Goal: Communication & Community: Answer question/provide support

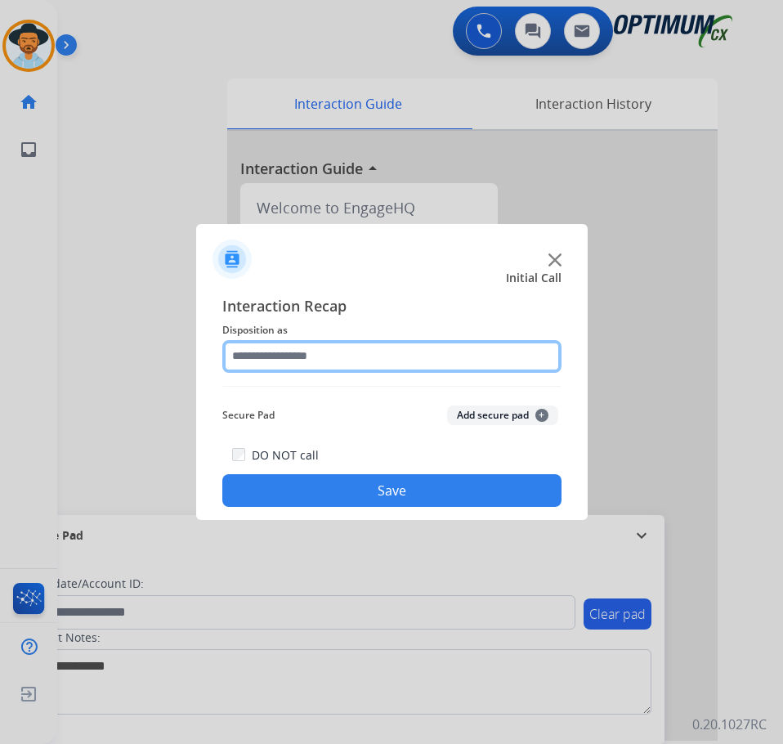
click at [316, 353] on input "text" at bounding box center [391, 356] width 339 height 33
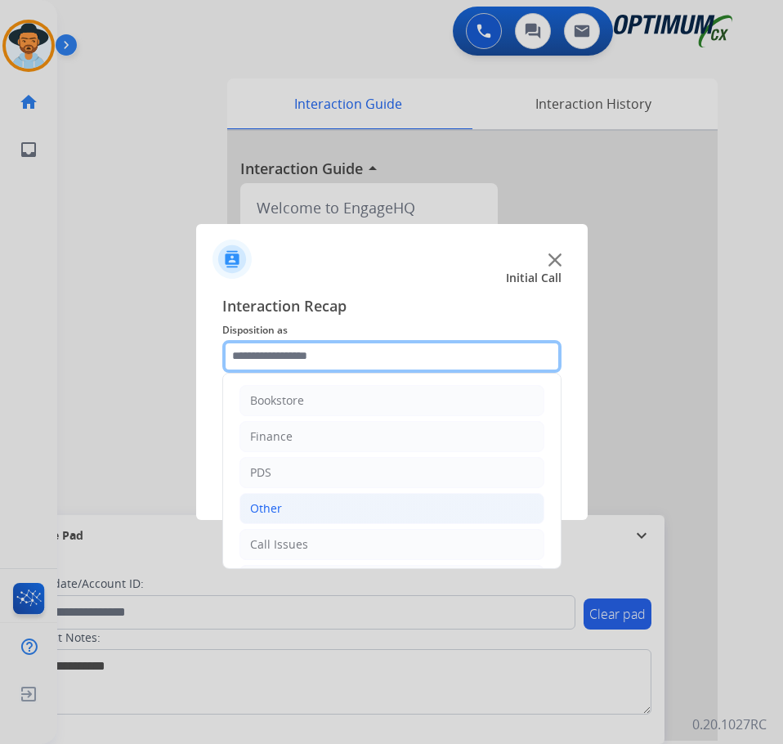
scroll to position [111, 0]
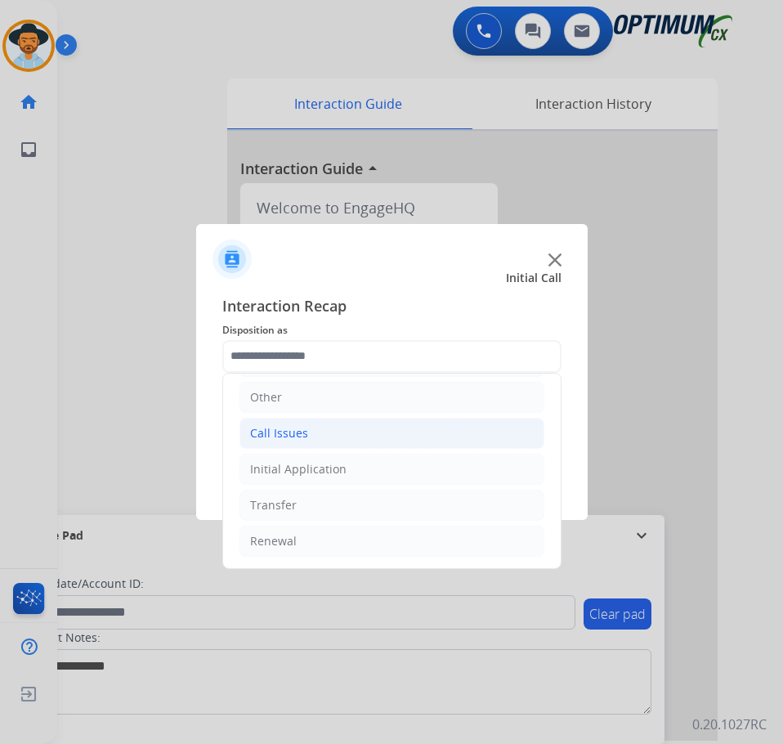
click at [307, 433] on li "Call Issues" at bounding box center [391, 433] width 305 height 31
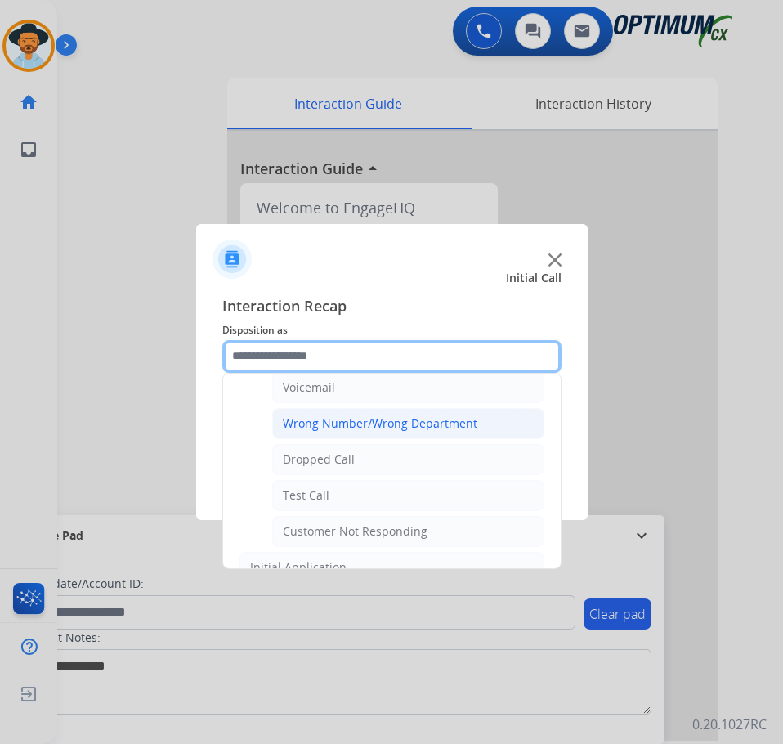
scroll to position [275, 0]
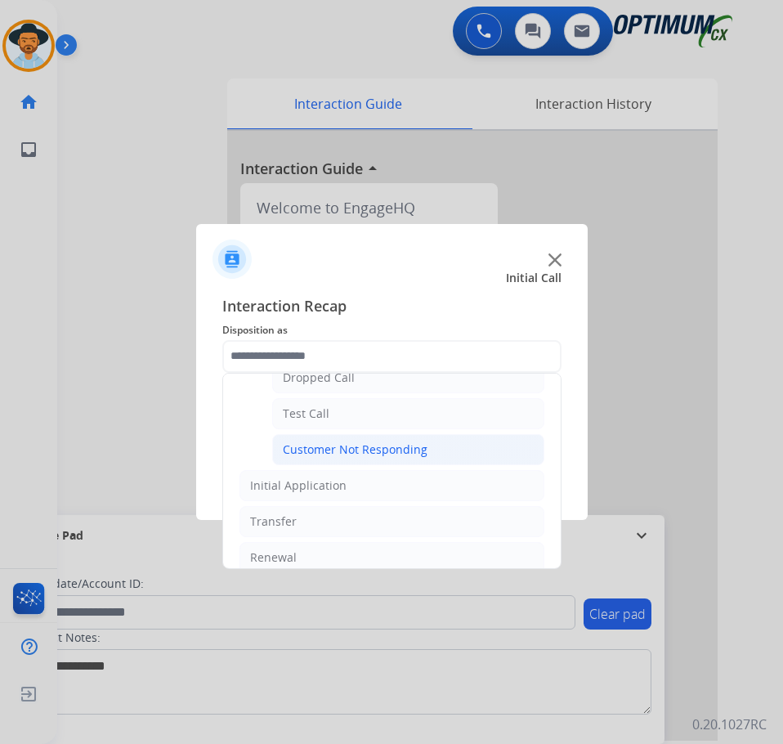
click at [346, 454] on div "Customer Not Responding" at bounding box center [355, 449] width 145 height 16
type input "**********"
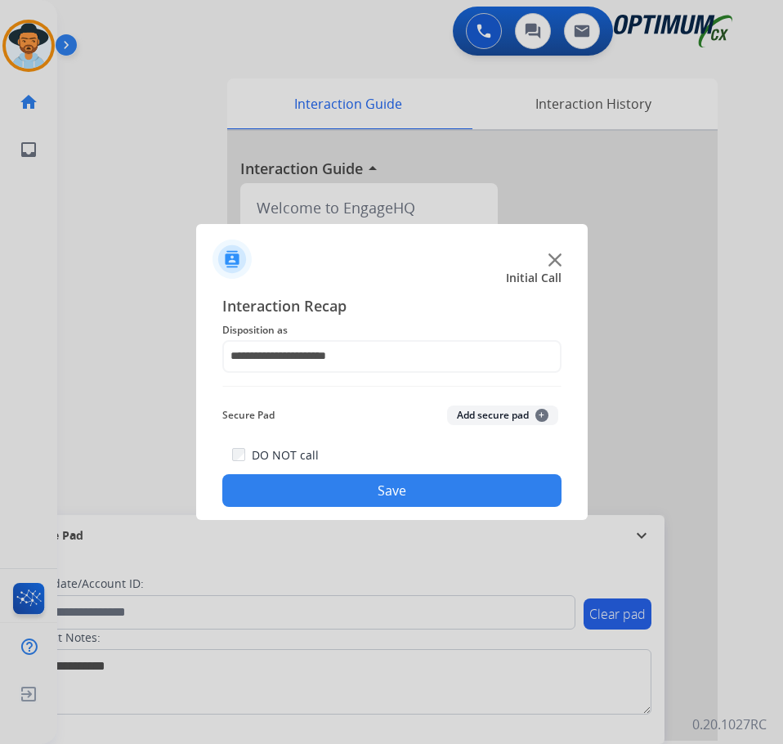
click at [311, 489] on button "Save" at bounding box center [391, 490] width 339 height 33
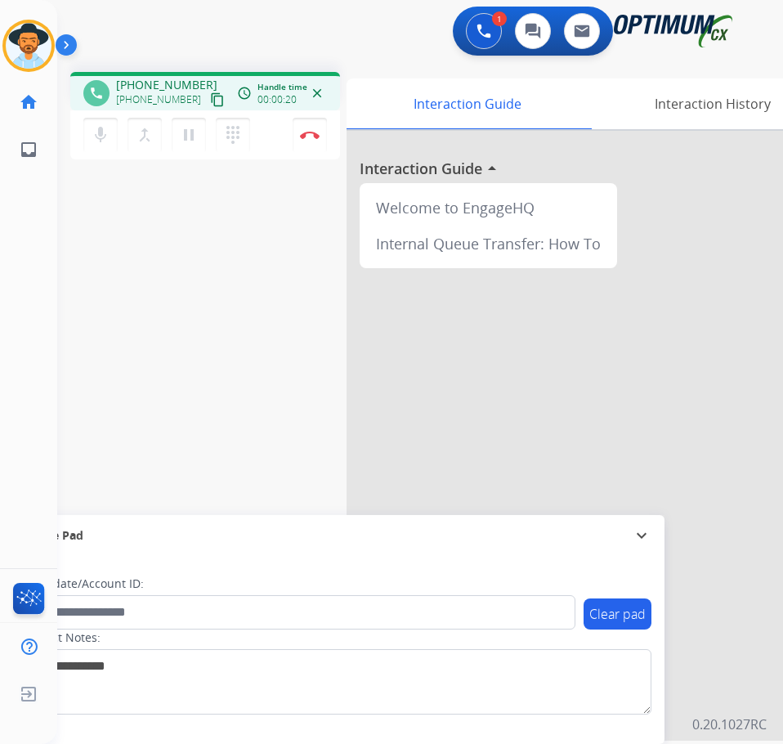
click at [165, 77] on span "+18597979432" at bounding box center [166, 85] width 101 height 16
copy span "18597979432"
click at [159, 84] on span "+18597979432" at bounding box center [166, 85] width 101 height 16
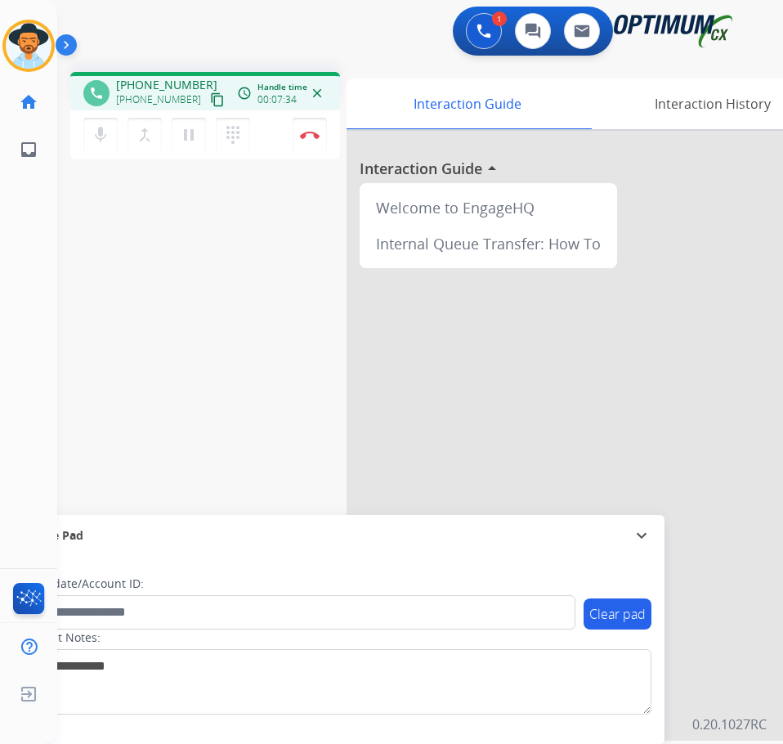
click at [150, 594] on div "Candidate/Account ID:" at bounding box center [298, 602] width 554 height 54
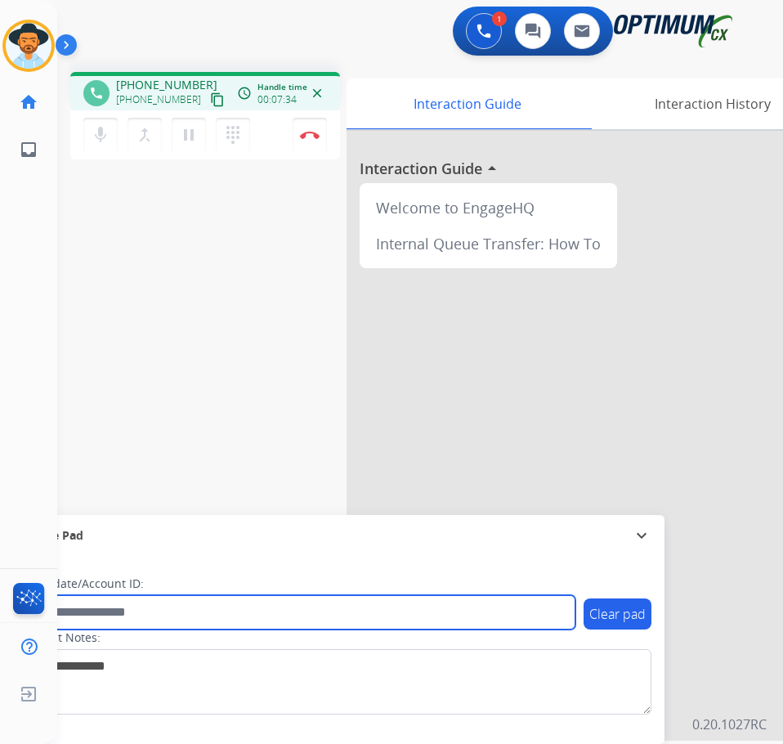
click at [143, 611] on input "text" at bounding box center [298, 612] width 554 height 34
paste input "**********"
type input "**********"
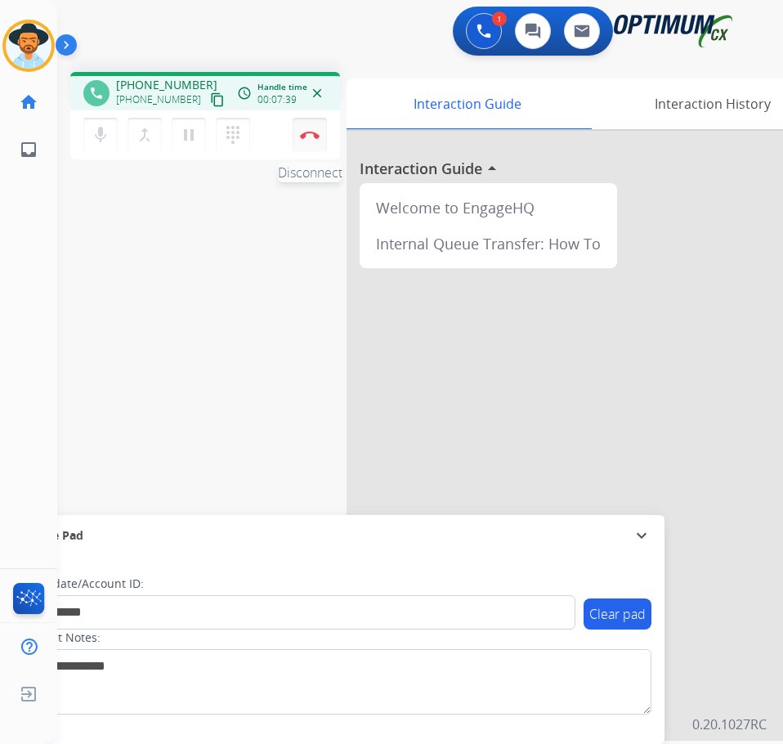
click at [311, 136] on img at bounding box center [310, 135] width 20 height 8
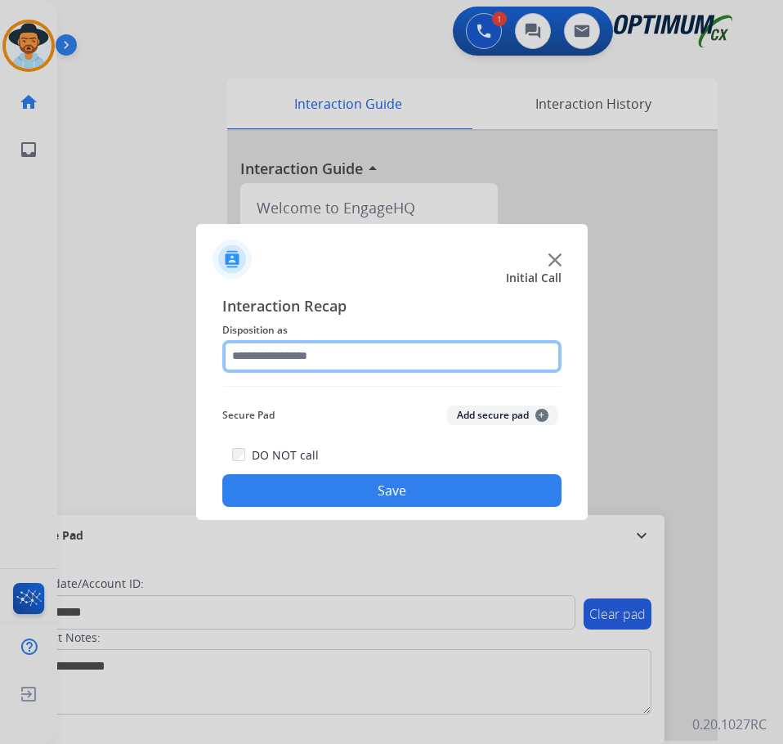
click at [391, 358] on input "text" at bounding box center [391, 356] width 339 height 33
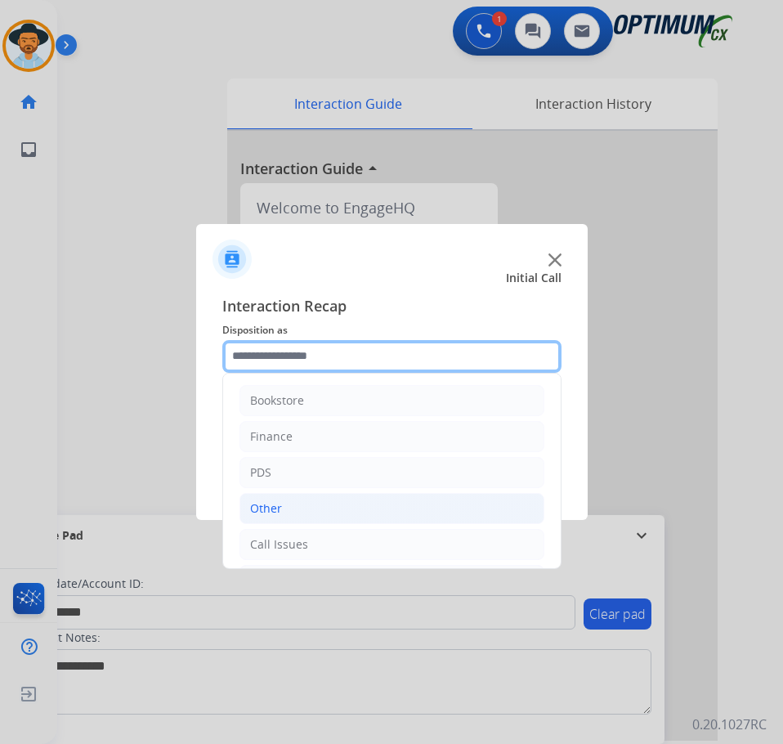
scroll to position [111, 0]
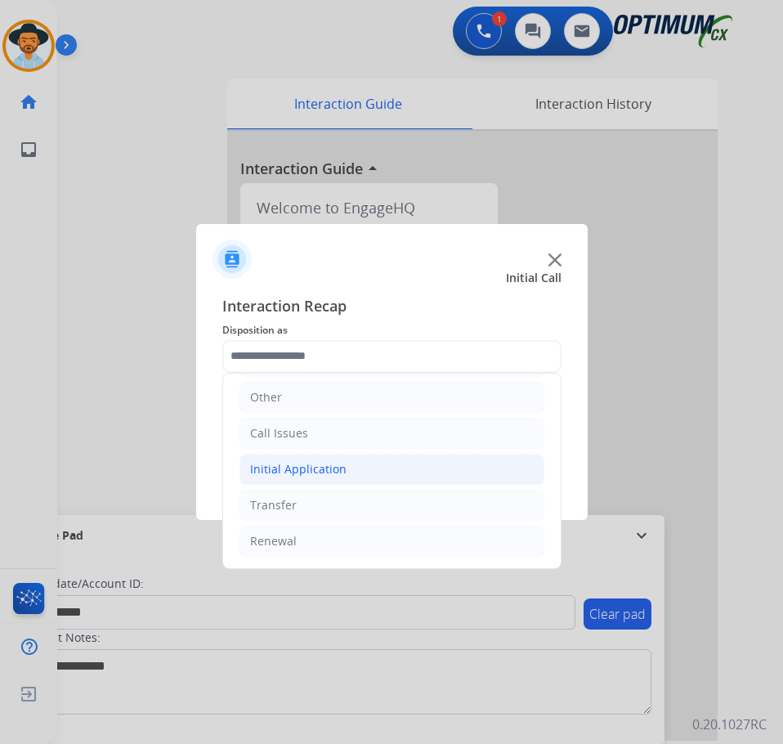
click at [346, 472] on li "Initial Application" at bounding box center [391, 469] width 305 height 31
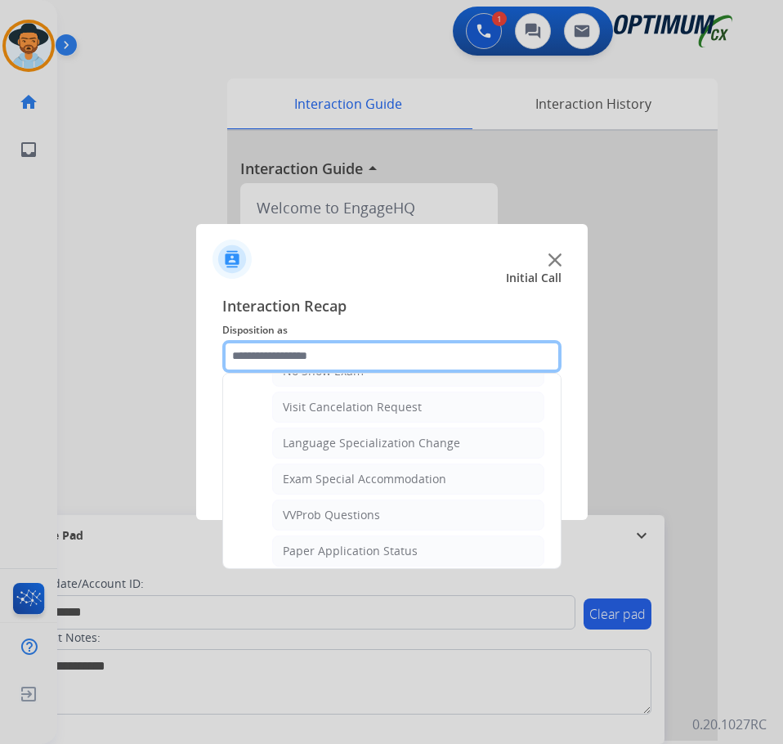
scroll to position [847, 0]
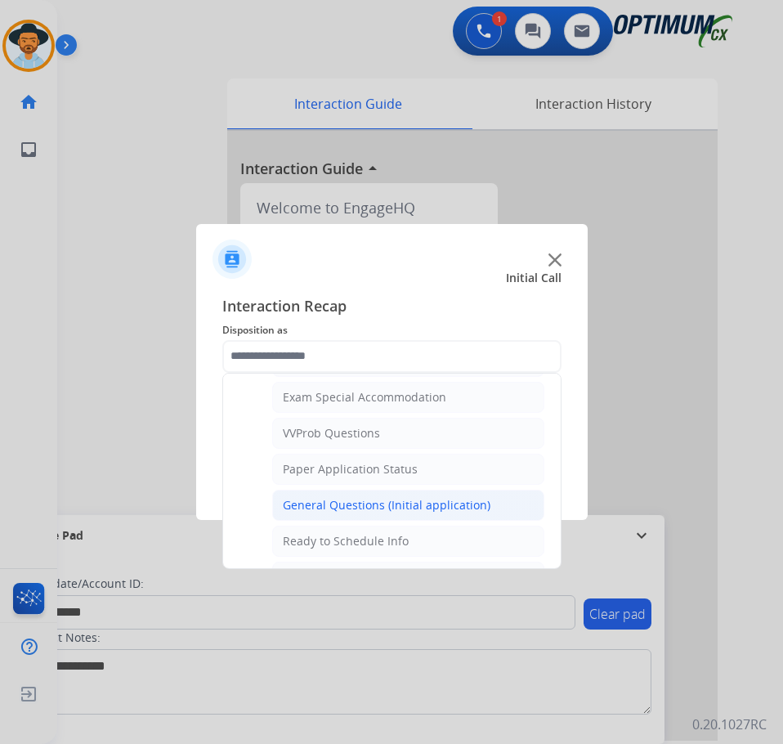
click at [342, 503] on div "General Questions (Initial application)" at bounding box center [387, 505] width 208 height 16
type input "**********"
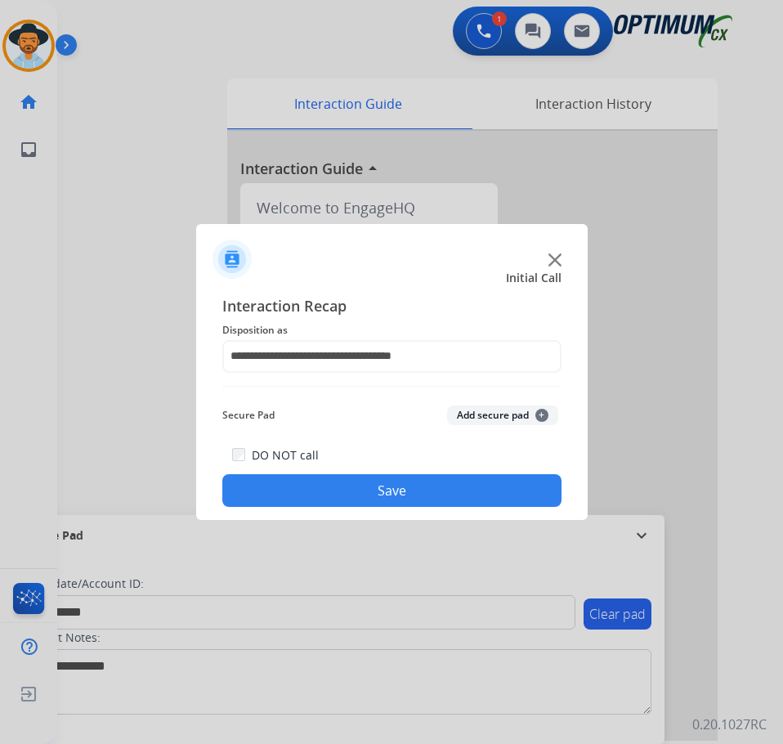
click at [297, 490] on button "Save" at bounding box center [391, 490] width 339 height 33
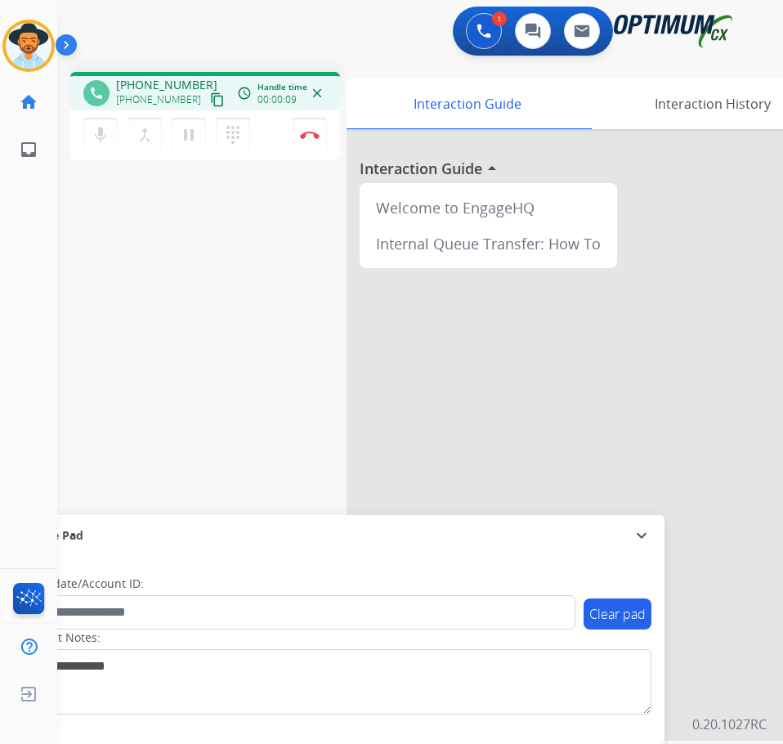
click at [145, 82] on span "+19392906494" at bounding box center [166, 85] width 101 height 16
copy span "19392906494"
click at [109, 139] on mat-icon "mic" at bounding box center [101, 135] width 20 height 20
click at [96, 141] on mat-icon "mic_off" at bounding box center [101, 135] width 20 height 20
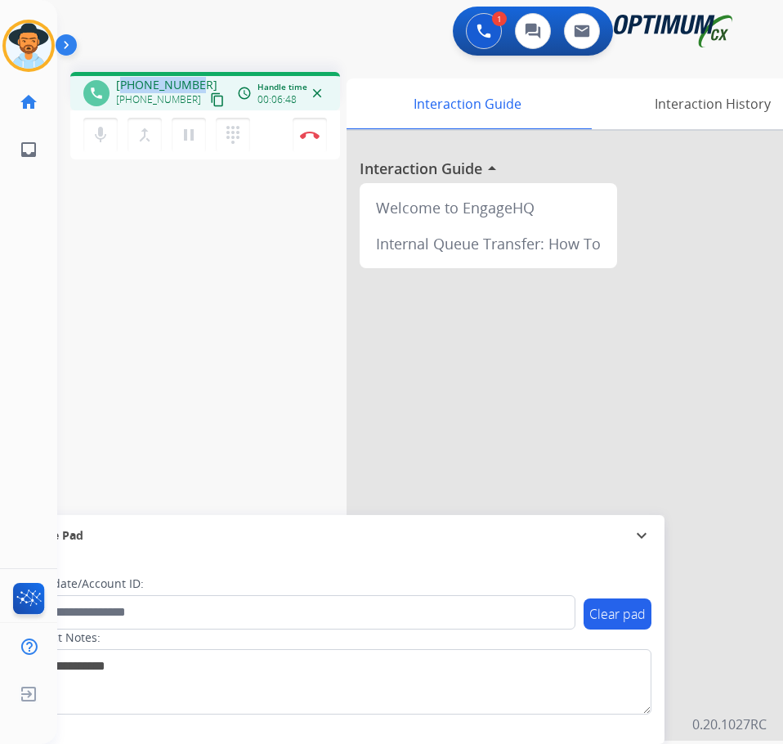
click at [10, 339] on div "[PERSON_NAME] Edit Avatar Agent: [PERSON_NAME] Profile: OCX Training home Home …" at bounding box center [28, 372] width 57 height 744
click at [156, 87] on span "+19392906494" at bounding box center [166, 85] width 101 height 16
copy span "19392906494"
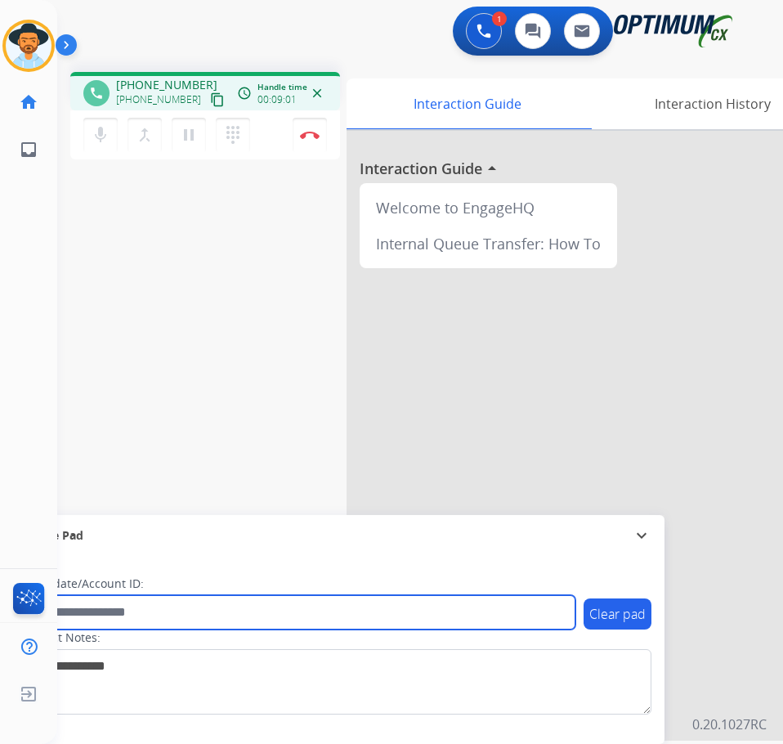
click at [220, 615] on input "text" at bounding box center [298, 612] width 554 height 34
paste input "**********"
type input "**********"
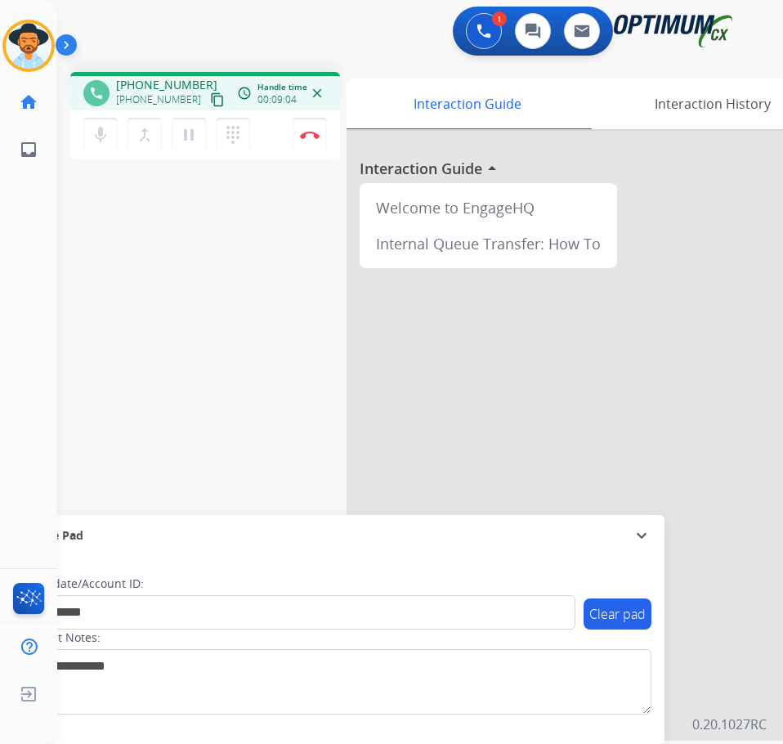
click at [210, 427] on div "**********" at bounding box center [400, 400] width 686 height 682
click at [100, 140] on mat-icon "mic" at bounding box center [101, 135] width 20 height 20
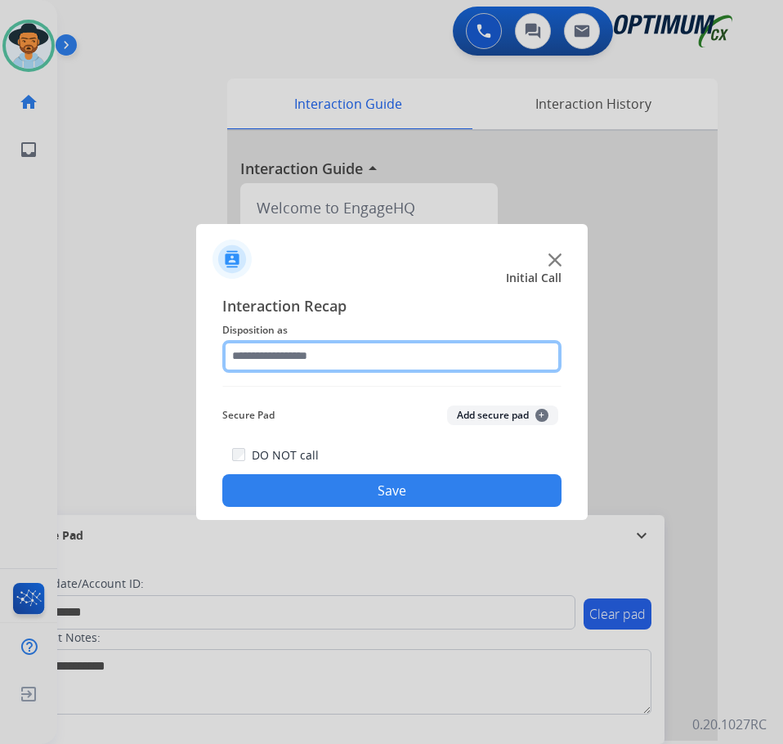
click at [422, 359] on input "text" at bounding box center [391, 356] width 339 height 33
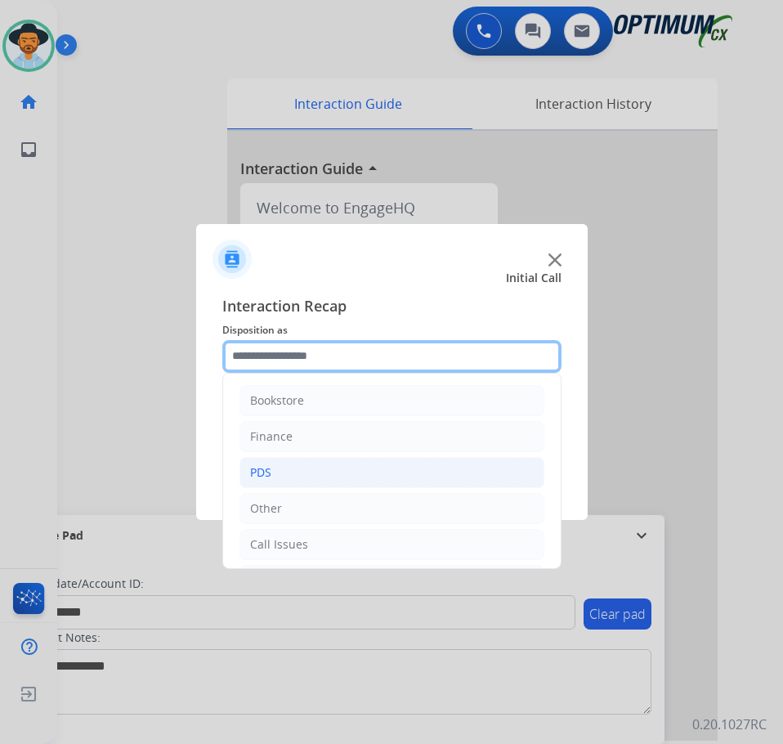
scroll to position [111, 0]
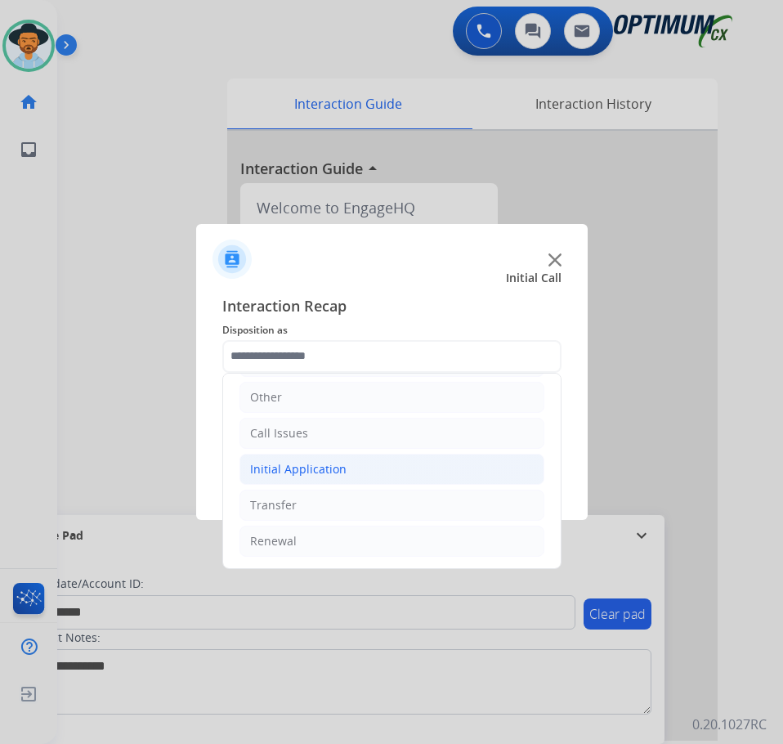
click at [320, 463] on div "Initial Application" at bounding box center [298, 469] width 96 height 16
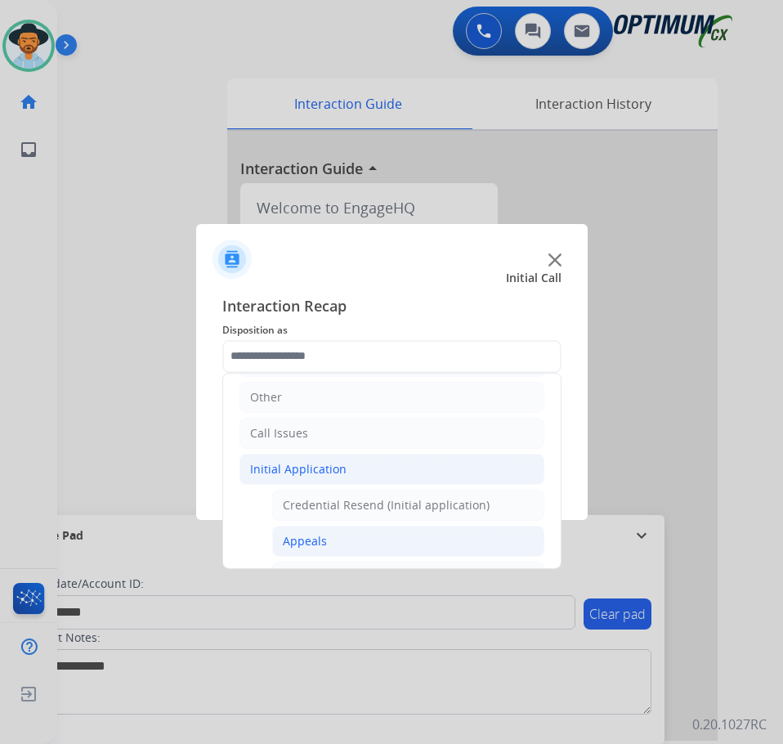
click at [307, 544] on div "Appeals" at bounding box center [305, 541] width 44 height 16
type input "*******"
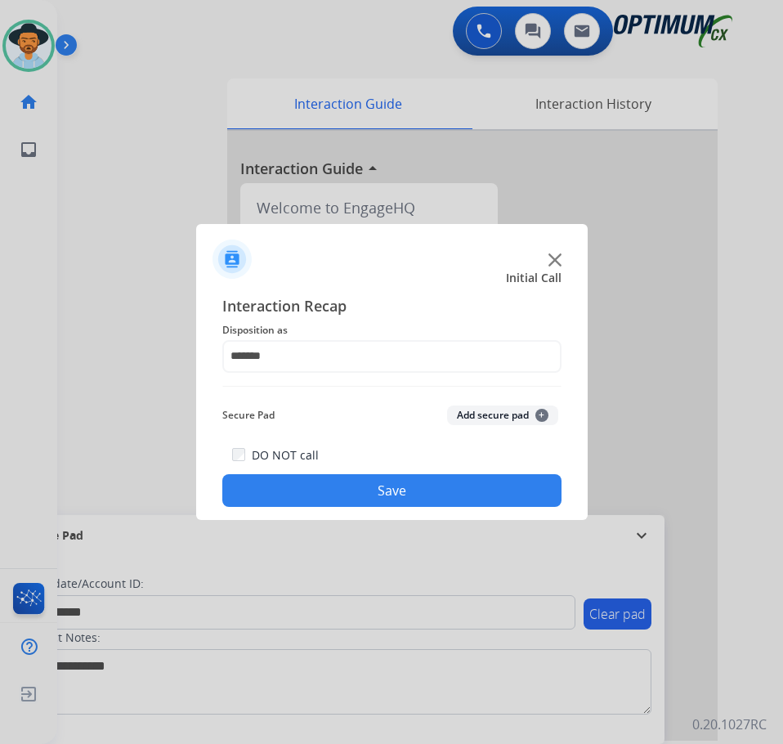
click at [360, 498] on button "Save" at bounding box center [391, 490] width 339 height 33
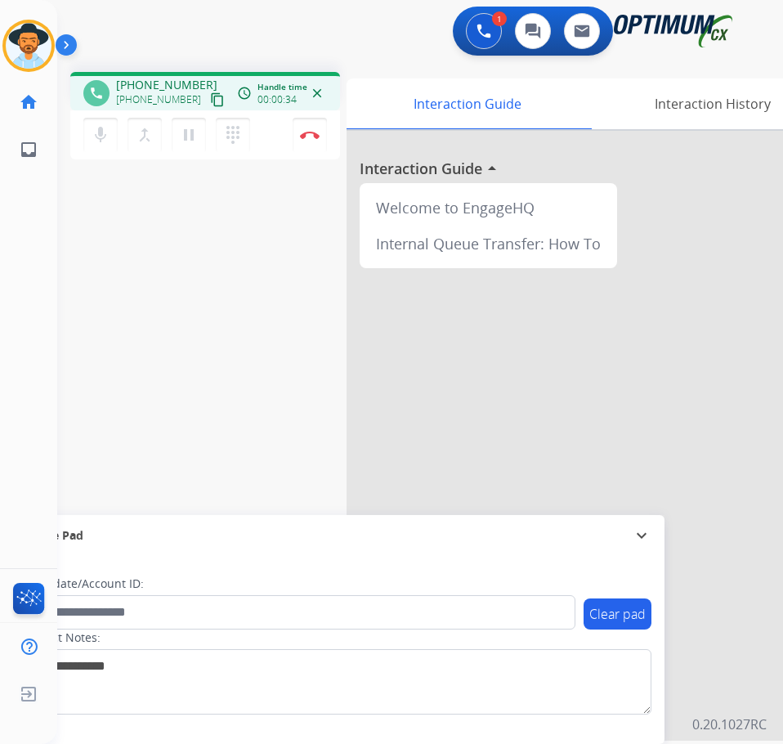
click at [145, 80] on span "+15169845499" at bounding box center [166, 85] width 101 height 16
copy span "15169845499"
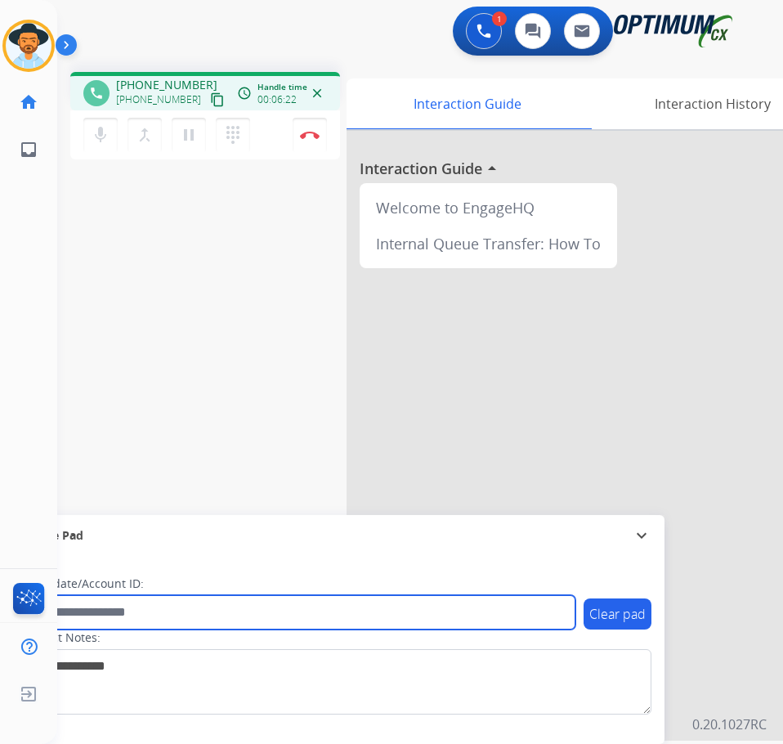
click at [296, 624] on input "text" at bounding box center [298, 612] width 554 height 34
paste input "**********"
type input "**********"
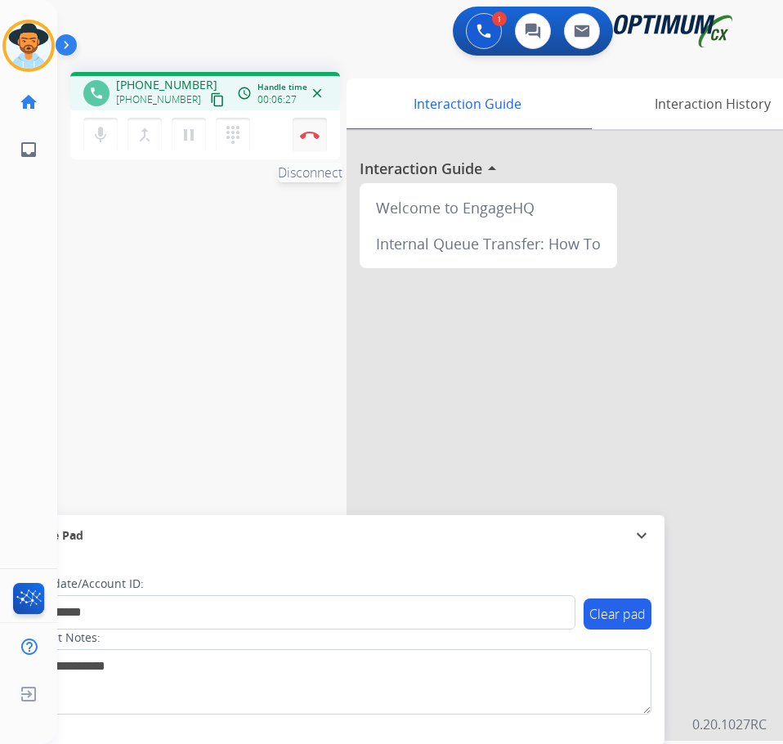
click at [304, 138] on img at bounding box center [310, 135] width 20 height 8
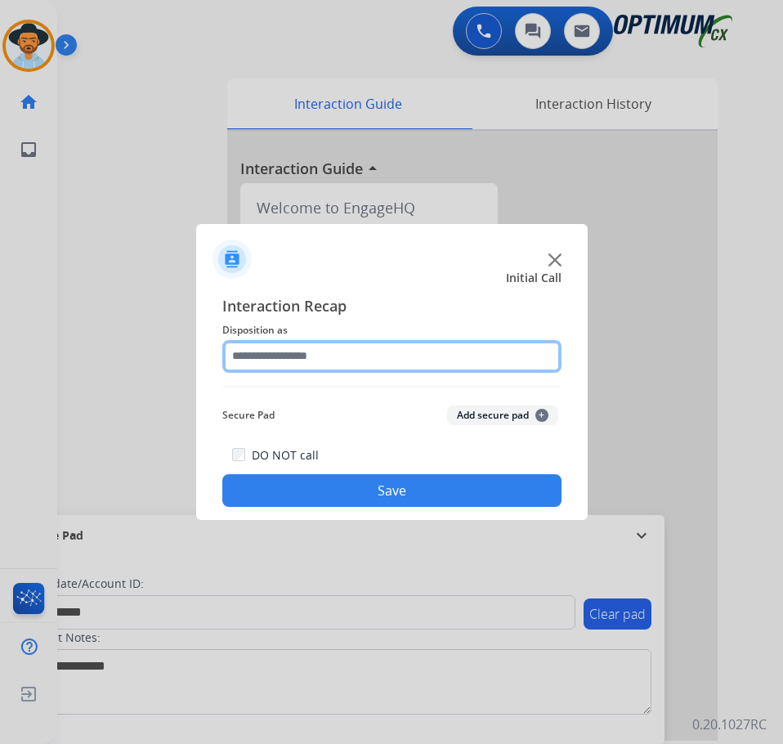
click at [381, 351] on input "text" at bounding box center [391, 356] width 339 height 33
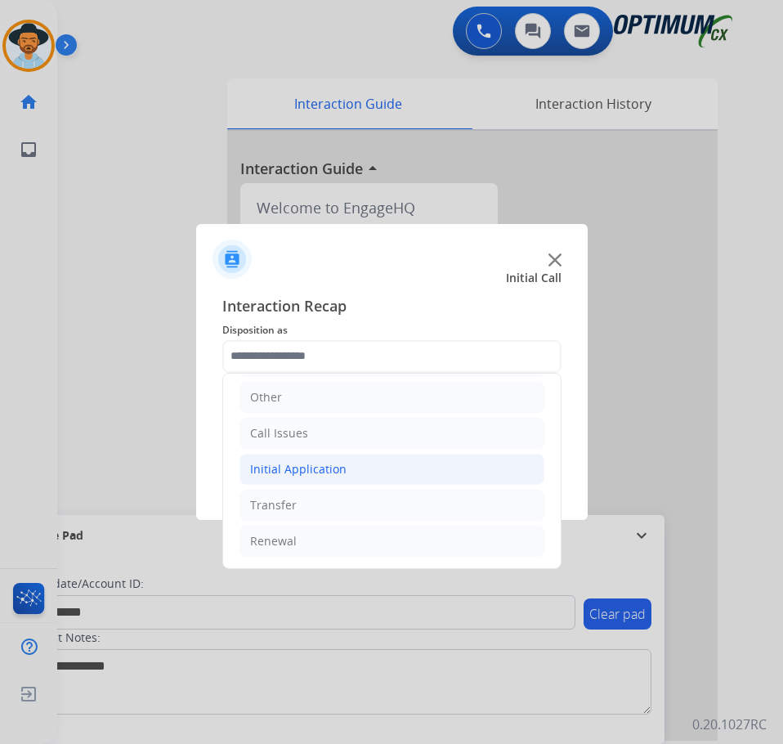
click at [335, 470] on div "Initial Application" at bounding box center [298, 469] width 96 height 16
click at [320, 503] on div "Credential Resend (Initial application)" at bounding box center [386, 505] width 207 height 16
type input "**********"
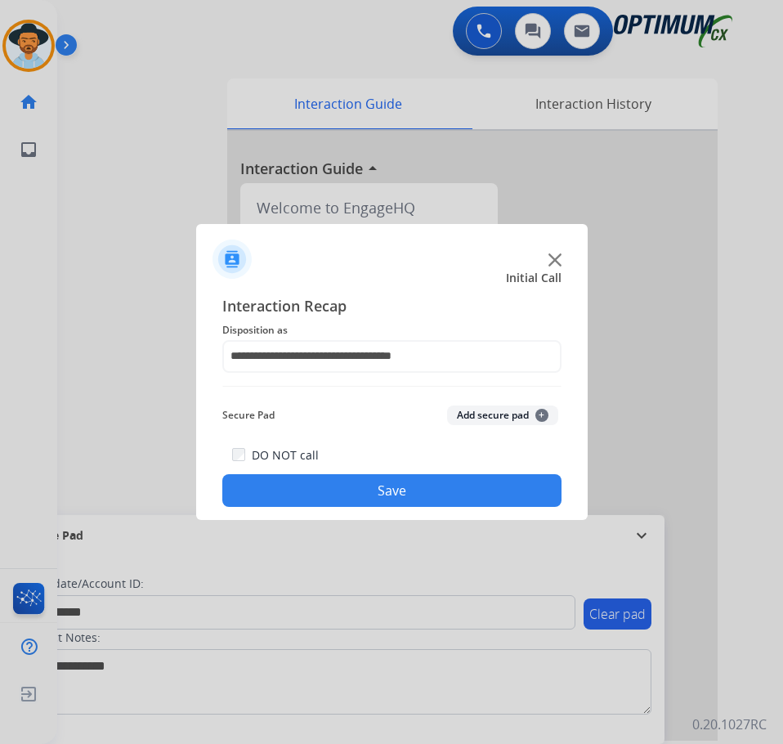
click at [315, 503] on button "Save" at bounding box center [391, 490] width 339 height 33
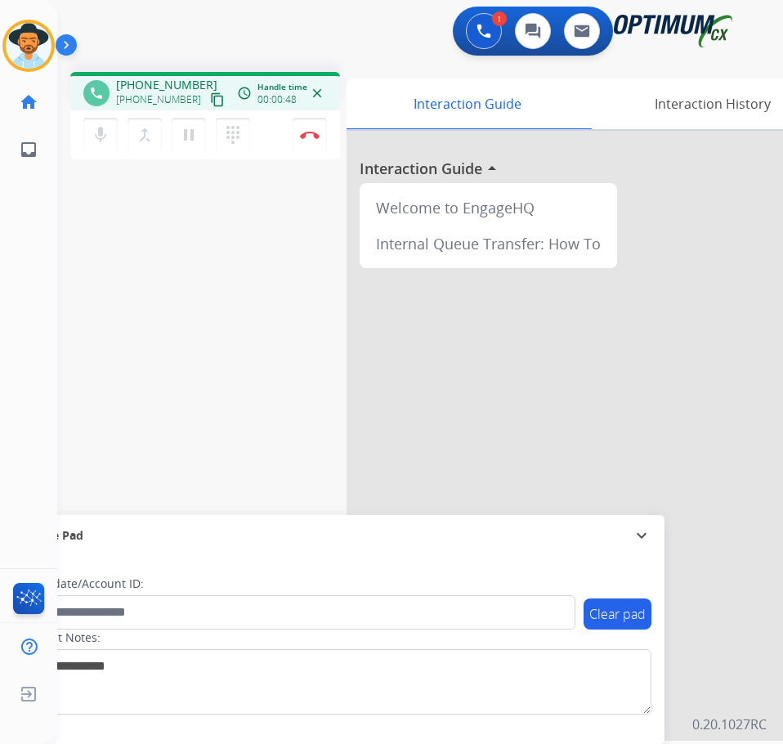
click at [177, 82] on span "+19175661598" at bounding box center [166, 85] width 101 height 16
copy span "19175661598"
click at [103, 127] on mat-icon "mic" at bounding box center [101, 135] width 20 height 20
click at [103, 127] on mat-icon "mic_off" at bounding box center [101, 135] width 20 height 20
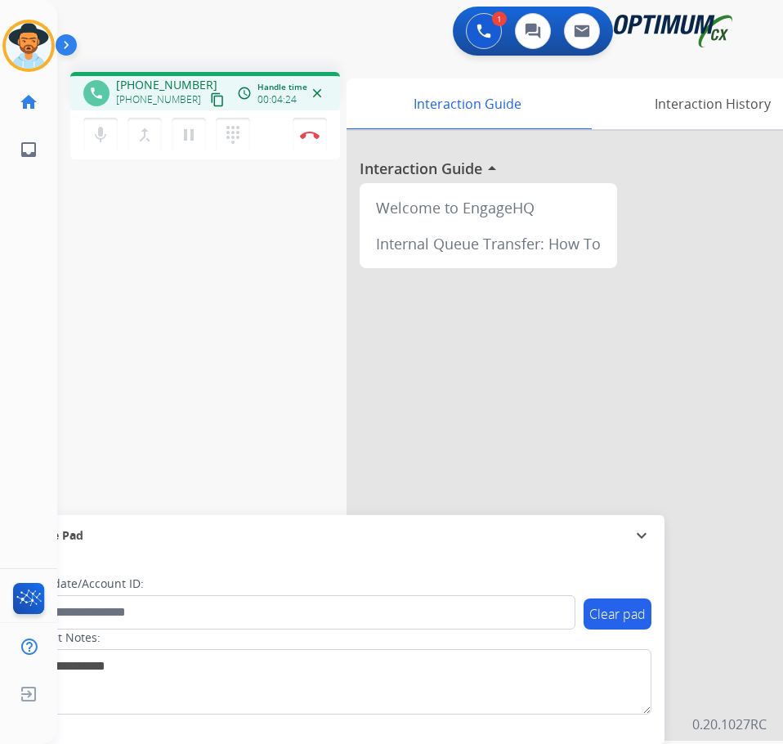
click at [286, 20] on div "1 Voice Interactions 0 Chat Interactions 0 Email Interactions" at bounding box center [406, 33] width 673 height 52
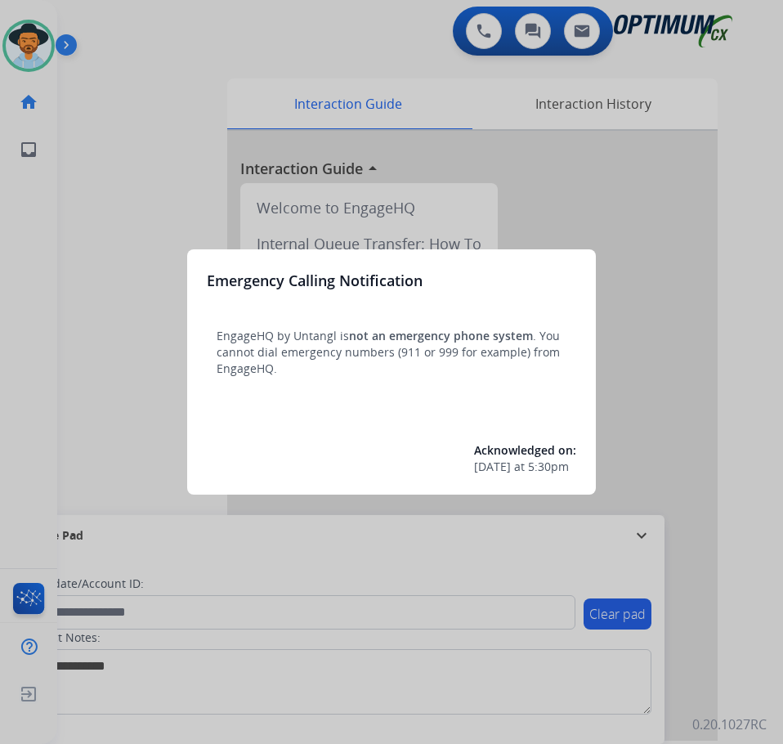
click at [296, 51] on div at bounding box center [391, 372] width 783 height 744
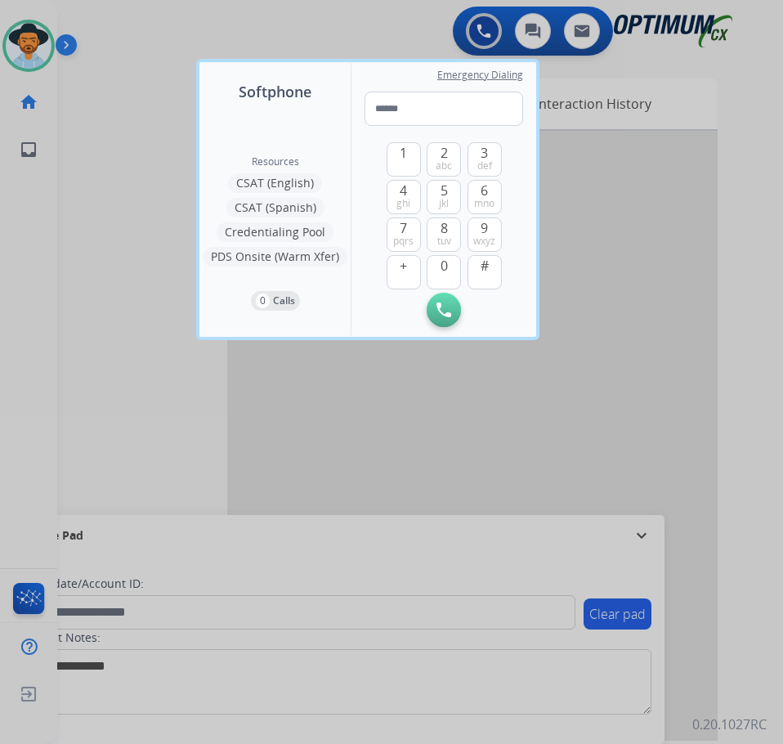
click at [99, 181] on div at bounding box center [391, 372] width 783 height 744
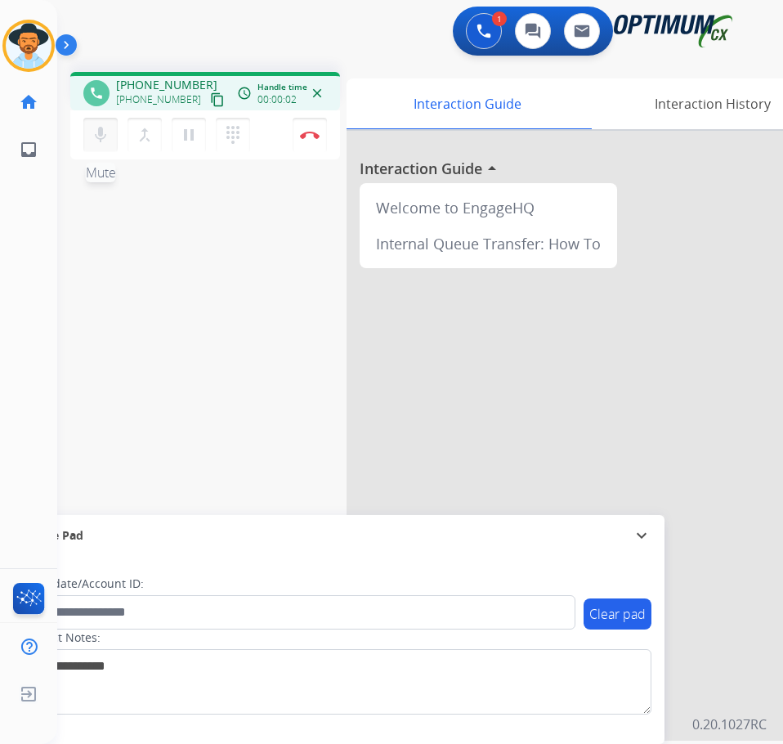
click at [105, 137] on mat-icon "mic" at bounding box center [101, 135] width 20 height 20
click at [153, 79] on span "+14049889115" at bounding box center [166, 85] width 101 height 16
copy span "14049889115"
click at [114, 136] on button "mic_off Mute" at bounding box center [100, 135] width 34 height 34
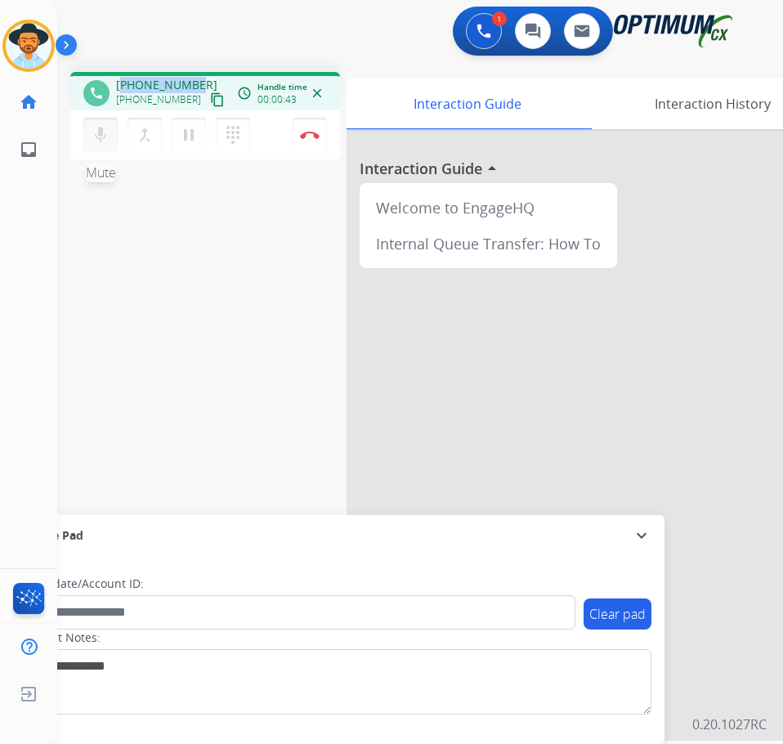
click at [101, 145] on button "mic Mute" at bounding box center [100, 135] width 34 height 34
click at [101, 145] on button "mic_off Mute" at bounding box center [100, 135] width 34 height 34
click at [307, 133] on img at bounding box center [310, 135] width 20 height 8
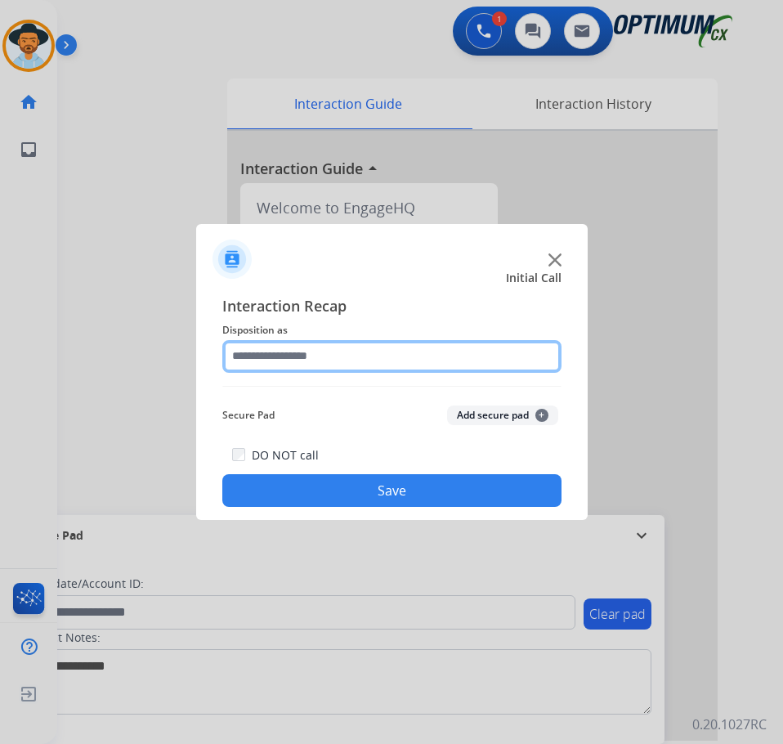
click at [389, 363] on input "text" at bounding box center [391, 356] width 339 height 33
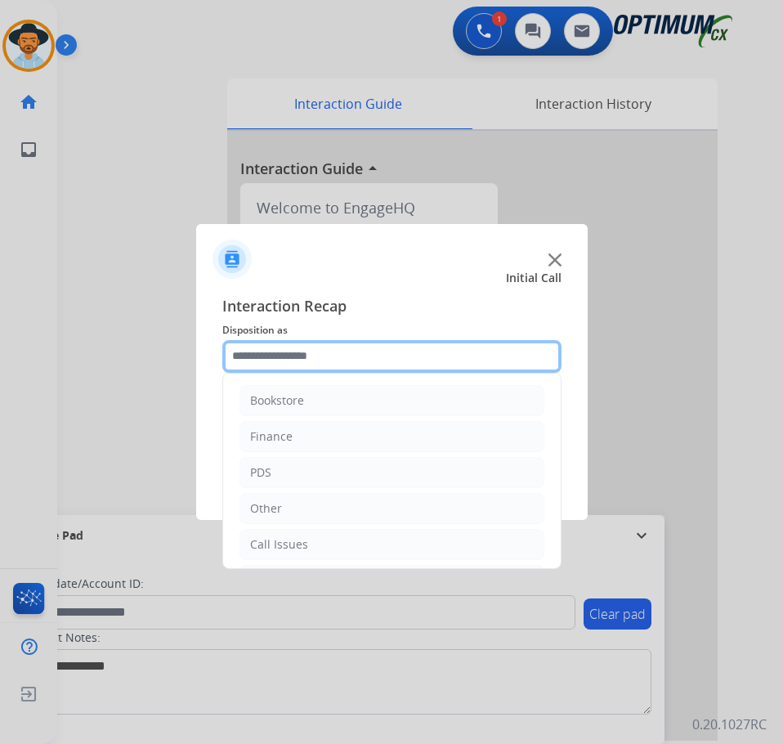
scroll to position [111, 0]
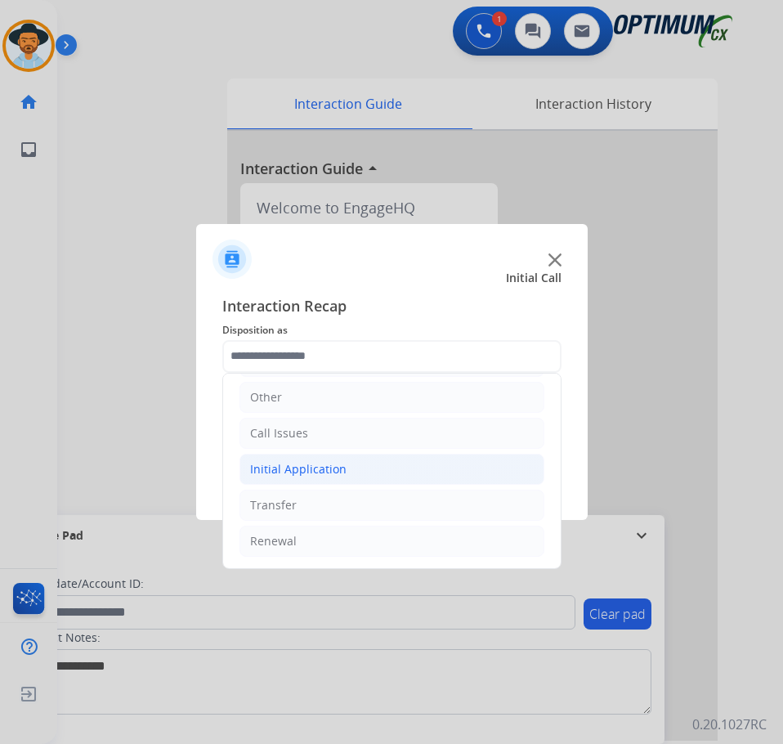
click at [376, 471] on li "Initial Application" at bounding box center [391, 469] width 305 height 31
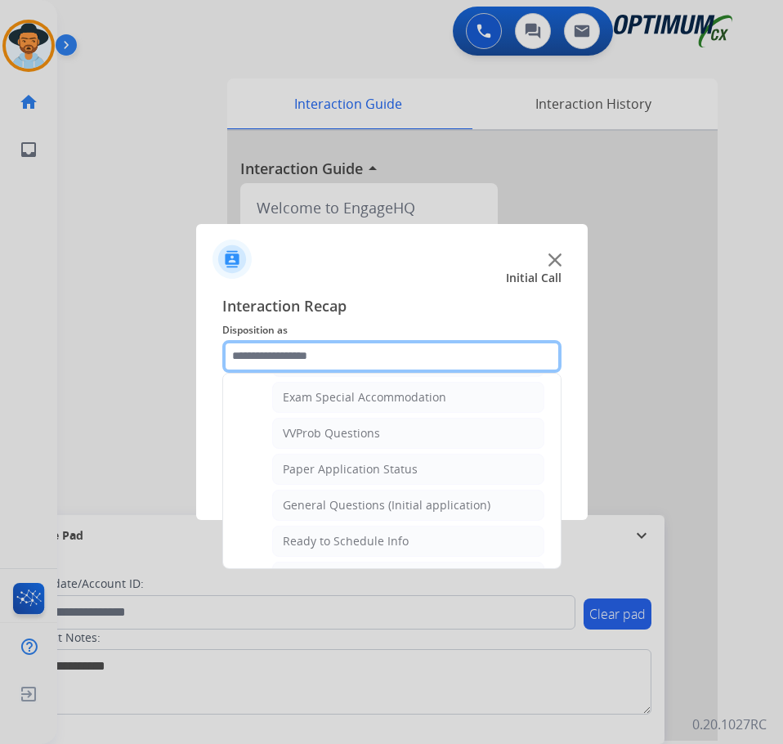
scroll to position [928, 0]
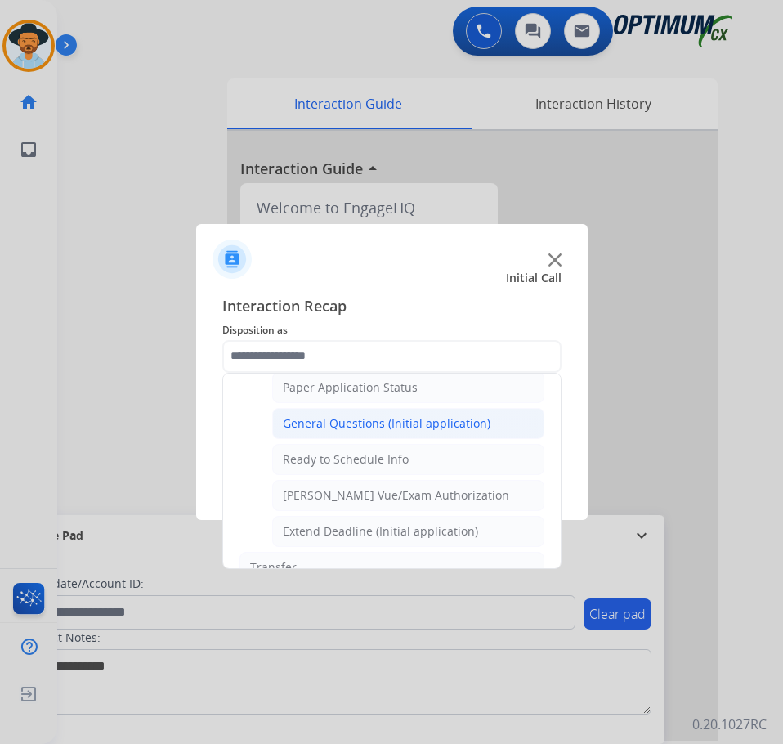
click at [420, 422] on div "General Questions (Initial application)" at bounding box center [387, 423] width 208 height 16
type input "**********"
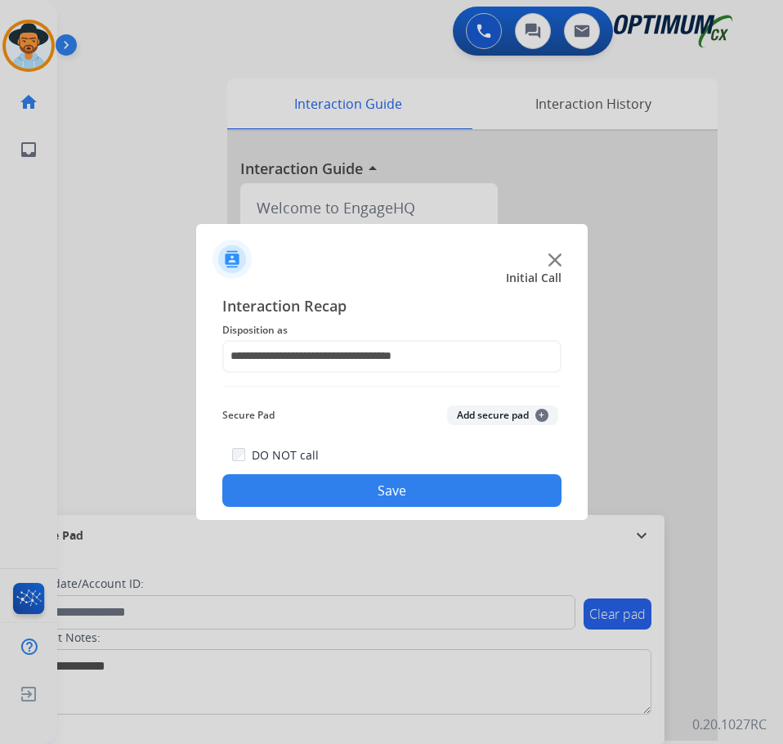
click at [357, 498] on button "Save" at bounding box center [391, 490] width 339 height 33
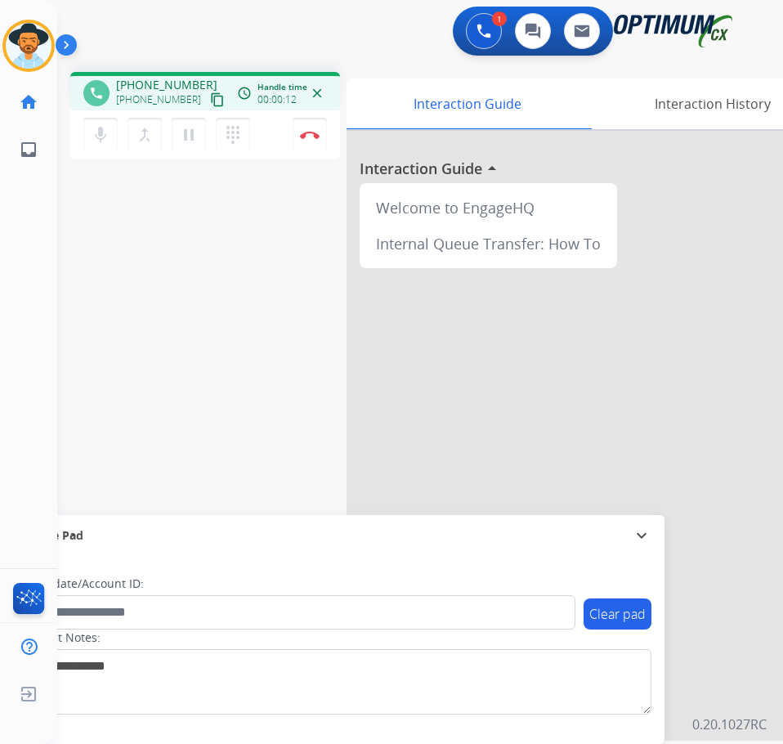
click at [148, 89] on span "+12703083180" at bounding box center [166, 85] width 101 height 16
copy span "12703083180"
click at [307, 140] on button "Disconnect" at bounding box center [310, 135] width 34 height 34
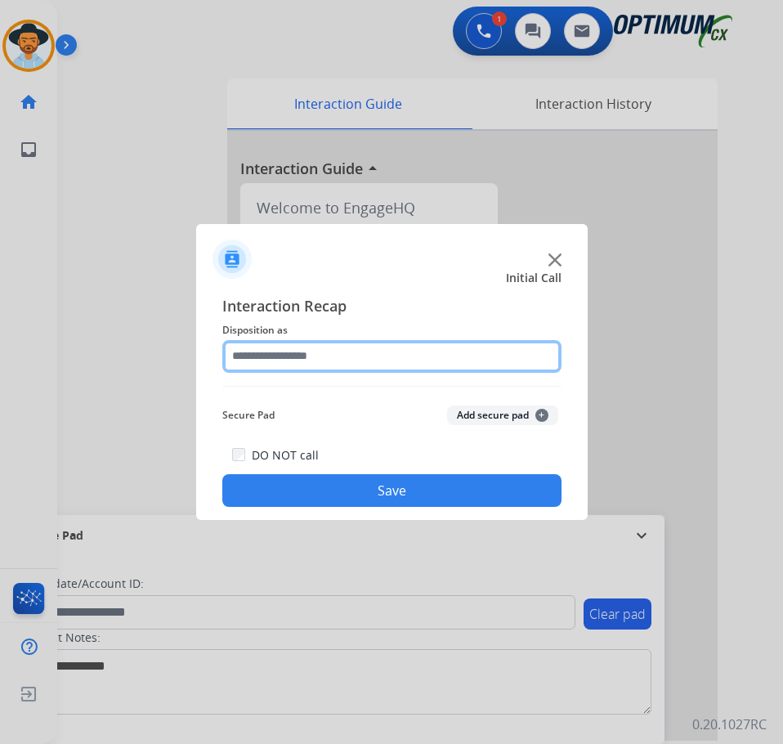
click at [412, 357] on input "text" at bounding box center [391, 356] width 339 height 33
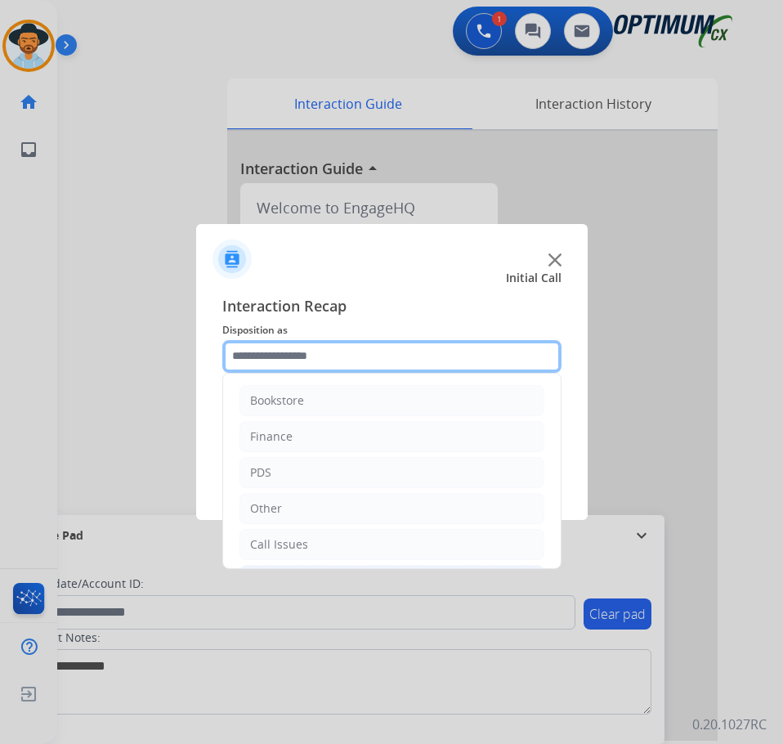
scroll to position [111, 0]
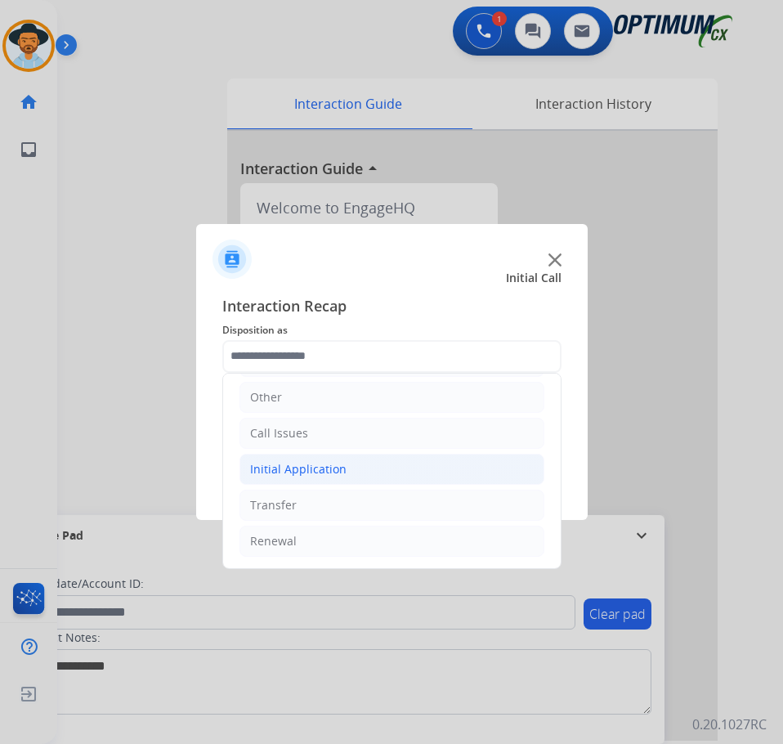
click at [300, 463] on div "Initial Application" at bounding box center [298, 469] width 96 height 16
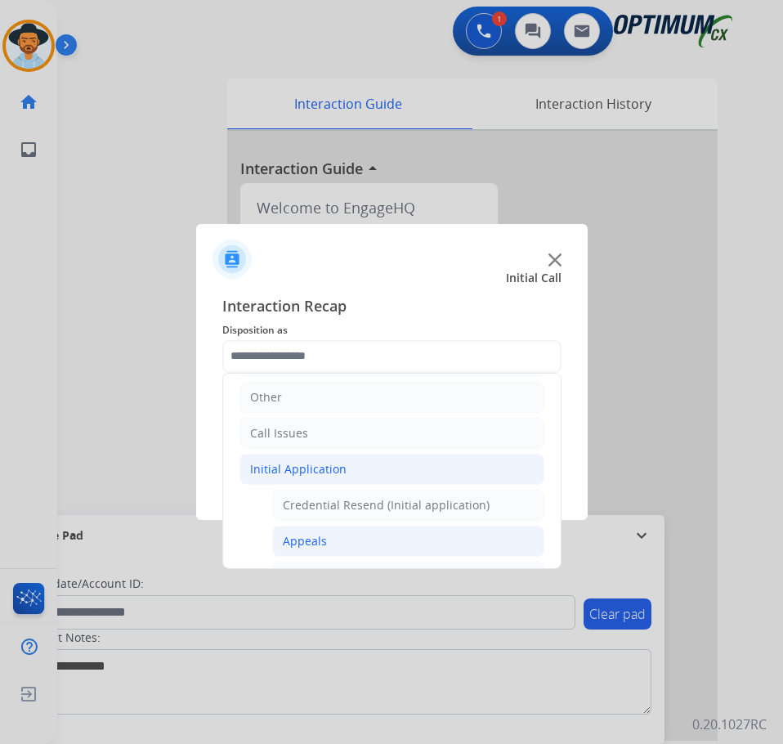
click at [320, 543] on div "Appeals" at bounding box center [305, 541] width 44 height 16
type input "*******"
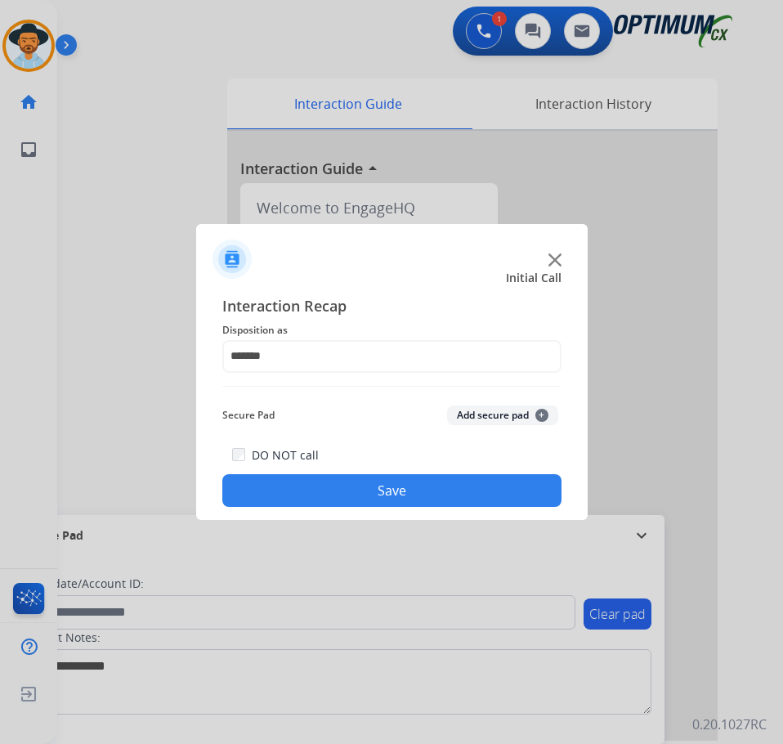
click at [391, 492] on button "Save" at bounding box center [391, 490] width 339 height 33
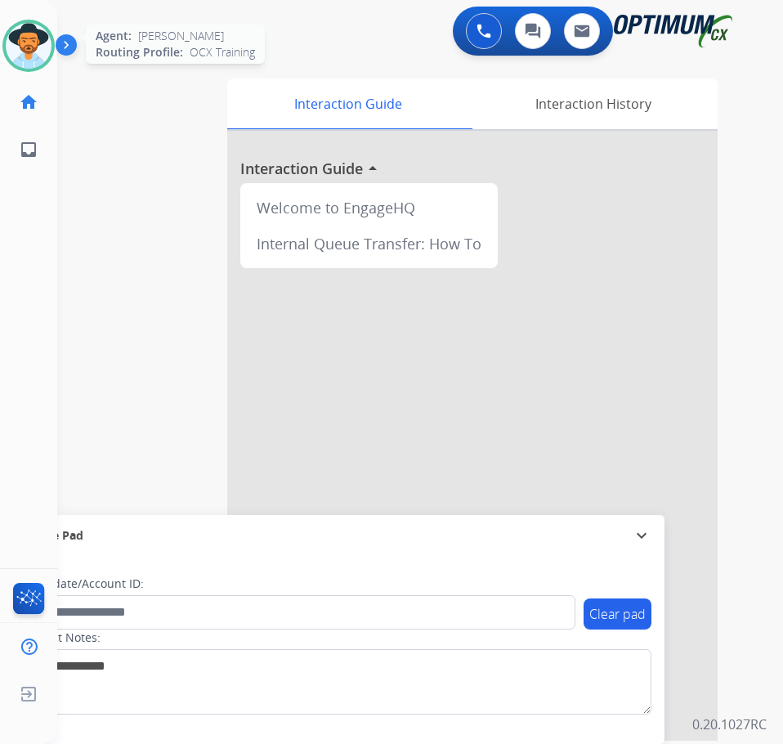
click at [17, 53] on img at bounding box center [29, 46] width 46 height 46
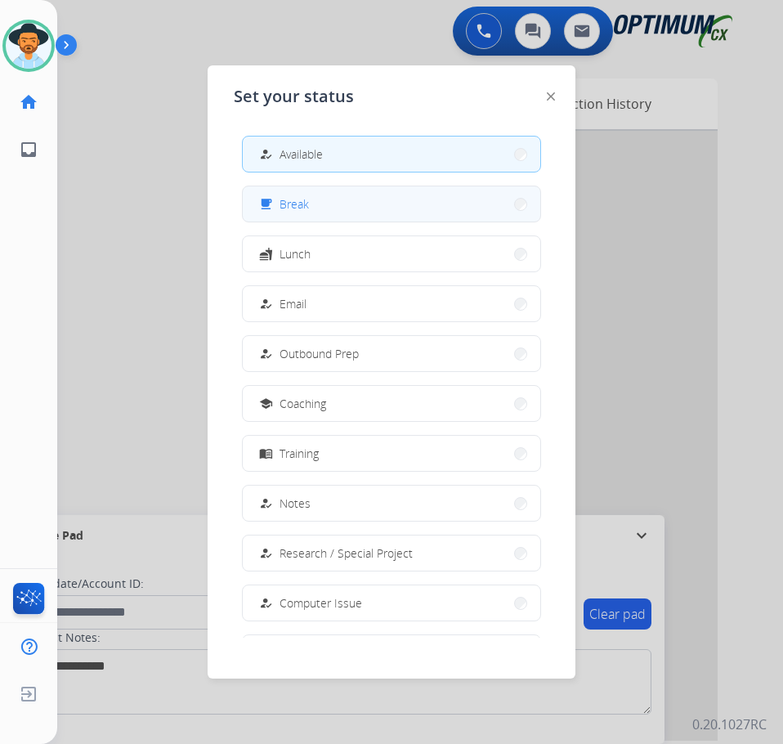
click at [332, 199] on button "free_breakfast Break" at bounding box center [391, 203] width 297 height 35
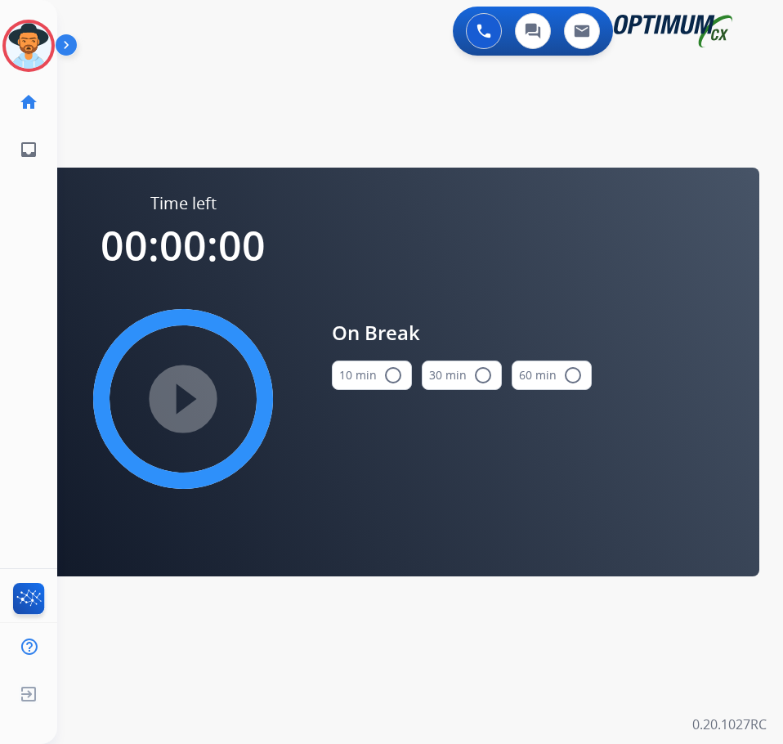
click at [387, 371] on mat-icon "radio_button_unchecked" at bounding box center [393, 375] width 20 height 20
click at [193, 394] on mat-icon "play_circle_filled" at bounding box center [183, 399] width 20 height 20
click at [284, 54] on div "0 Voice Interactions 0 Chat Interactions 0 Email Interactions" at bounding box center [406, 33] width 673 height 52
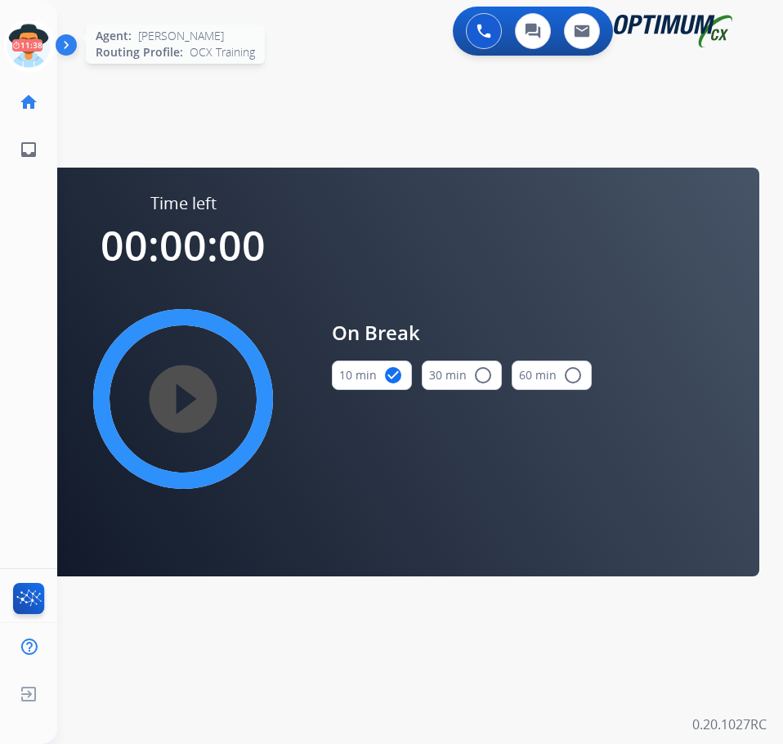
click at [16, 37] on icon at bounding box center [28, 46] width 53 height 53
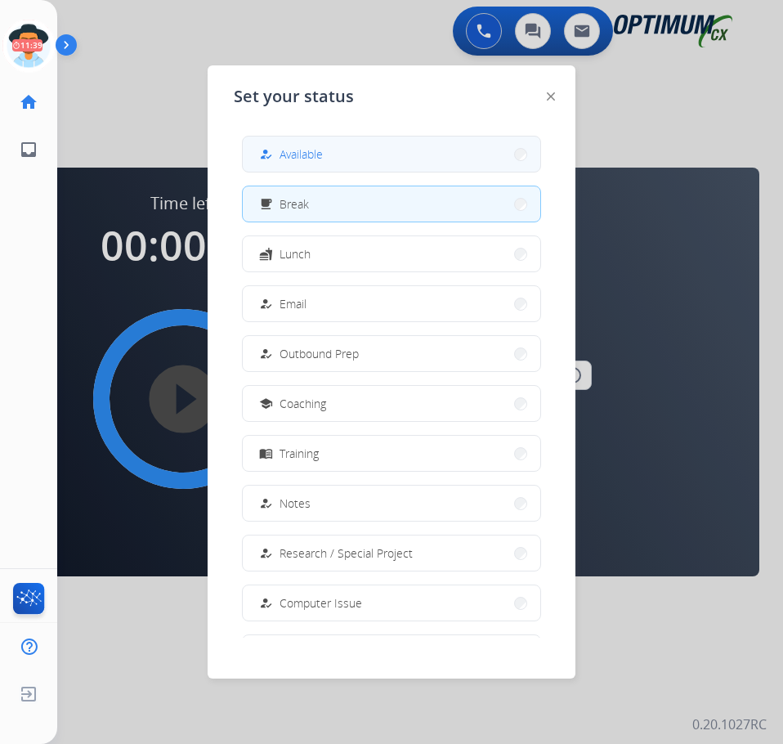
click at [323, 155] on span "Available" at bounding box center [300, 153] width 43 height 17
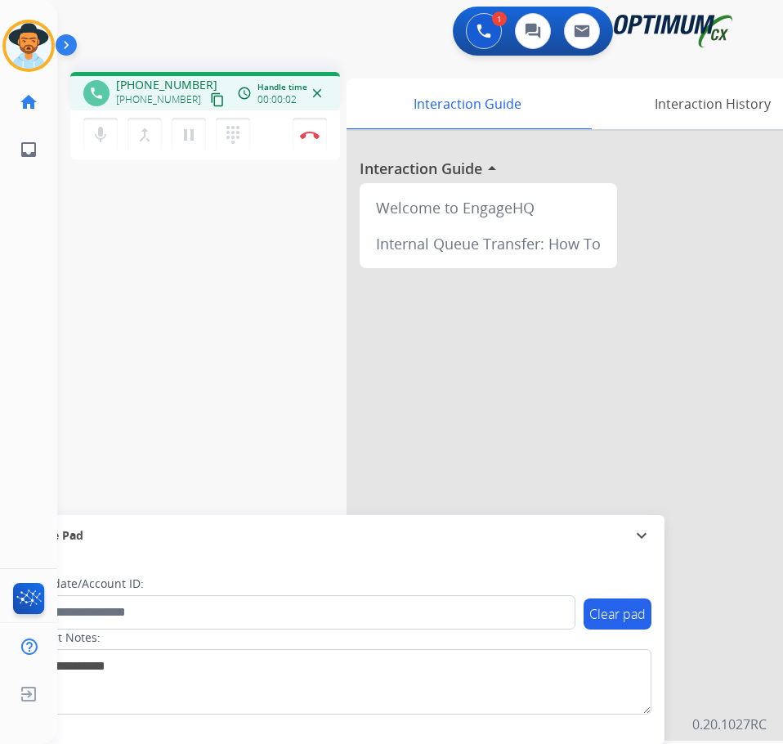
click at [162, 85] on span "+16158945396" at bounding box center [166, 85] width 101 height 16
copy span "16158945396"
click at [177, 88] on span "+16158945396" at bounding box center [166, 85] width 101 height 16
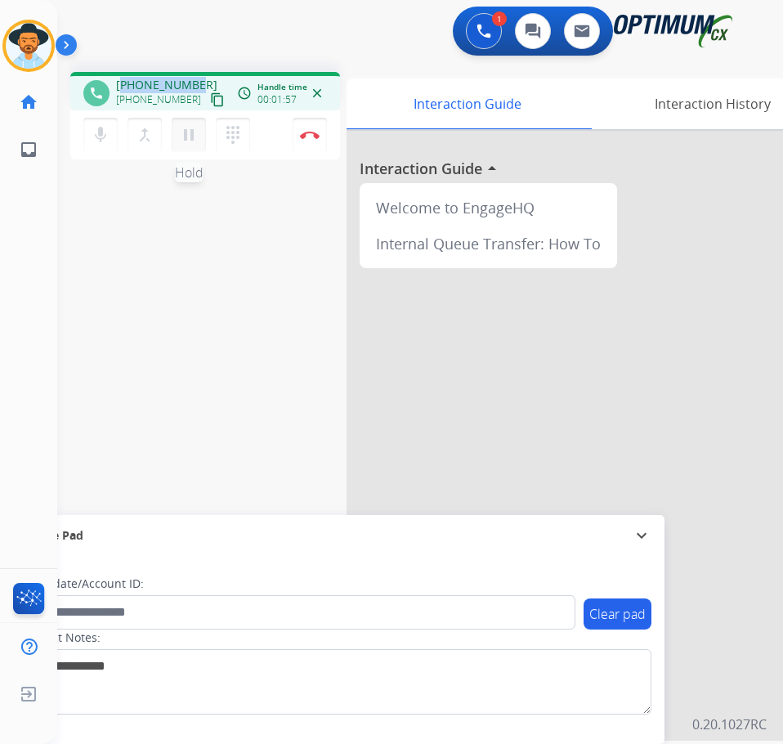
click at [188, 141] on mat-icon "pause" at bounding box center [189, 135] width 20 height 20
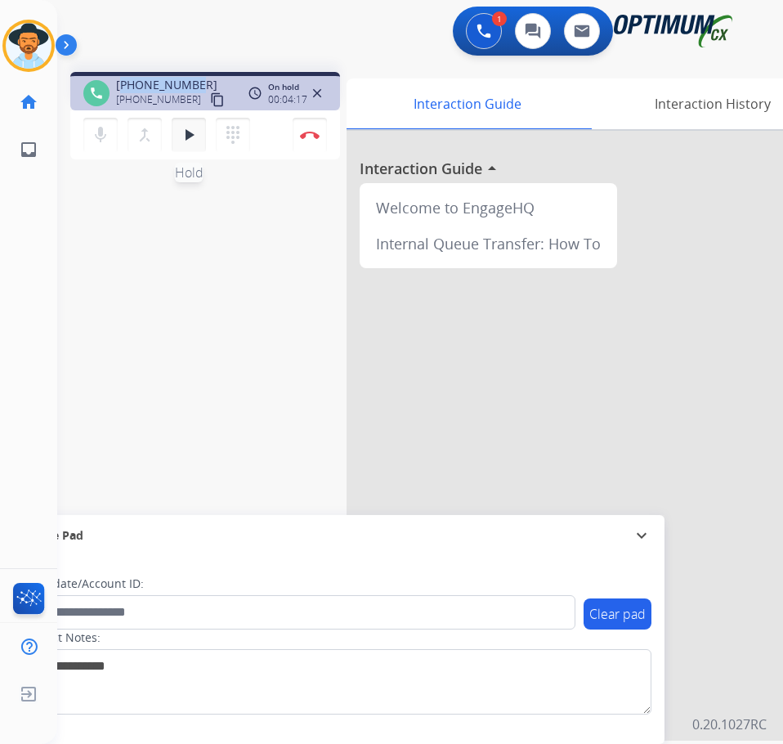
click at [186, 135] on mat-icon "play_arrow" at bounding box center [189, 135] width 20 height 20
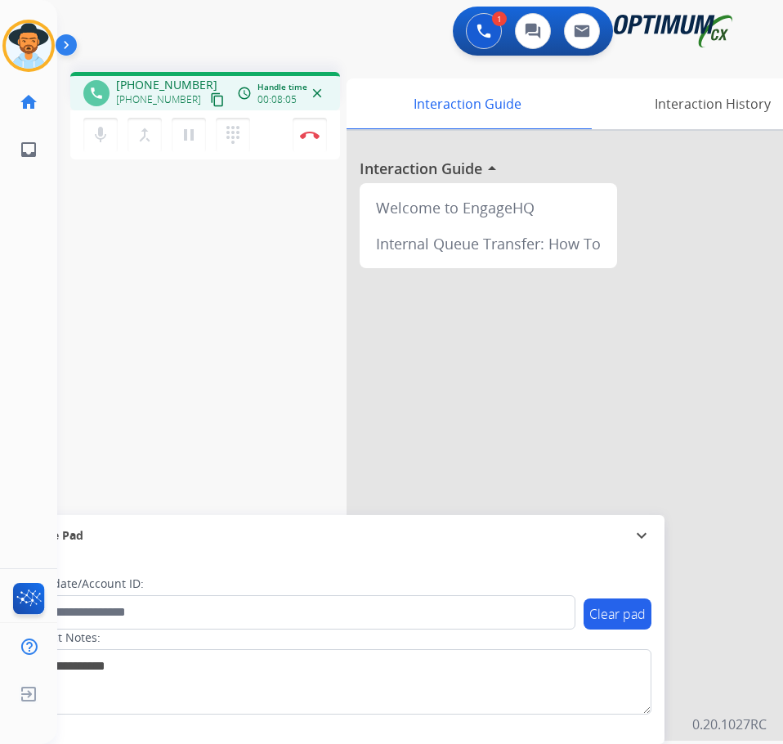
click at [138, 263] on div "phone +16158945396 +16158945396 content_copy access_time Call metrics Queue 00:…" at bounding box center [400, 400] width 686 height 682
click at [103, 142] on mat-icon "mic" at bounding box center [101, 135] width 20 height 20
click at [297, 121] on button "Disconnect" at bounding box center [310, 135] width 34 height 34
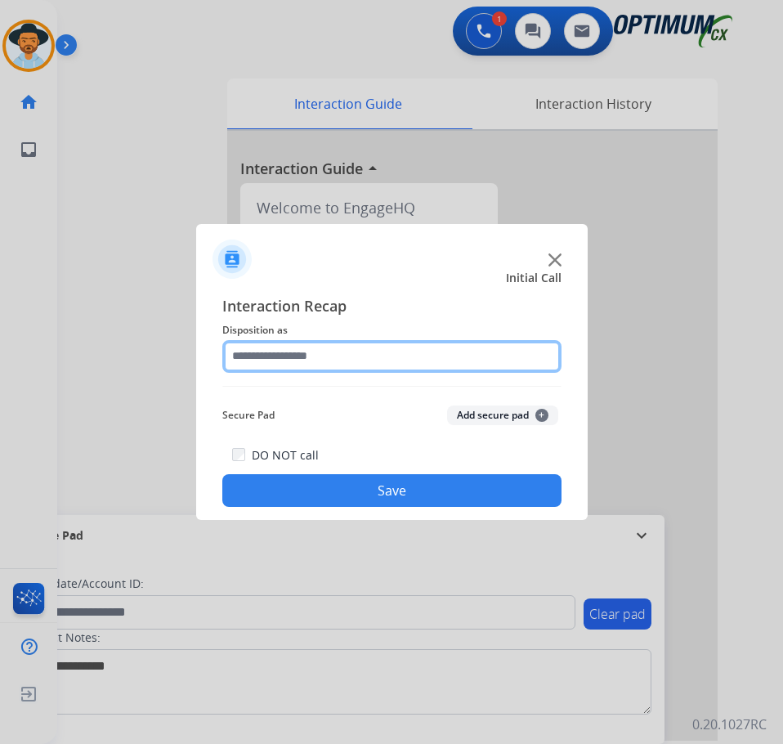
click at [319, 364] on input "text" at bounding box center [391, 356] width 339 height 33
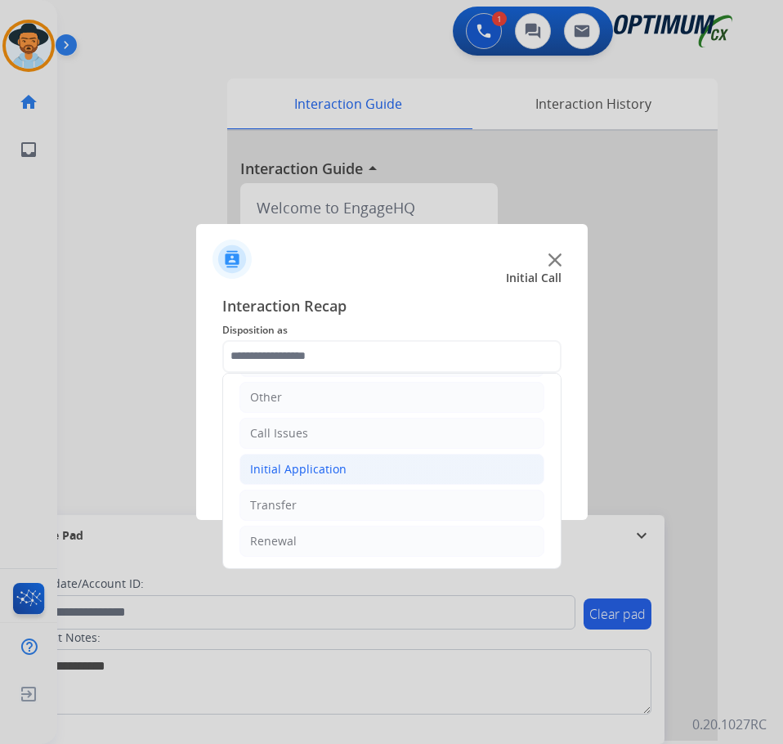
click at [351, 472] on li "Initial Application" at bounding box center [391, 469] width 305 height 31
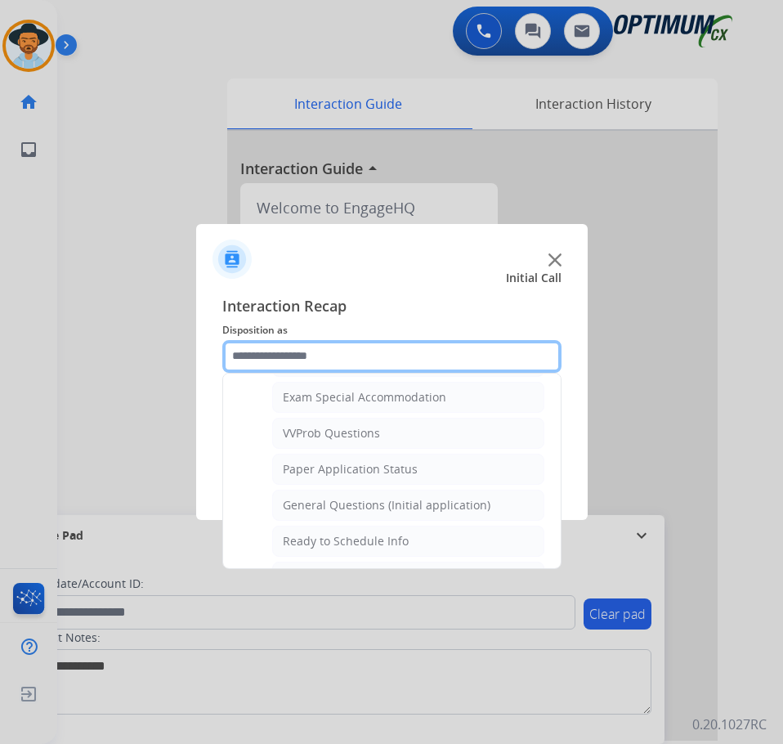
scroll to position [928, 0]
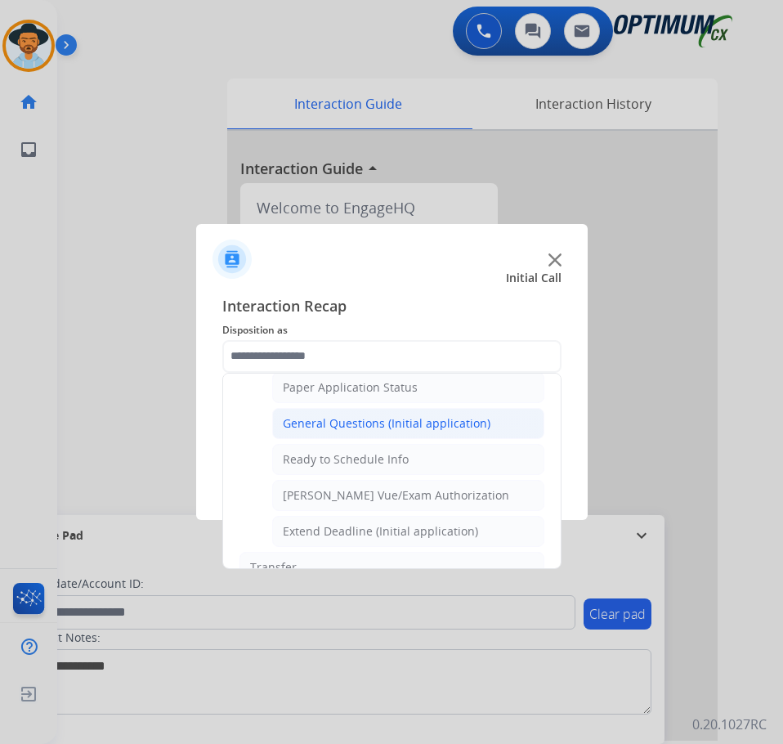
click at [369, 427] on div "General Questions (Initial application)" at bounding box center [387, 423] width 208 height 16
type input "**********"
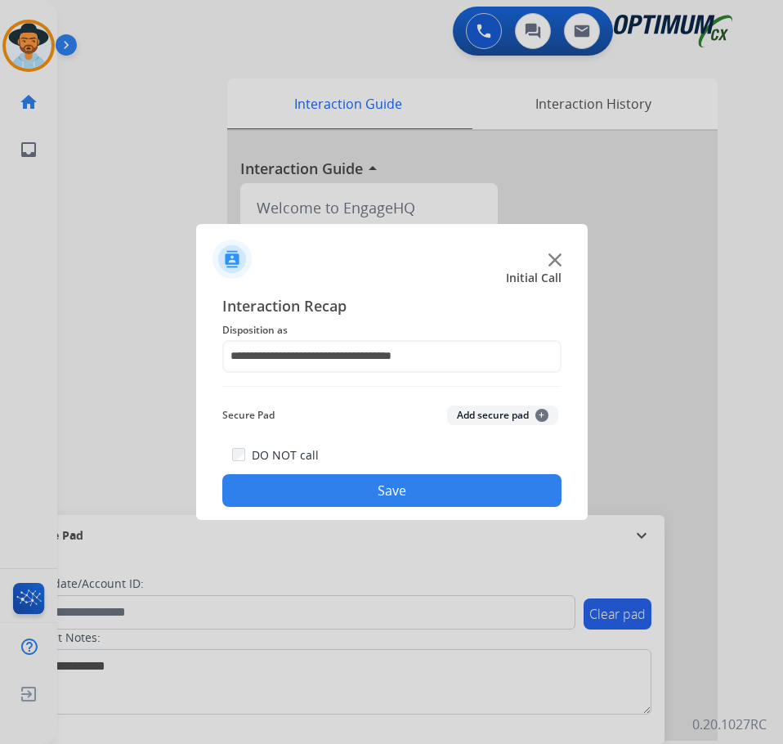
click at [363, 484] on button "Save" at bounding box center [391, 490] width 339 height 33
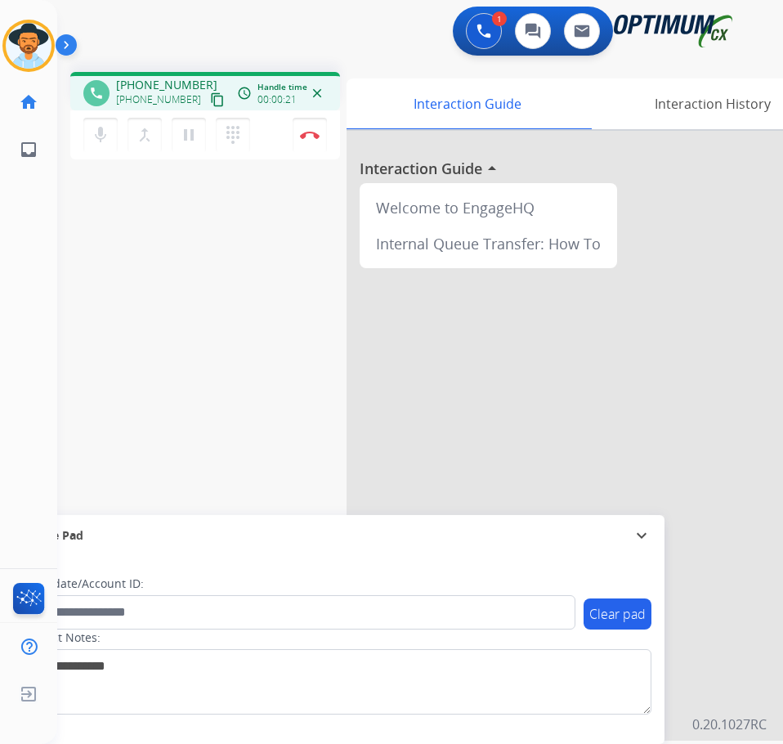
click at [136, 82] on span "+19543303938" at bounding box center [166, 85] width 101 height 16
copy span "19543303938"
click at [170, 87] on span "+19543303938" at bounding box center [166, 85] width 101 height 16
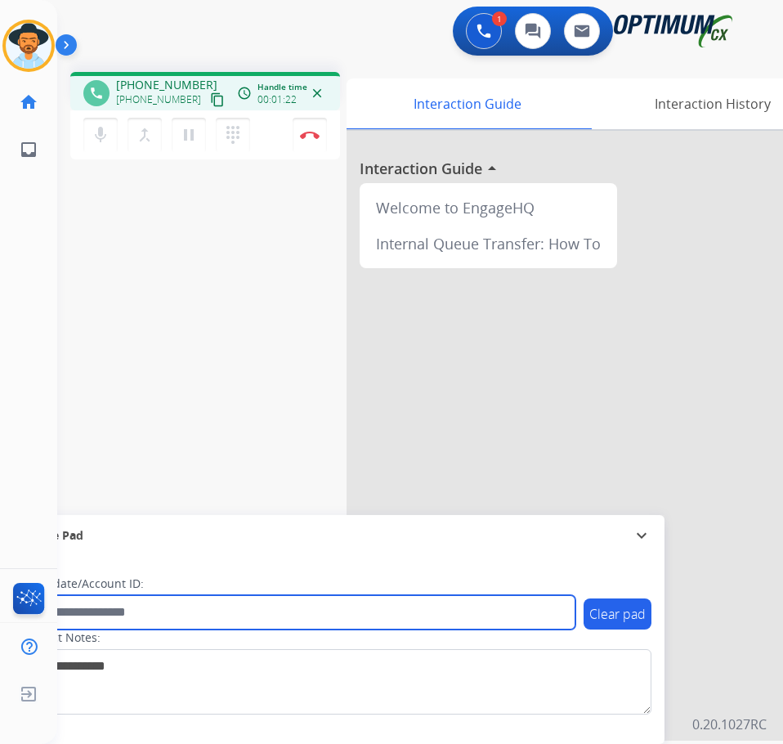
click at [287, 622] on input "text" at bounding box center [298, 612] width 554 height 34
paste input "**********"
type input "**********"
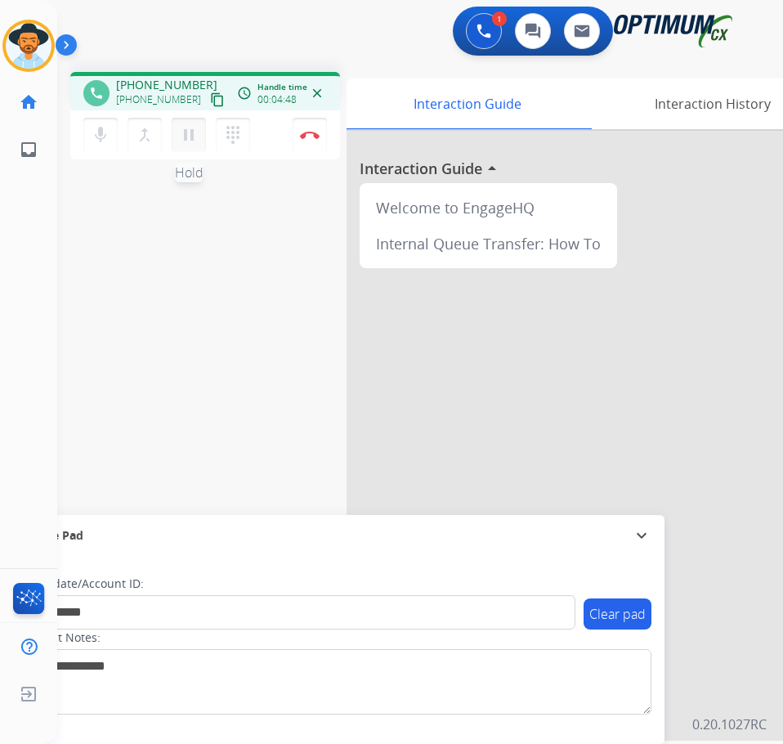
click at [189, 139] on mat-icon "pause" at bounding box center [189, 135] width 20 height 20
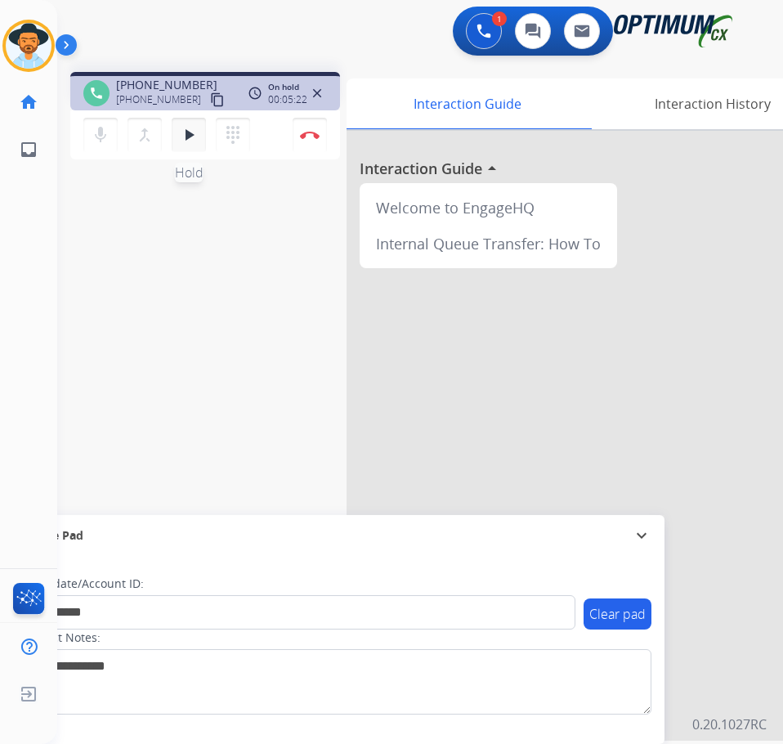
click at [190, 137] on mat-icon "play_arrow" at bounding box center [189, 135] width 20 height 20
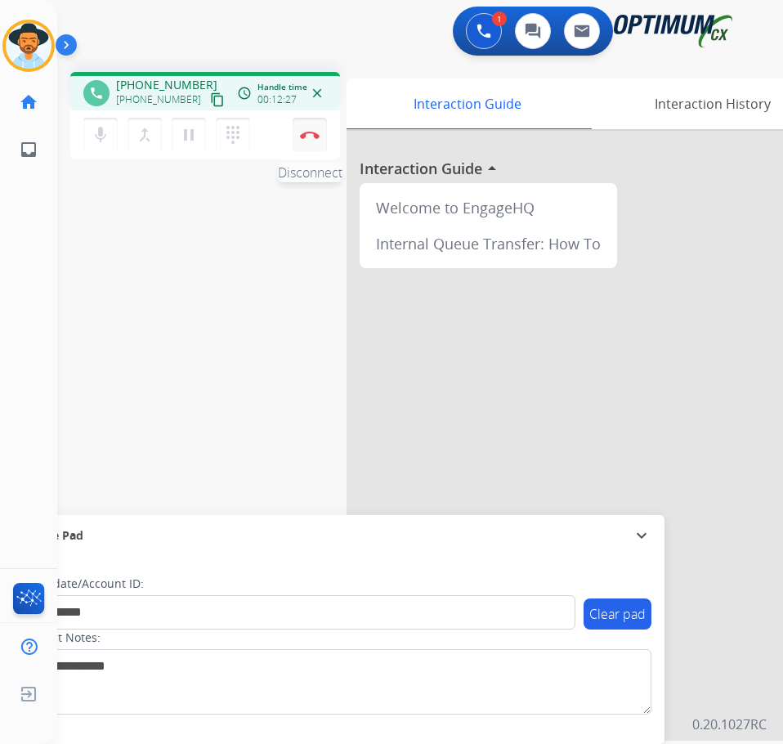
click at [314, 138] on img at bounding box center [310, 135] width 20 height 8
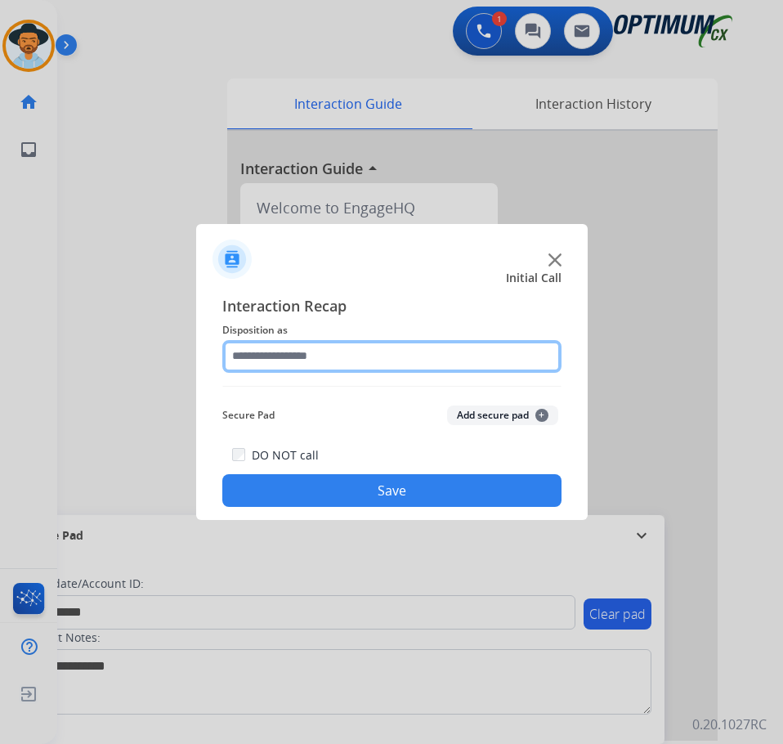
click at [365, 354] on input "text" at bounding box center [391, 356] width 339 height 33
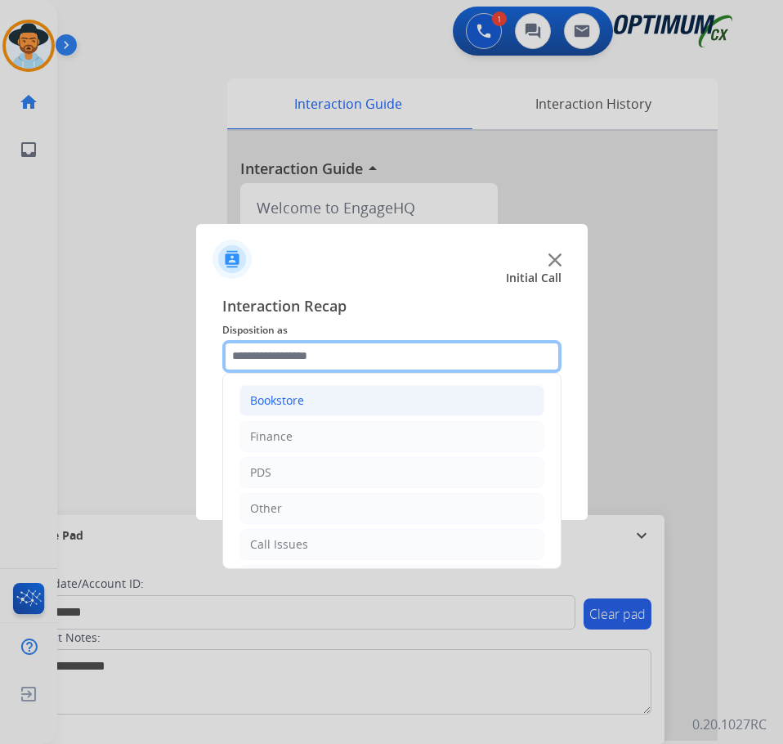
scroll to position [111, 0]
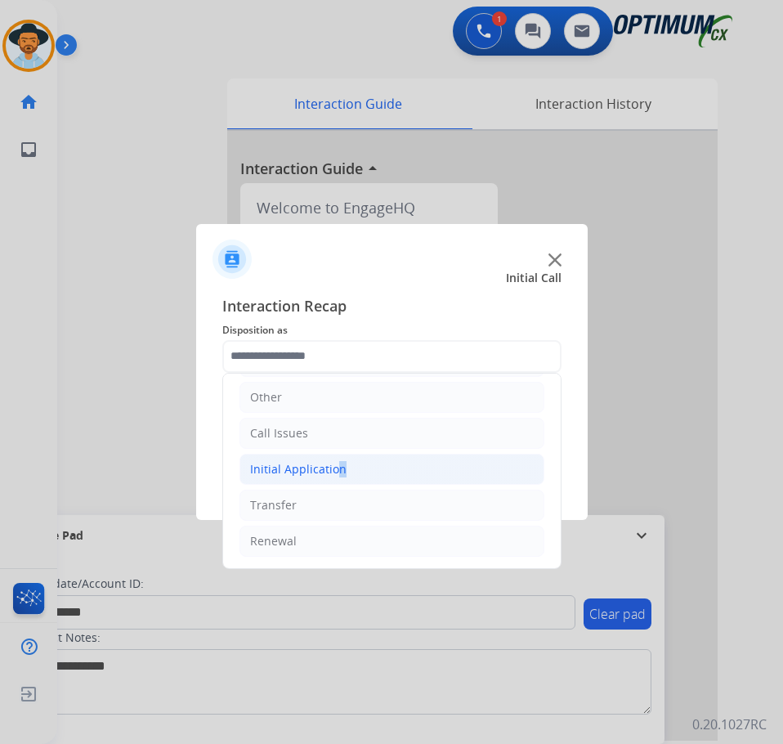
click at [331, 470] on div "Initial Application" at bounding box center [298, 469] width 96 height 16
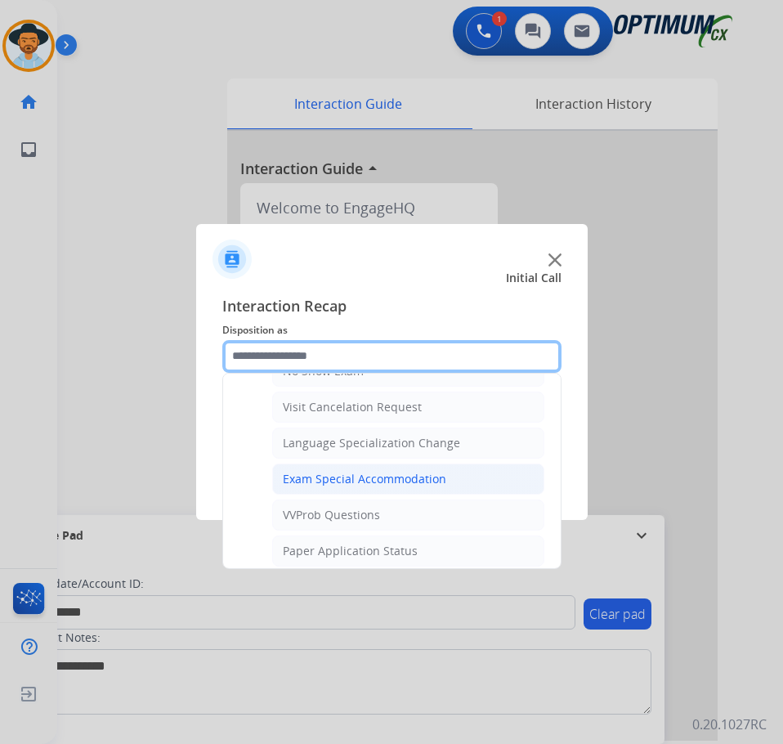
scroll to position [928, 0]
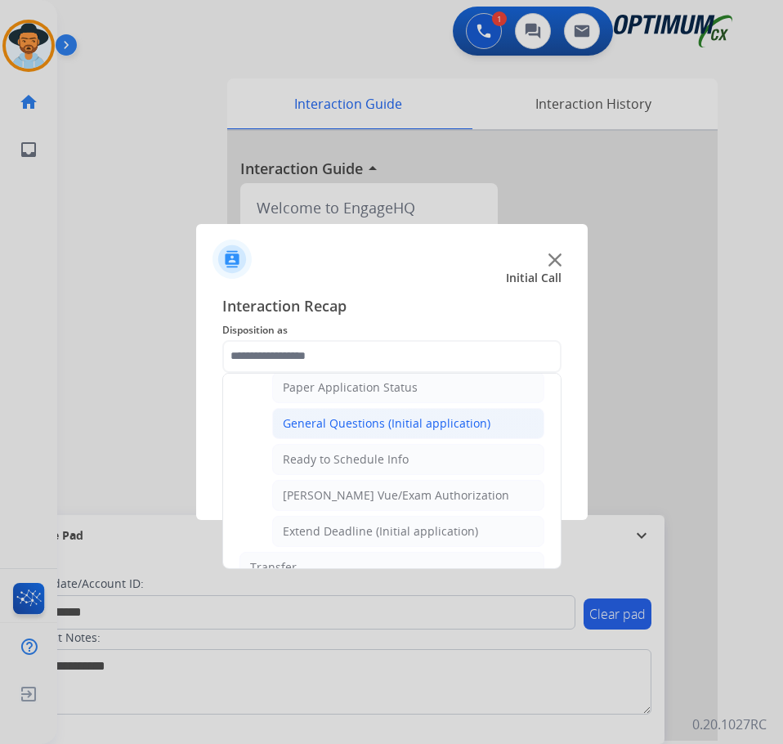
click at [398, 422] on div "General Questions (Initial application)" at bounding box center [387, 423] width 208 height 16
type input "**********"
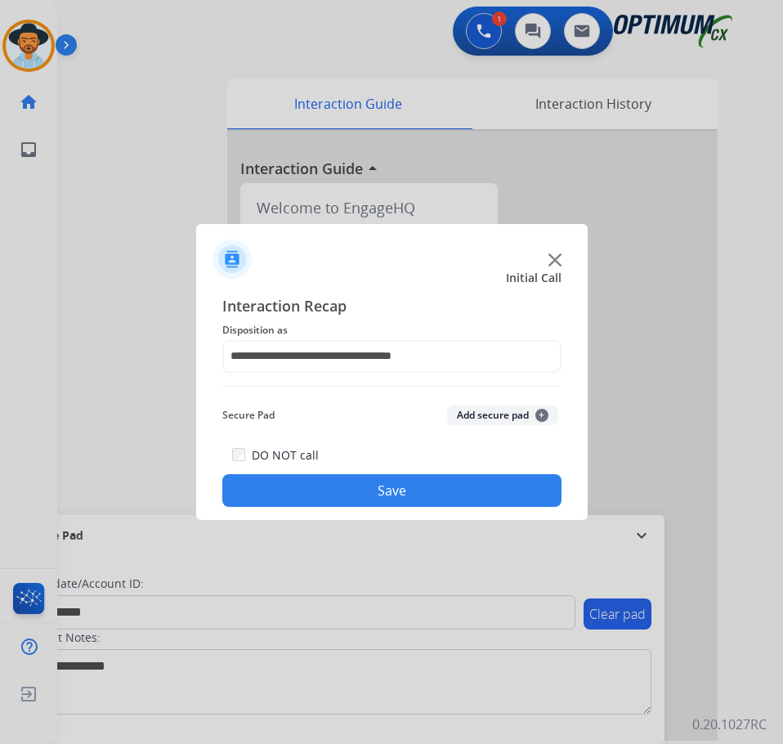
click at [343, 503] on button "Save" at bounding box center [391, 490] width 339 height 33
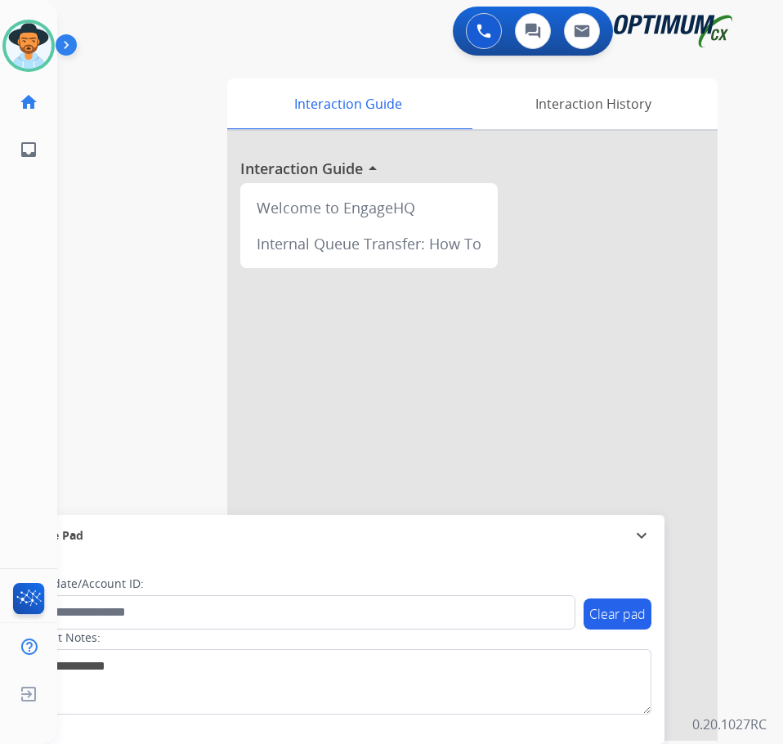
click at [10, 311] on div "Luis Available Edit Avatar Agent: Luis Routing Profile: OCX Training home Home …" at bounding box center [28, 372] width 57 height 744
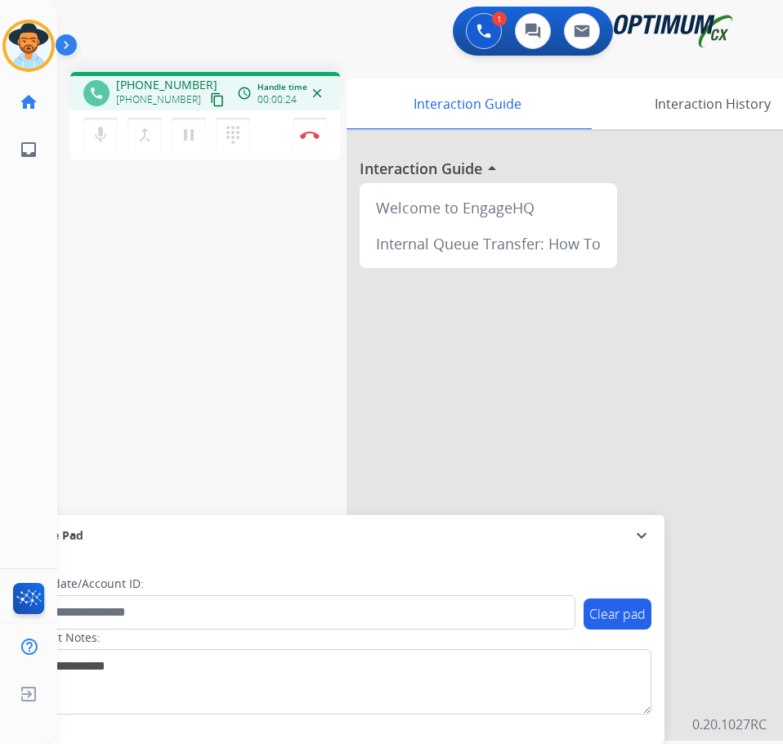
click at [135, 83] on span "+15133139070" at bounding box center [166, 85] width 101 height 16
copy span "15133139070"
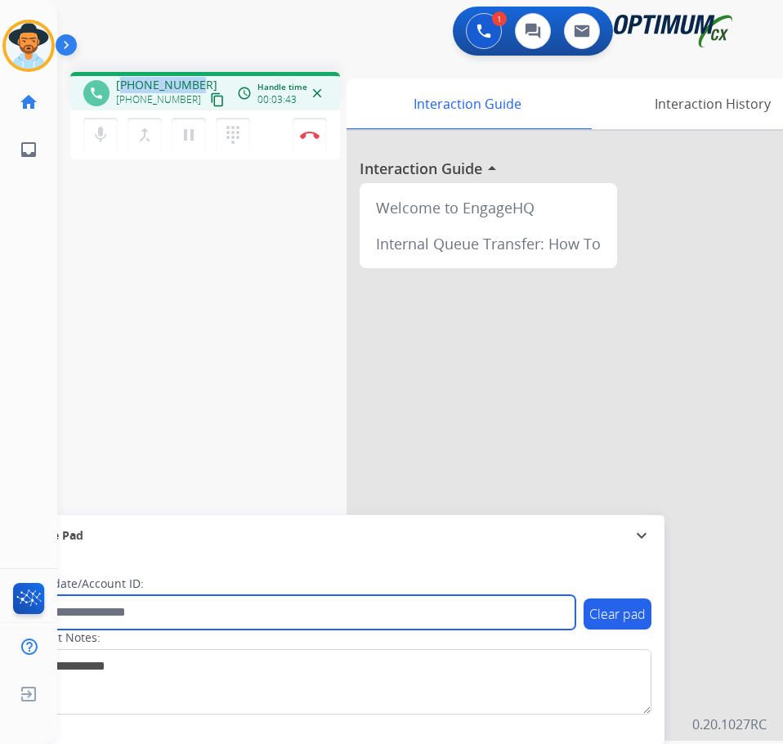
click at [200, 612] on input "text" at bounding box center [298, 612] width 554 height 34
paste input "**********"
type input "**********"
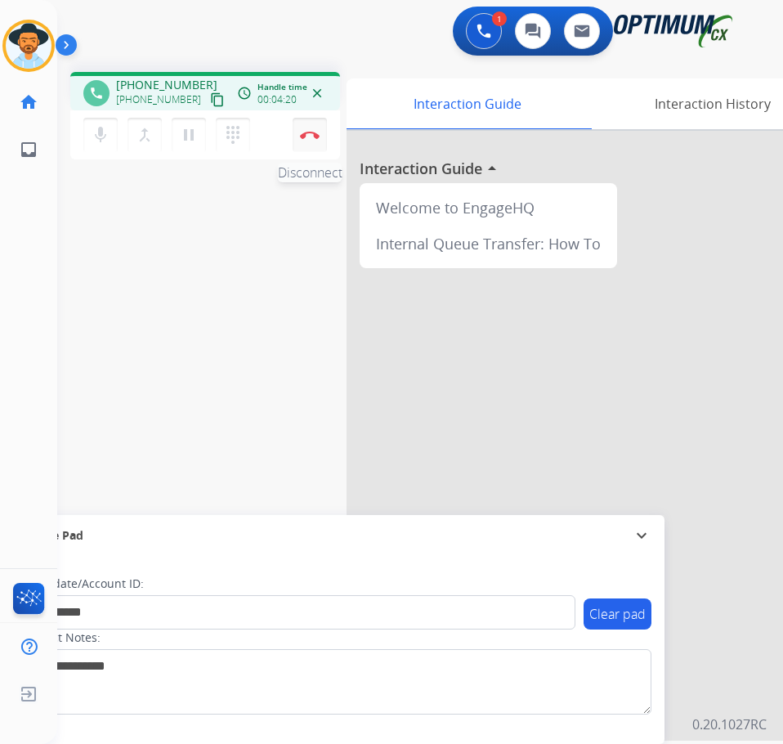
click at [306, 140] on button "Disconnect" at bounding box center [310, 135] width 34 height 34
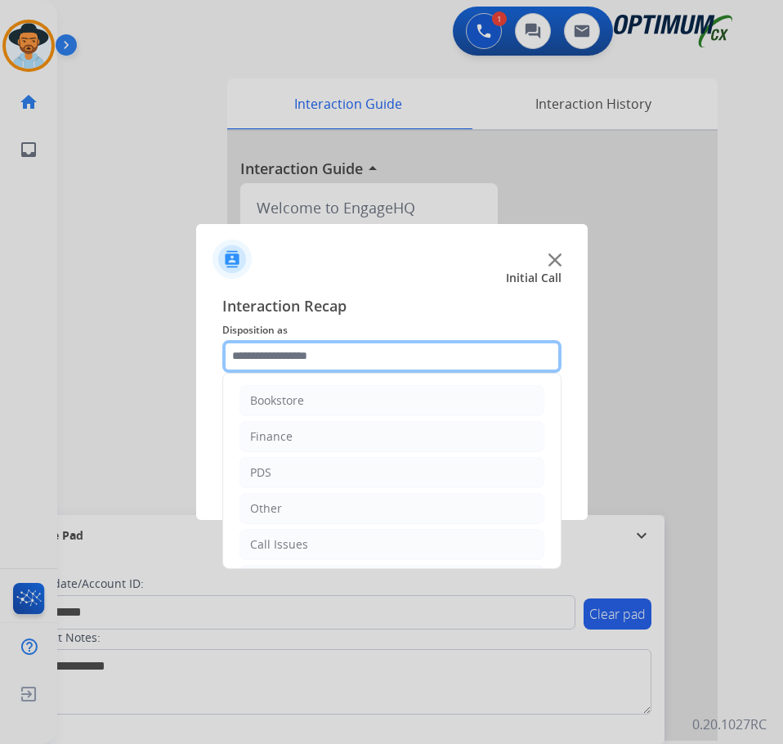
click at [322, 364] on input "text" at bounding box center [391, 356] width 339 height 33
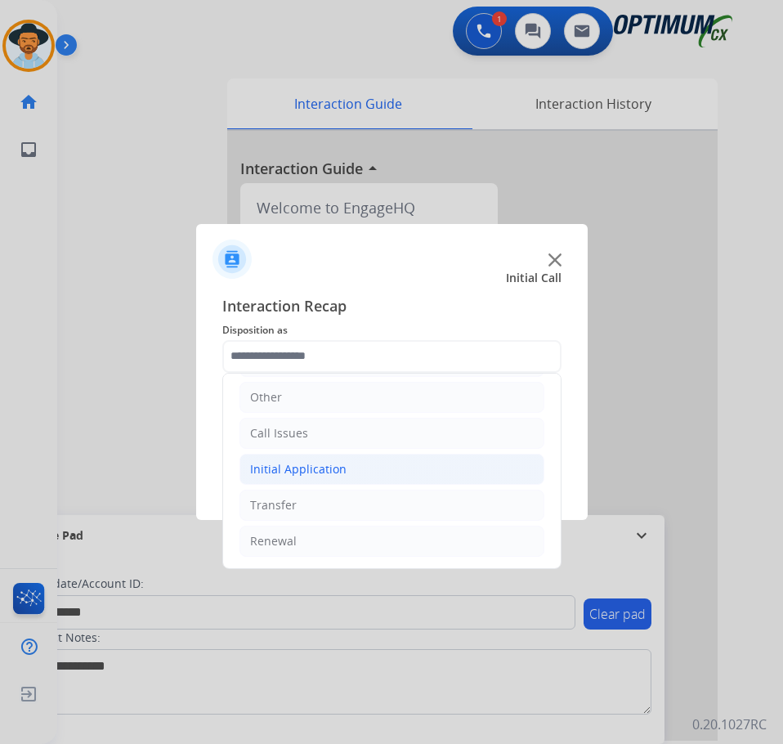
click at [360, 463] on li "Initial Application" at bounding box center [391, 469] width 305 height 31
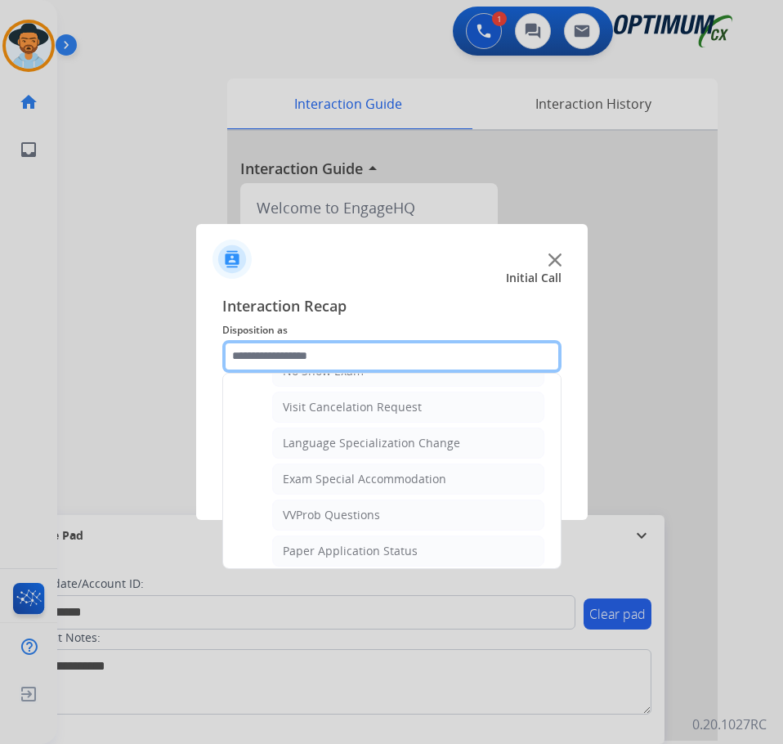
scroll to position [847, 0]
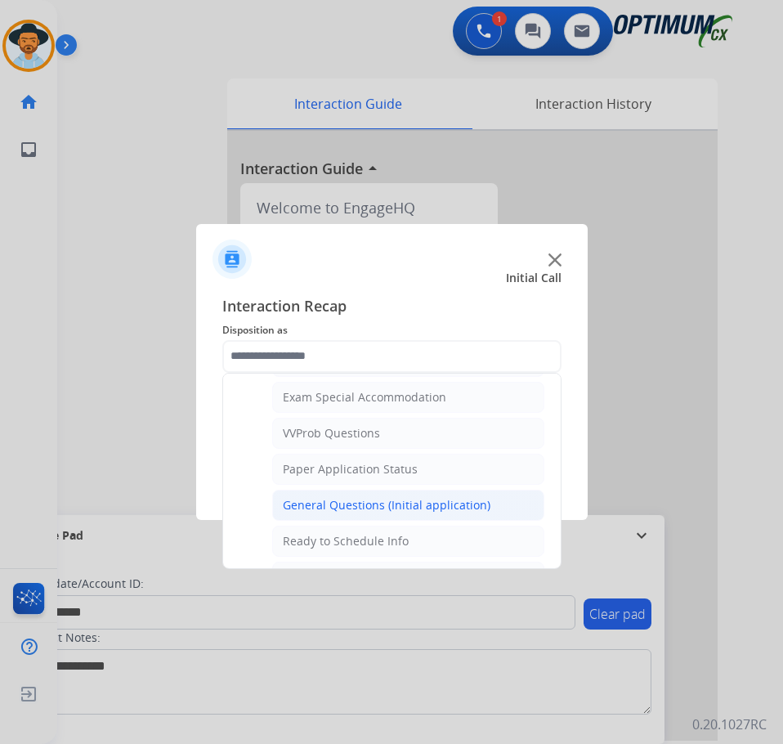
click at [348, 504] on div "General Questions (Initial application)" at bounding box center [387, 505] width 208 height 16
type input "**********"
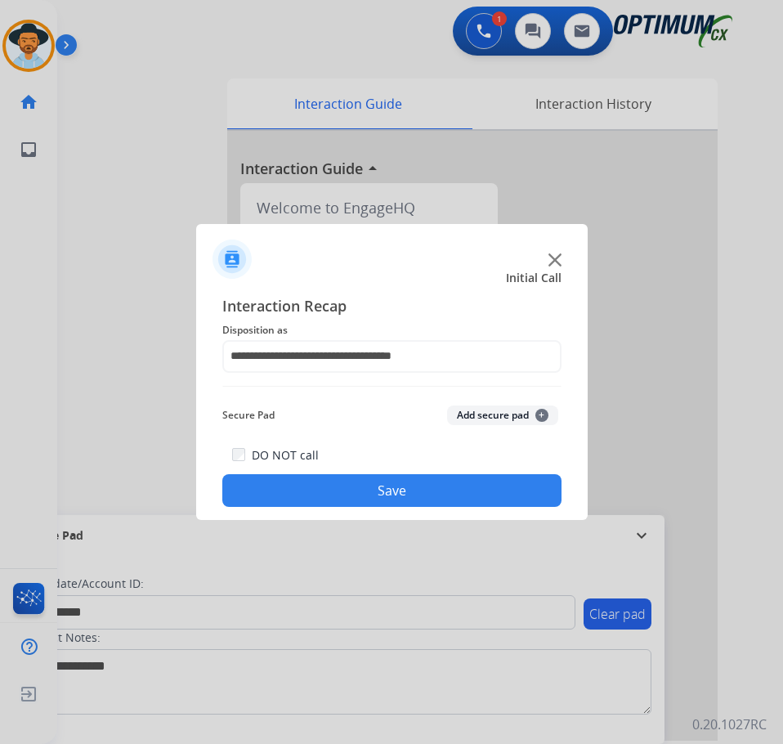
click at [349, 494] on button "Save" at bounding box center [391, 490] width 339 height 33
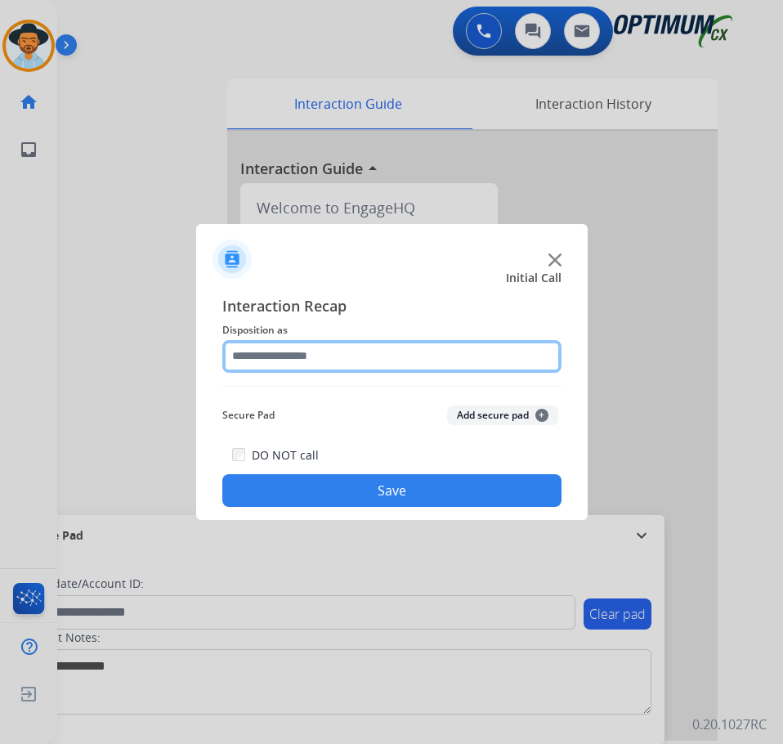
click at [282, 360] on input "text" at bounding box center [391, 356] width 339 height 33
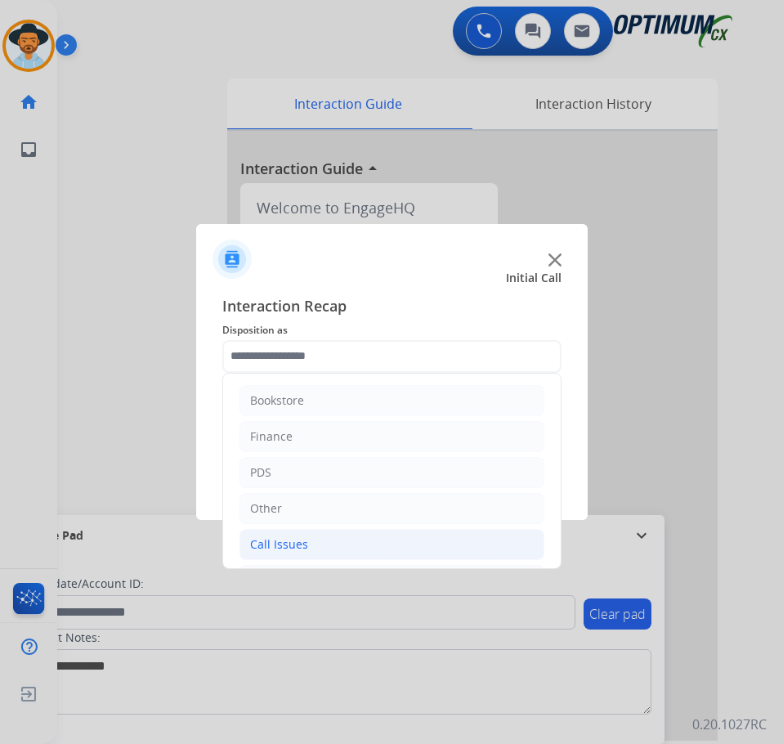
click at [384, 542] on li "Call Issues" at bounding box center [391, 544] width 305 height 31
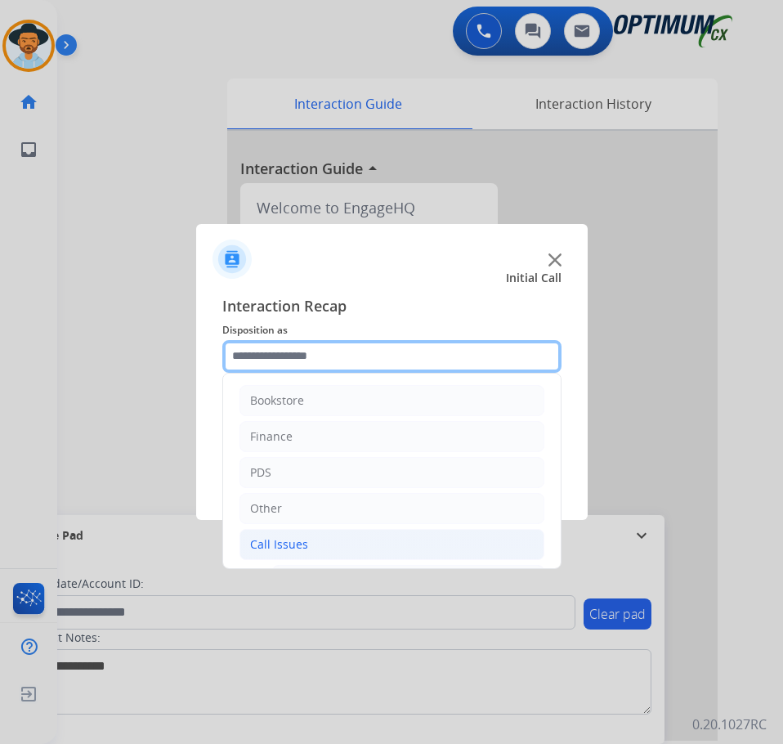
scroll to position [163, 0]
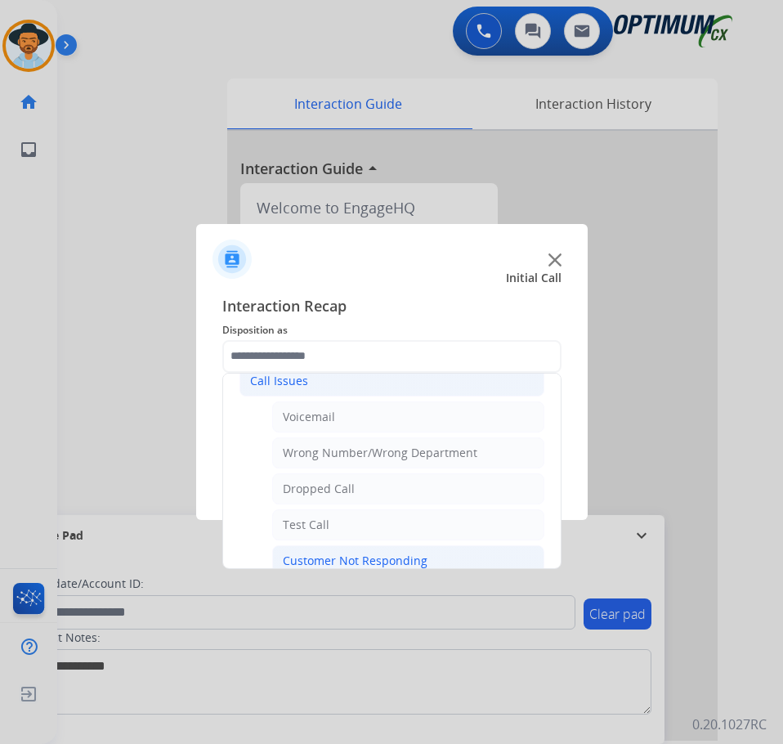
click at [331, 555] on div "Customer Not Responding" at bounding box center [355, 560] width 145 height 16
type input "**********"
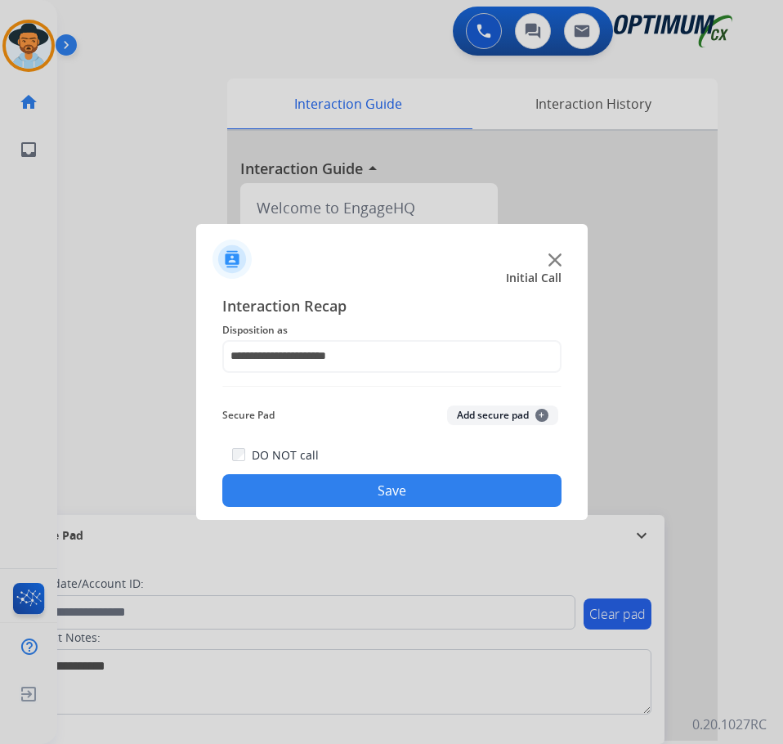
click at [326, 505] on button "Save" at bounding box center [391, 490] width 339 height 33
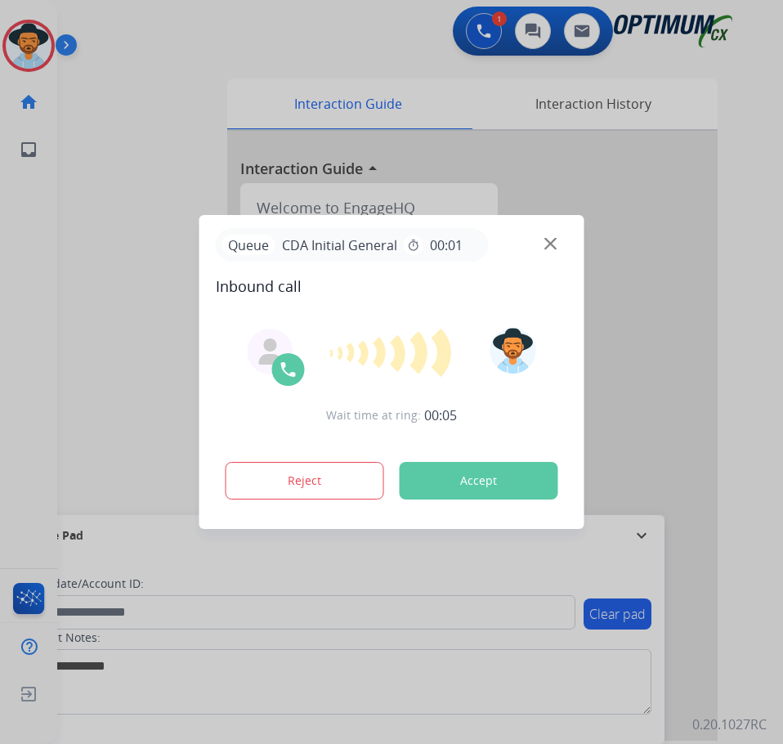
click at [362, 61] on div at bounding box center [391, 372] width 783 height 744
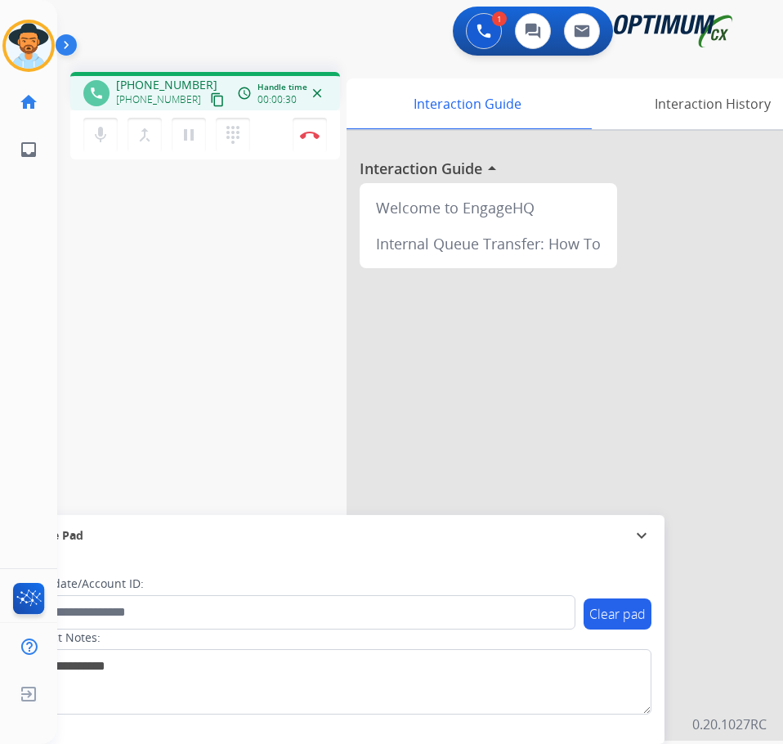
click at [166, 83] on span "+19545209290" at bounding box center [166, 85] width 101 height 16
copy span "19545209290"
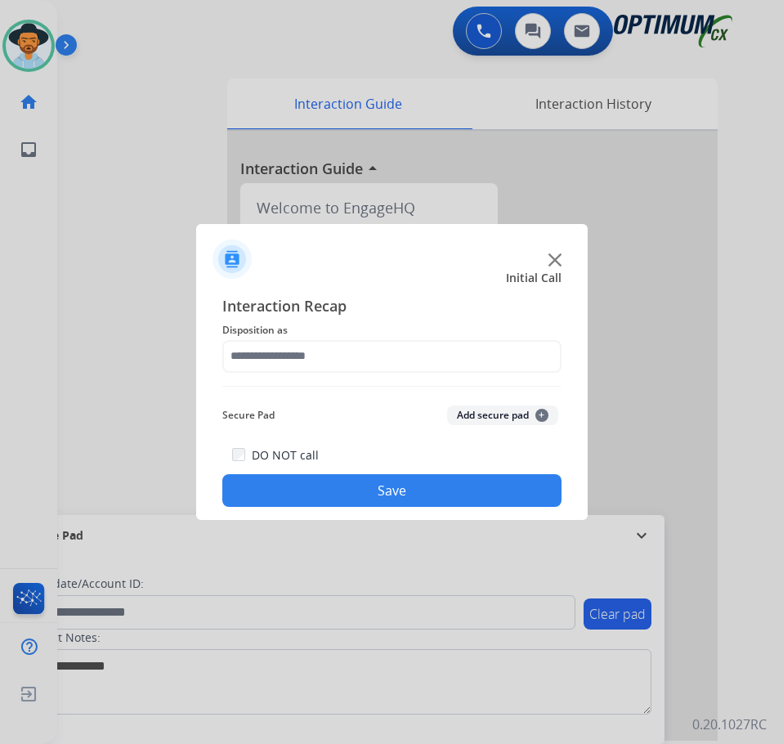
click at [553, 261] on img at bounding box center [554, 259] width 13 height 13
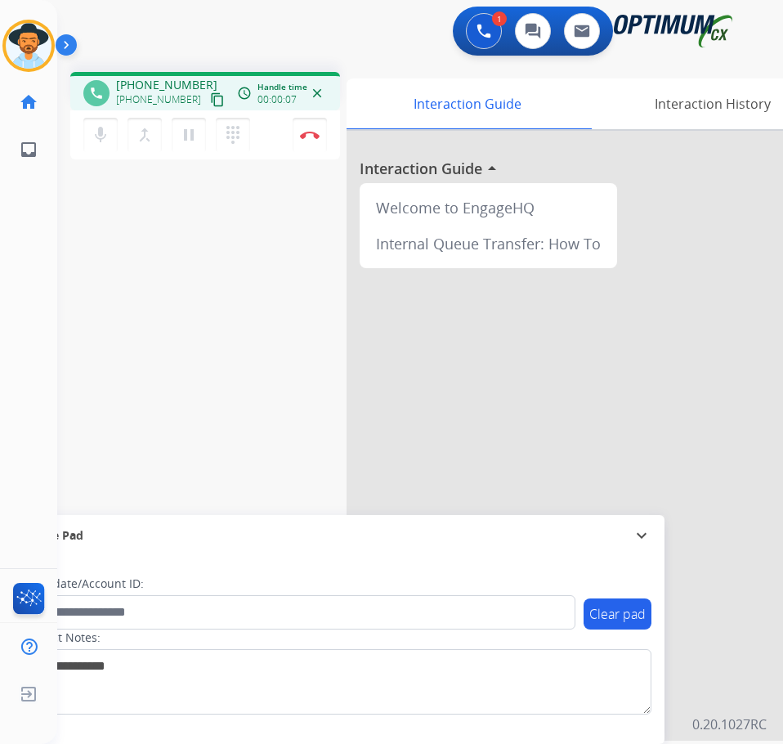
click at [396, 50] on div "1 Voice Interactions 0 Chat Interactions 0 Email Interactions" at bounding box center [406, 33] width 673 height 52
click at [157, 87] on span "+14348721612" at bounding box center [166, 85] width 101 height 16
copy span "14348721612"
click at [130, 691] on span "Log out" at bounding box center [109, 697] width 98 height 25
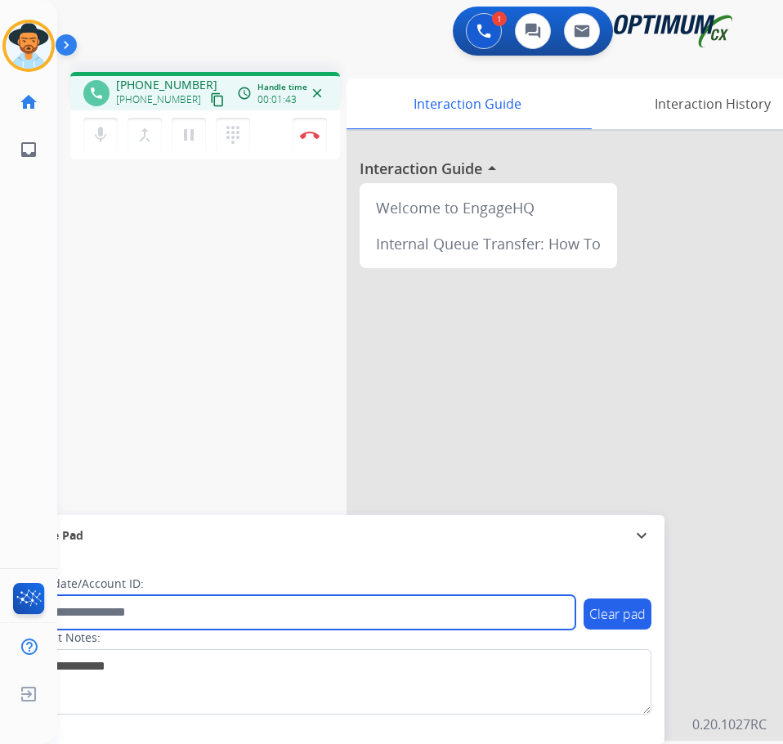
click at [170, 609] on input "text" at bounding box center [298, 612] width 554 height 34
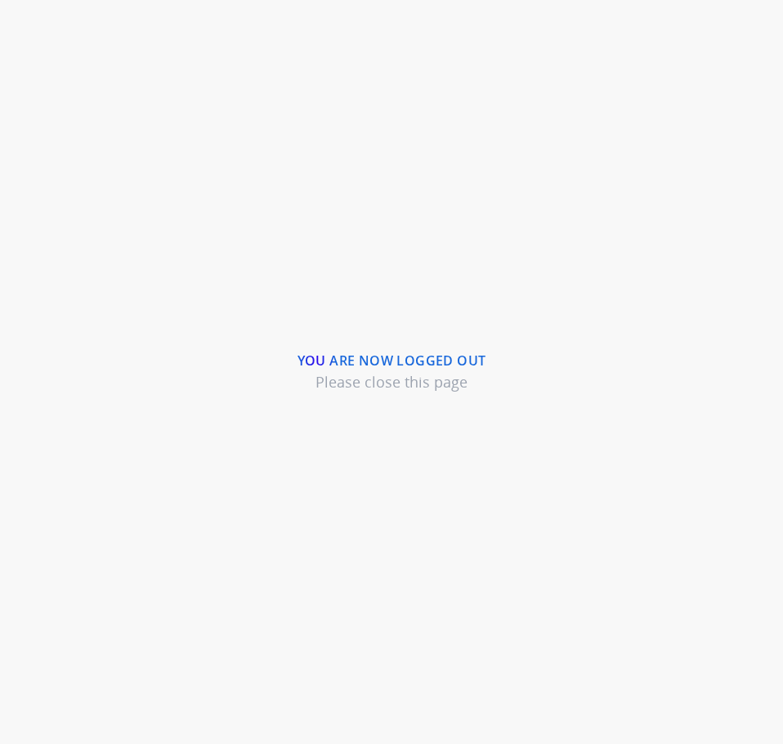
click at [606, 391] on div "You are now logged out Please close this page" at bounding box center [391, 372] width 783 height 744
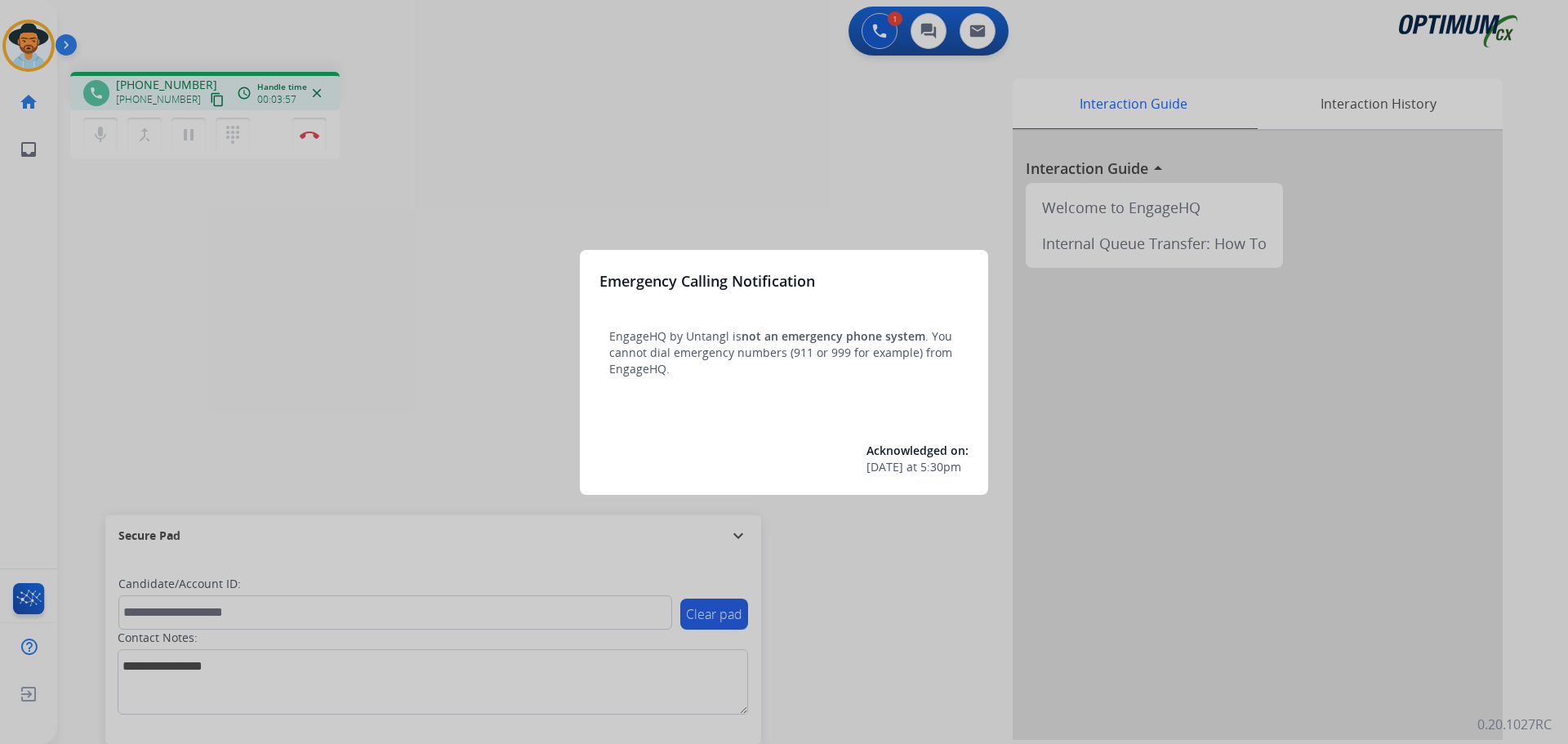
click at [561, 51] on div at bounding box center [784, 372] width 1568 height 744
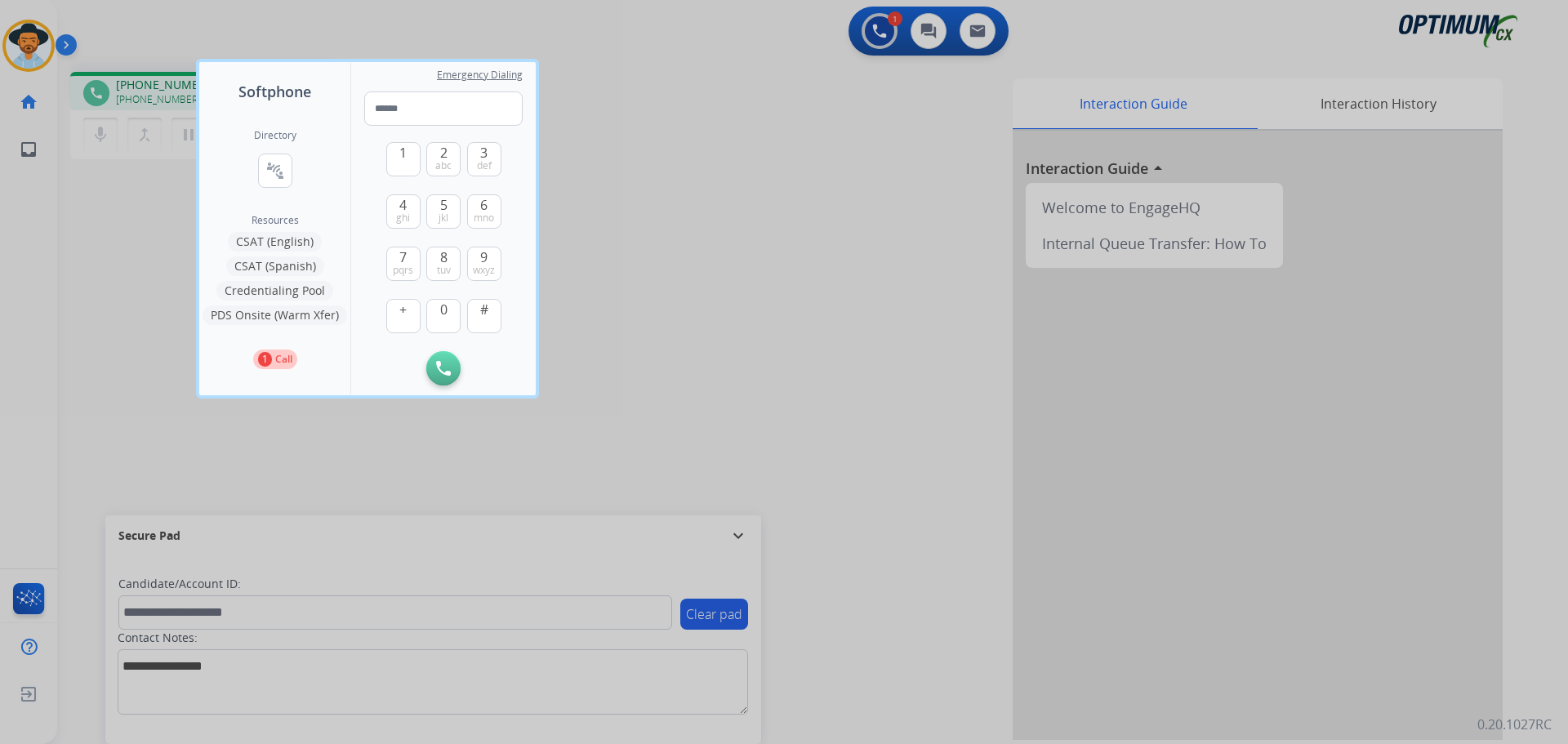
click at [635, 211] on div at bounding box center [784, 372] width 1568 height 744
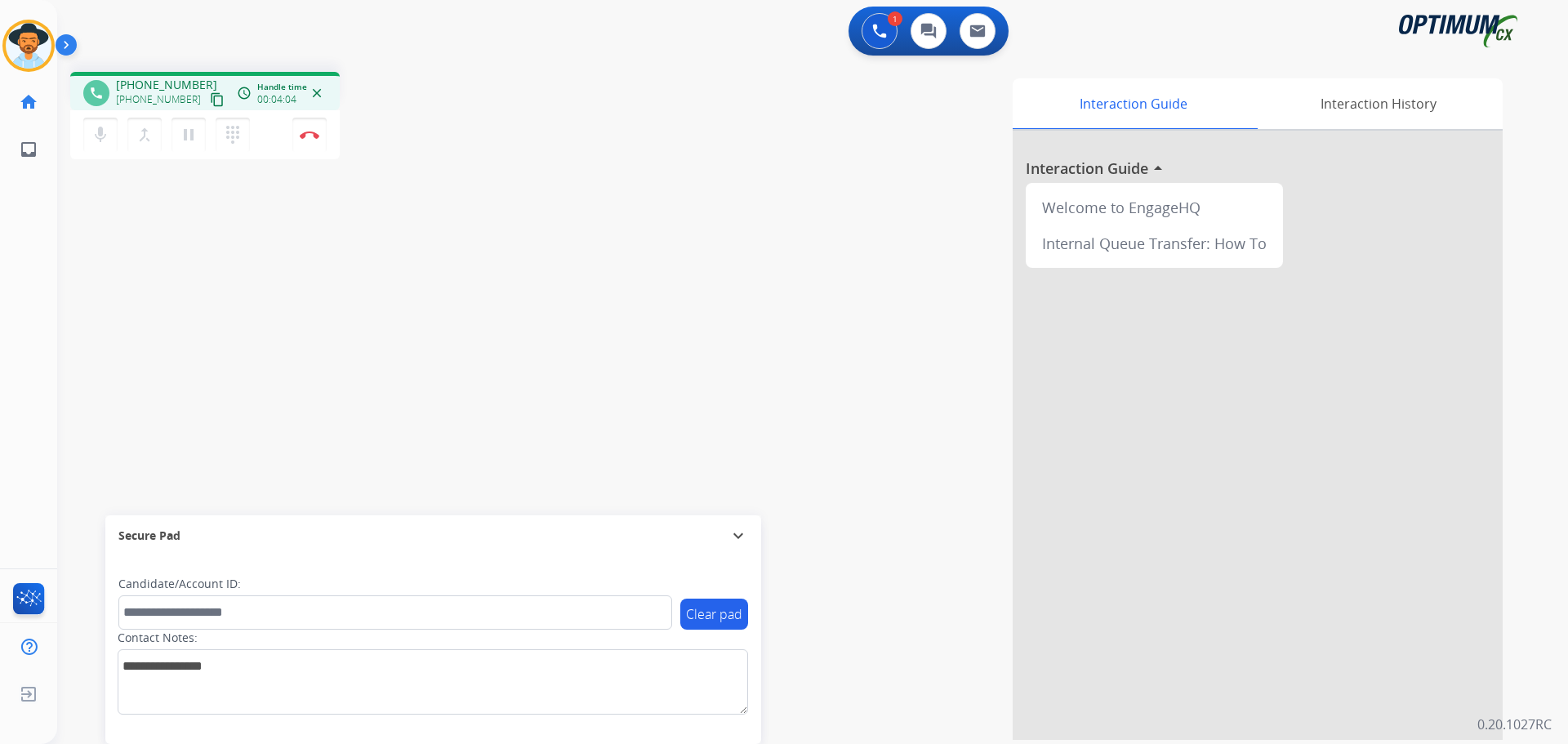
click at [177, 80] on span "+14348721612" at bounding box center [166, 85] width 101 height 16
copy span "14348721612"
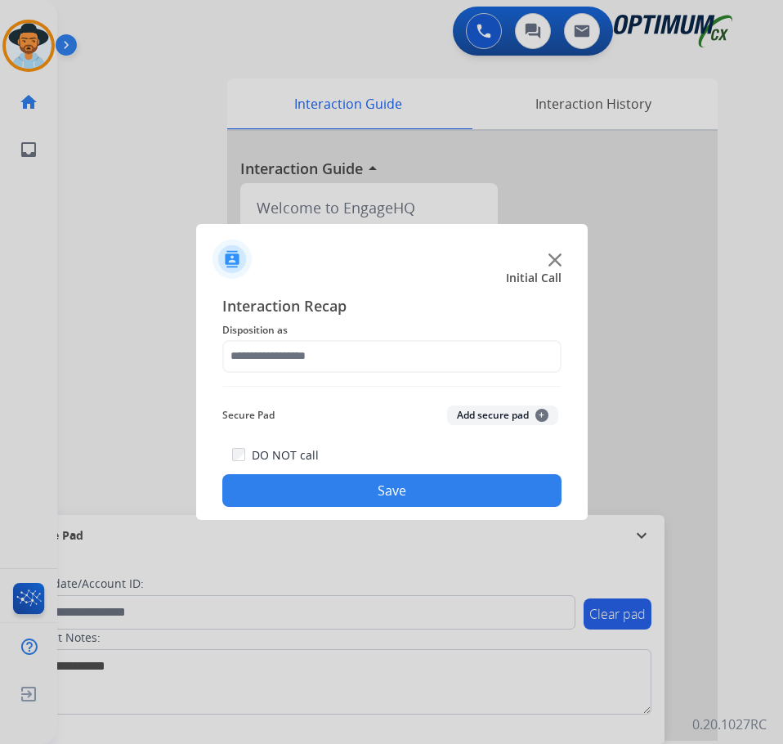
click at [555, 260] on img at bounding box center [554, 259] width 13 height 13
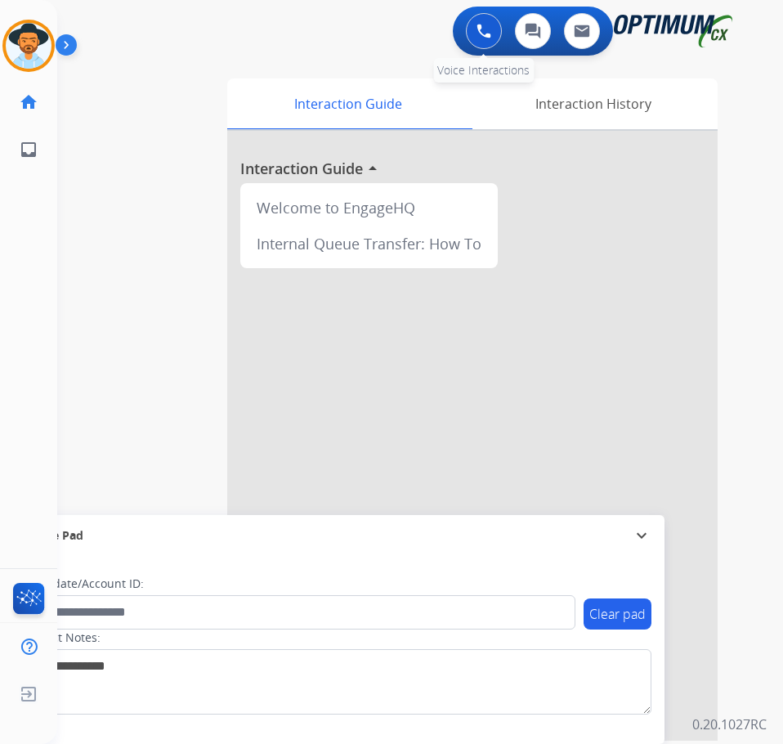
click at [489, 28] on img at bounding box center [483, 31] width 15 height 15
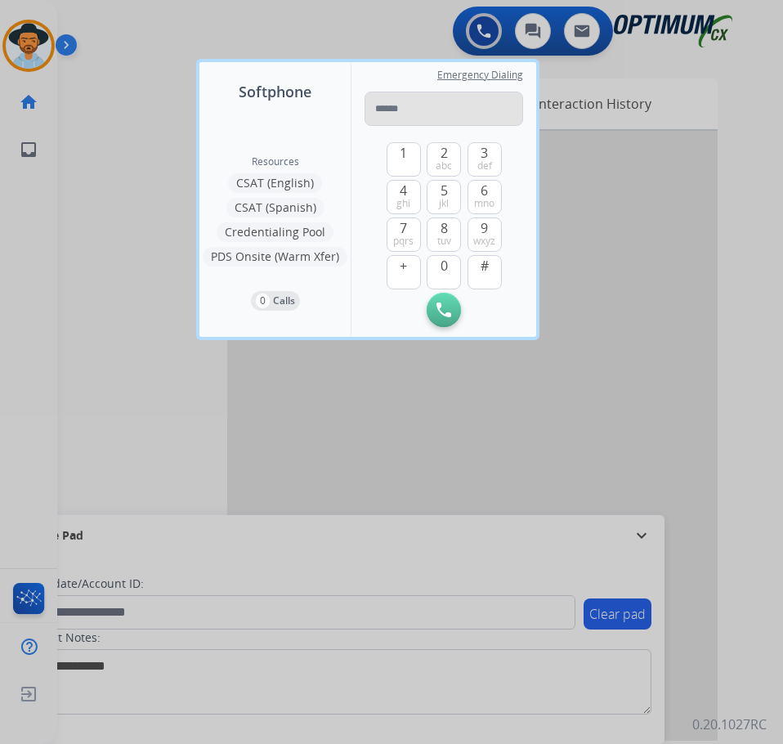
click at [433, 115] on input "tel" at bounding box center [443, 109] width 159 height 34
type input "**********"
click at [176, 32] on div at bounding box center [391, 372] width 783 height 744
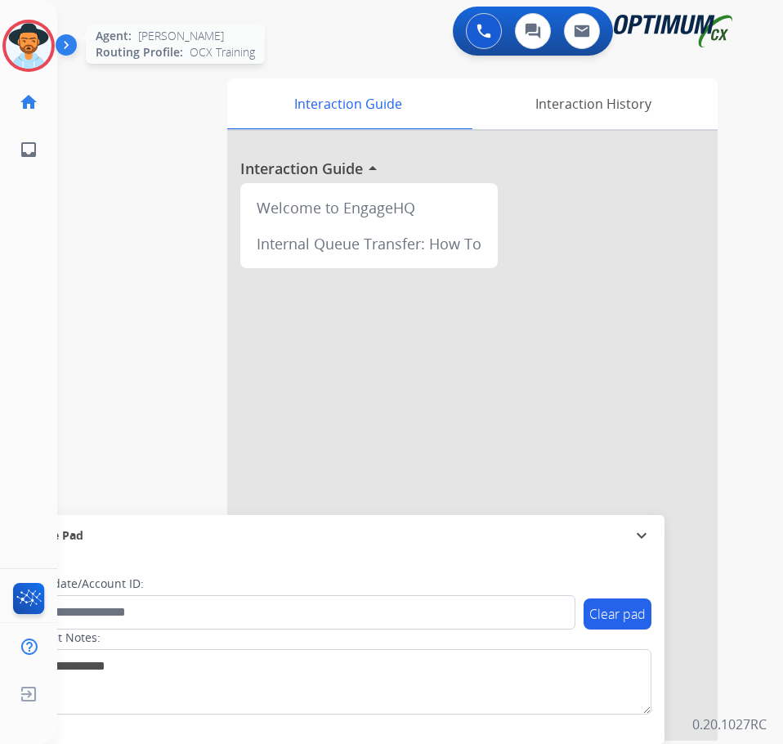
click at [37, 62] on img at bounding box center [29, 46] width 46 height 46
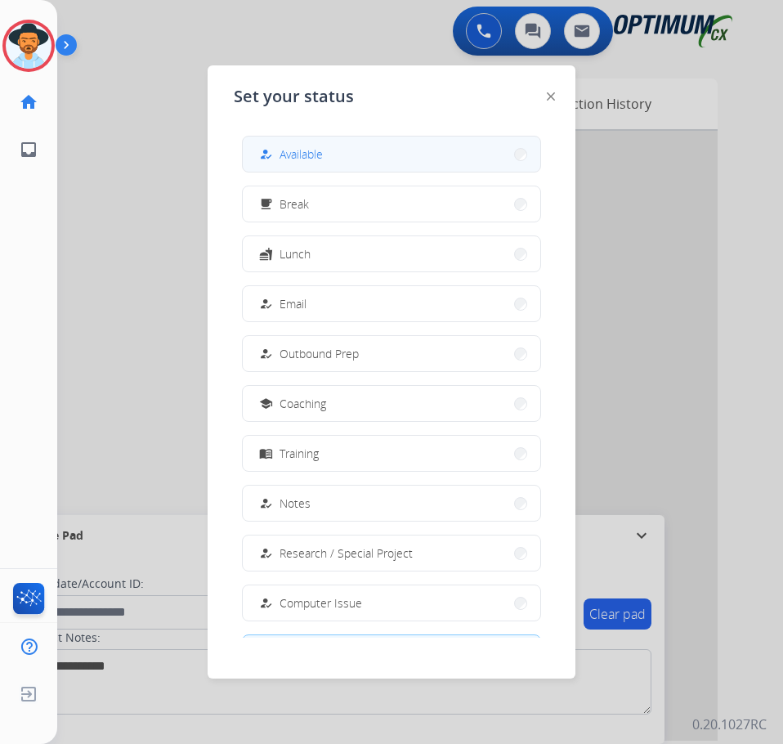
click at [300, 154] on span "Available" at bounding box center [300, 153] width 43 height 17
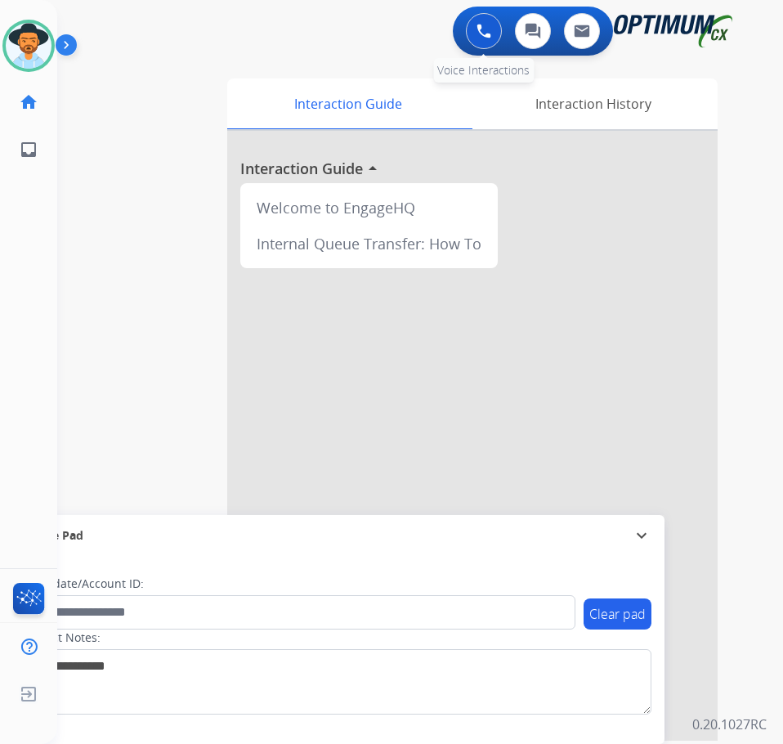
click at [483, 40] on button at bounding box center [484, 31] width 36 height 36
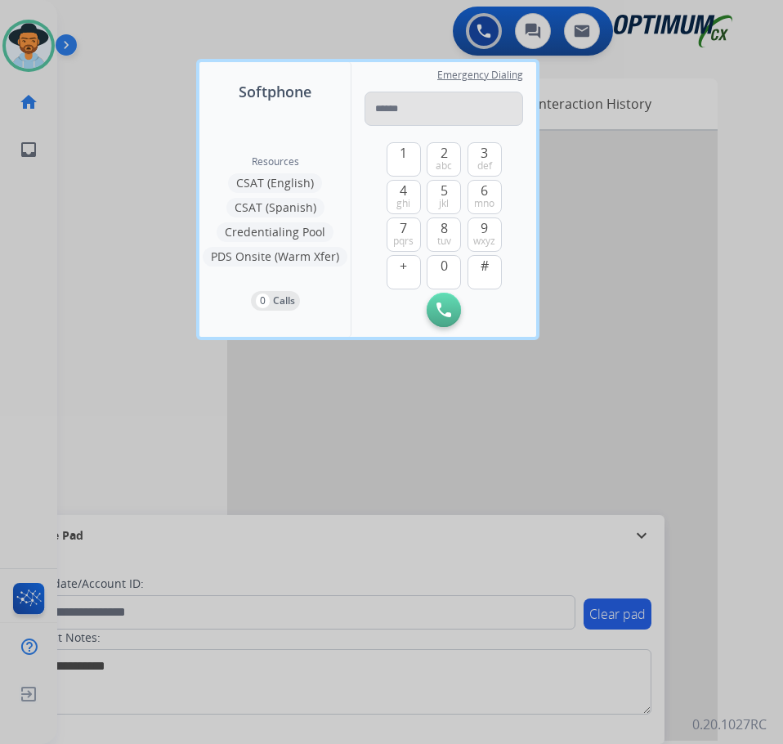
click at [413, 122] on input "tel" at bounding box center [443, 109] width 159 height 34
type input "**********"
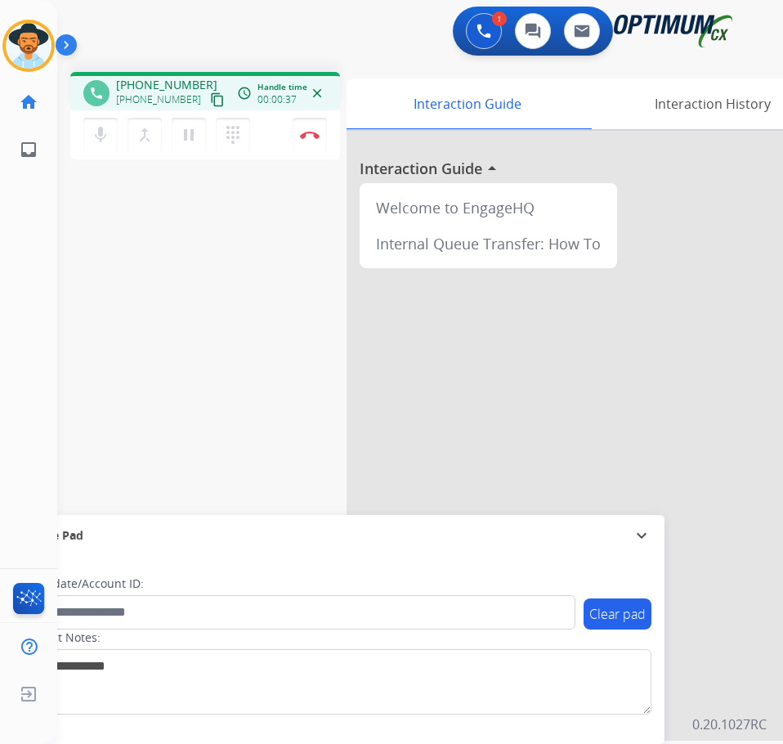
click at [369, 55] on div "1 Voice Interactions 0 Chat Interactions 0 Email Interactions" at bounding box center [406, 33] width 673 height 52
click at [479, 31] on img at bounding box center [483, 31] width 15 height 15
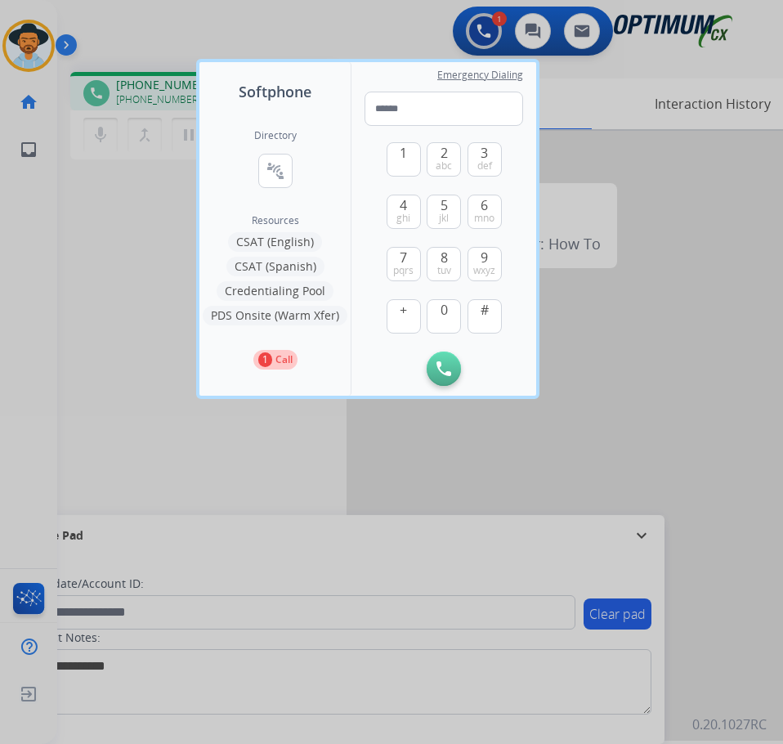
click at [132, 200] on div at bounding box center [391, 372] width 783 height 744
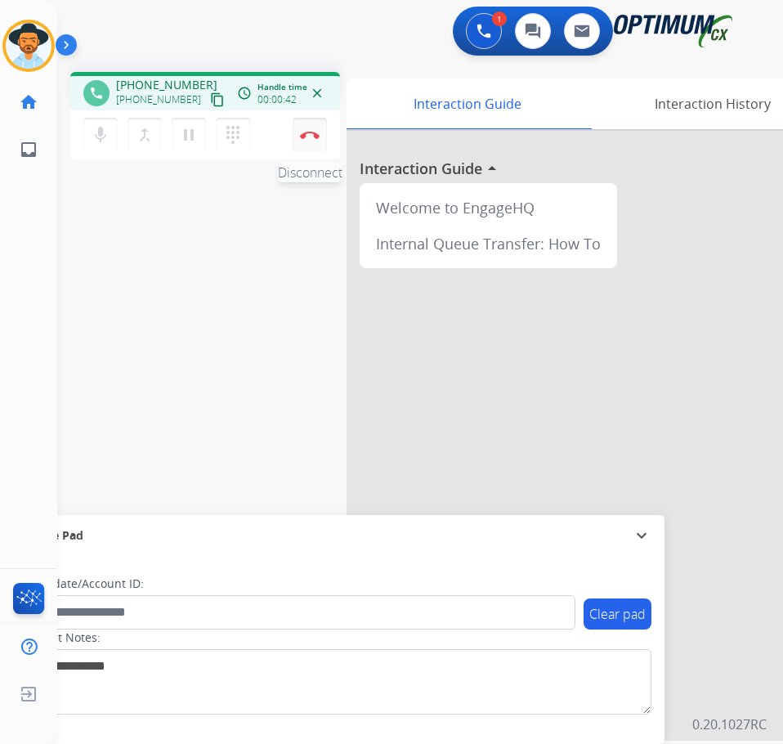
click at [310, 134] on img at bounding box center [310, 135] width 20 height 8
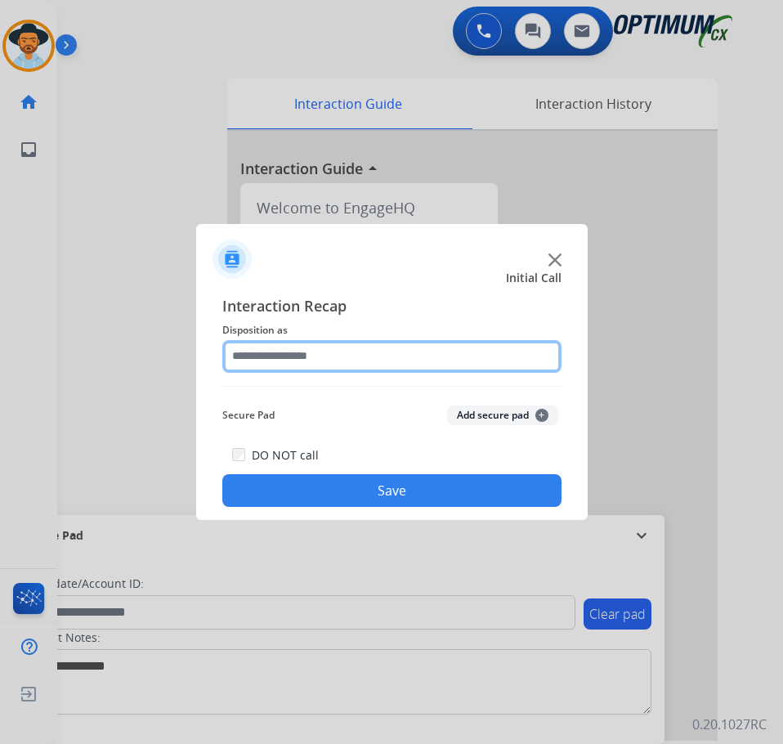
click at [333, 361] on input "text" at bounding box center [391, 356] width 339 height 33
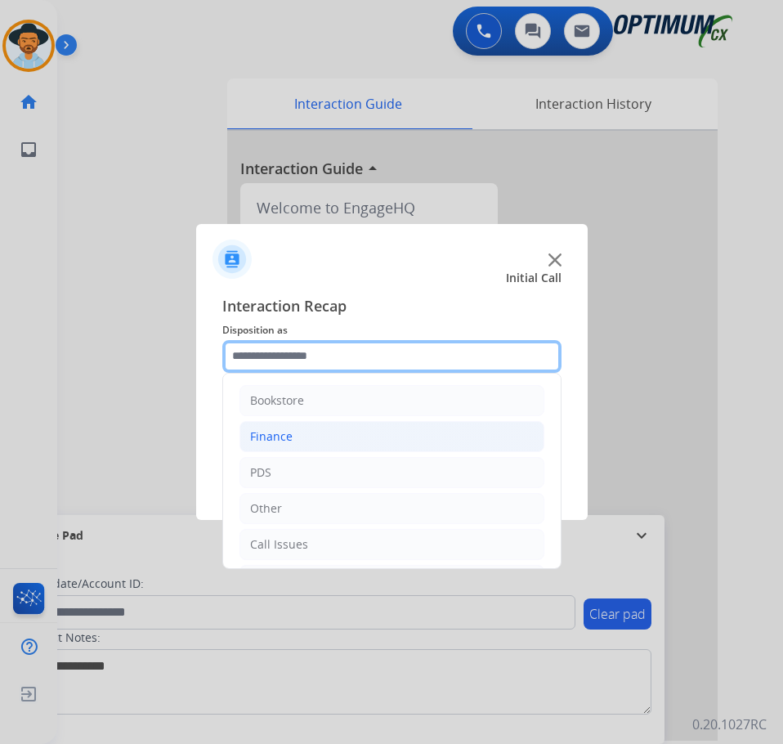
scroll to position [111, 0]
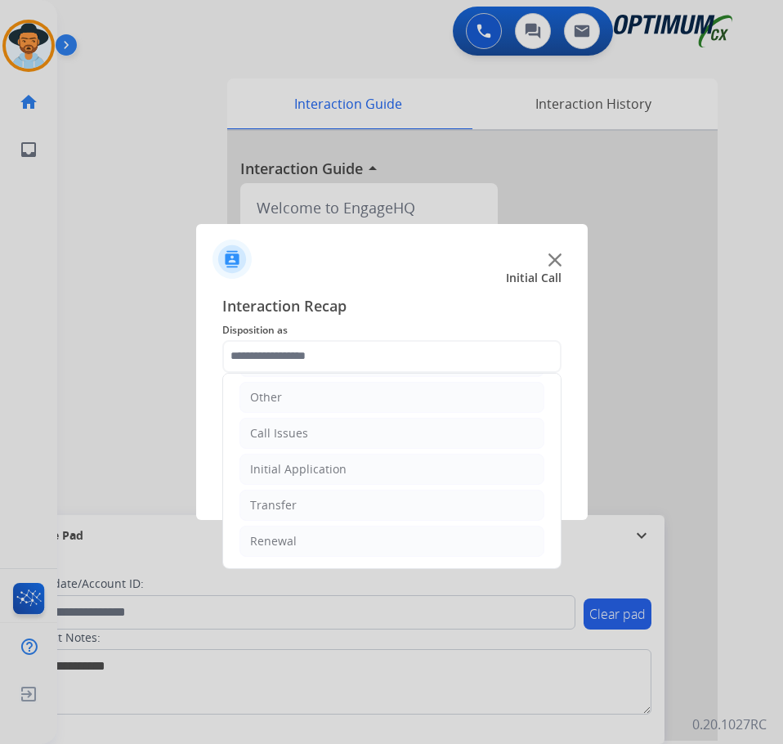
click at [342, 447] on li "Call Issues" at bounding box center [391, 433] width 305 height 31
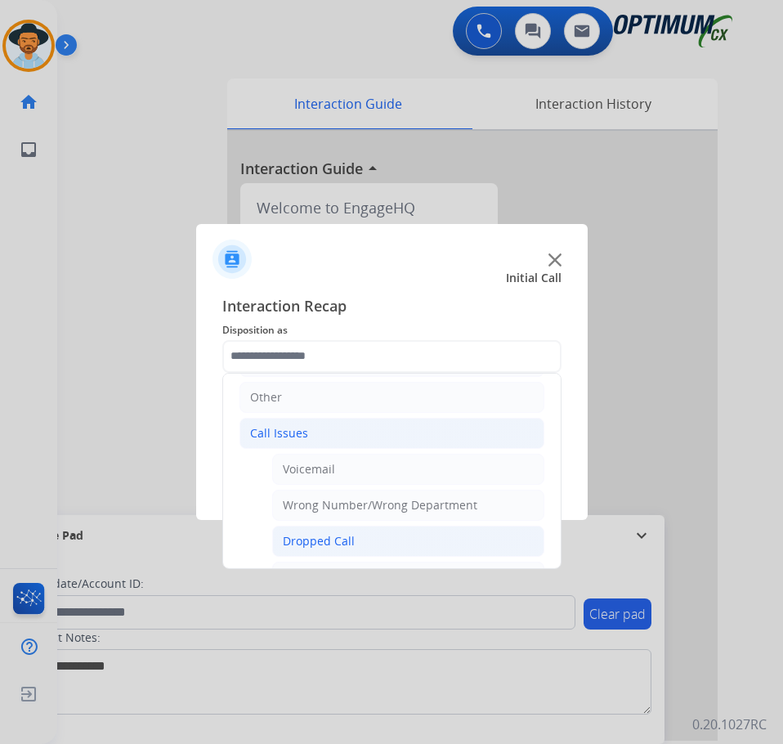
click at [340, 530] on li "Dropped Call" at bounding box center [408, 540] width 272 height 31
type input "**********"
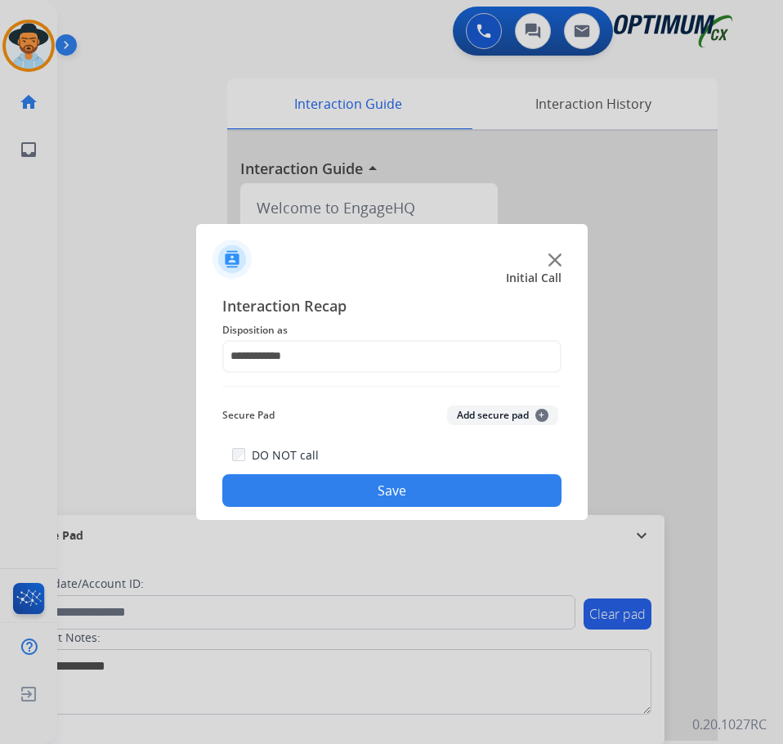
click at [338, 491] on button "Save" at bounding box center [391, 490] width 339 height 33
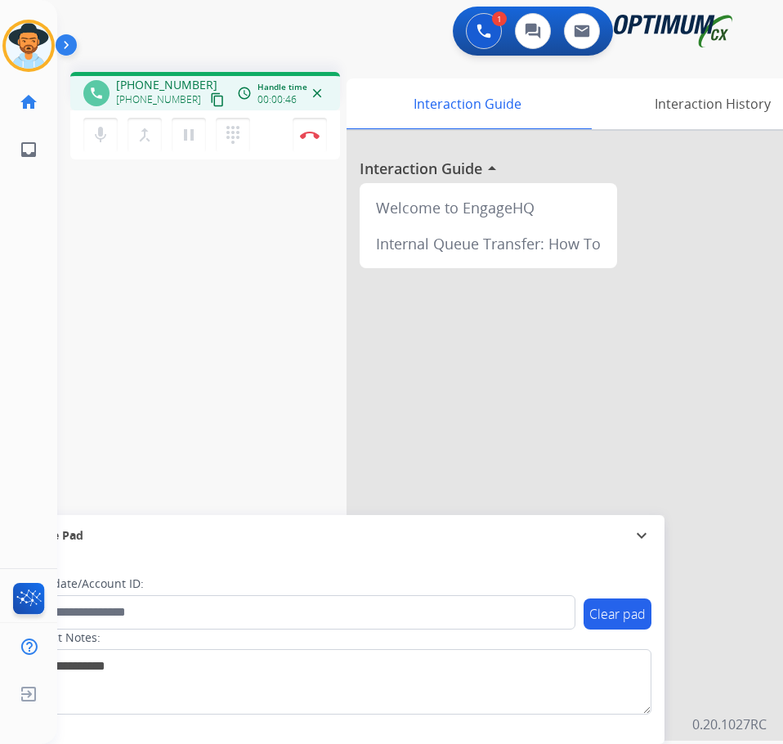
click at [315, 38] on div "1 Voice Interactions 0 Chat Interactions 0 Email Interactions" at bounding box center [406, 33] width 673 height 52
click at [167, 86] on span "[PHONE_NUMBER]" at bounding box center [166, 85] width 101 height 16
copy span "18646841018"
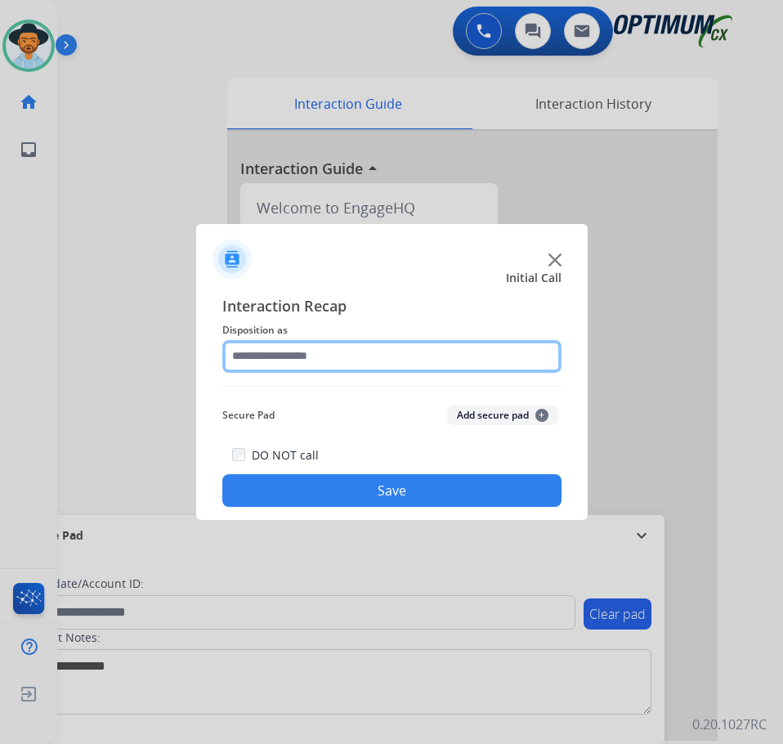
click at [399, 353] on input "text" at bounding box center [391, 356] width 339 height 33
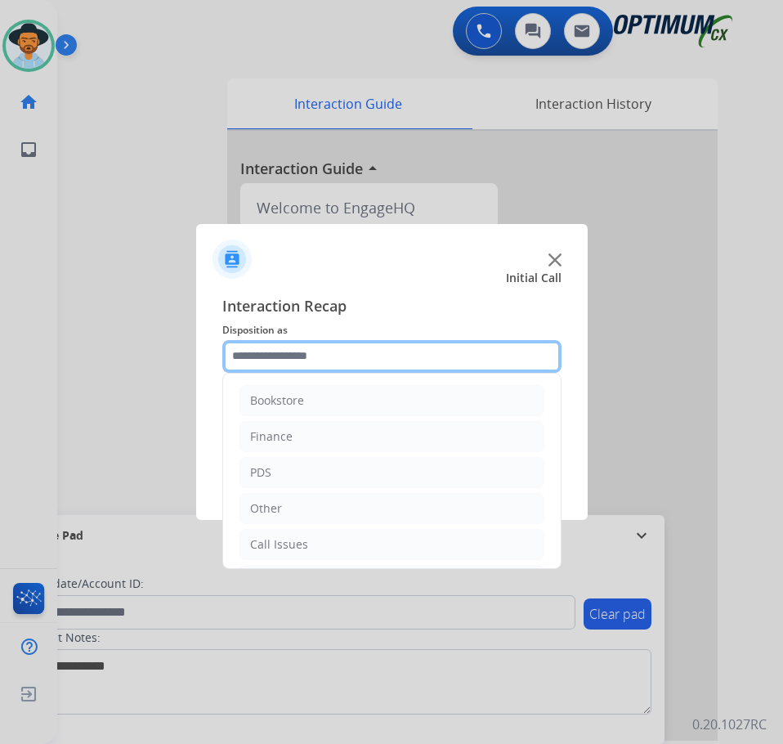
scroll to position [111, 0]
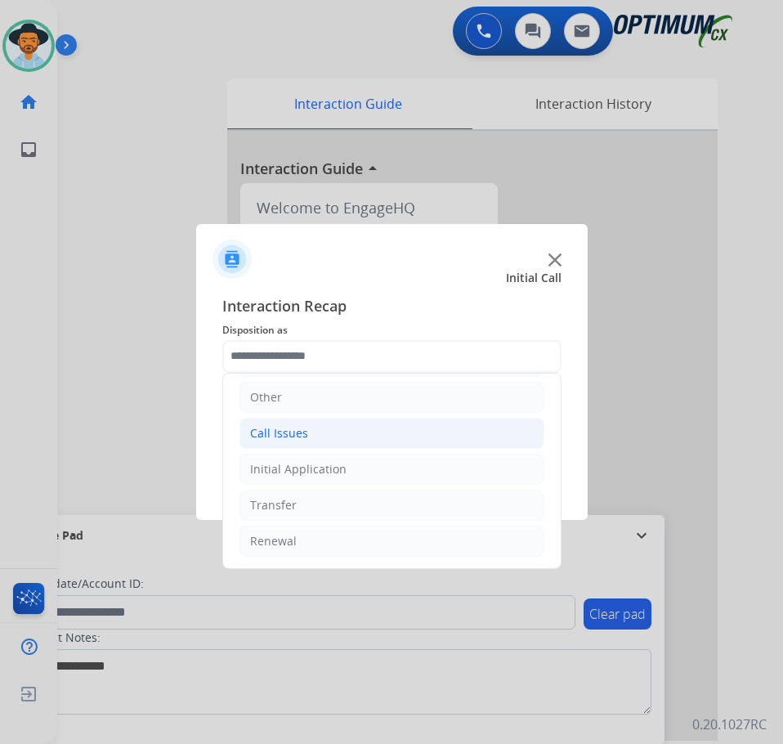
click at [305, 439] on div "Call Issues" at bounding box center [279, 433] width 58 height 16
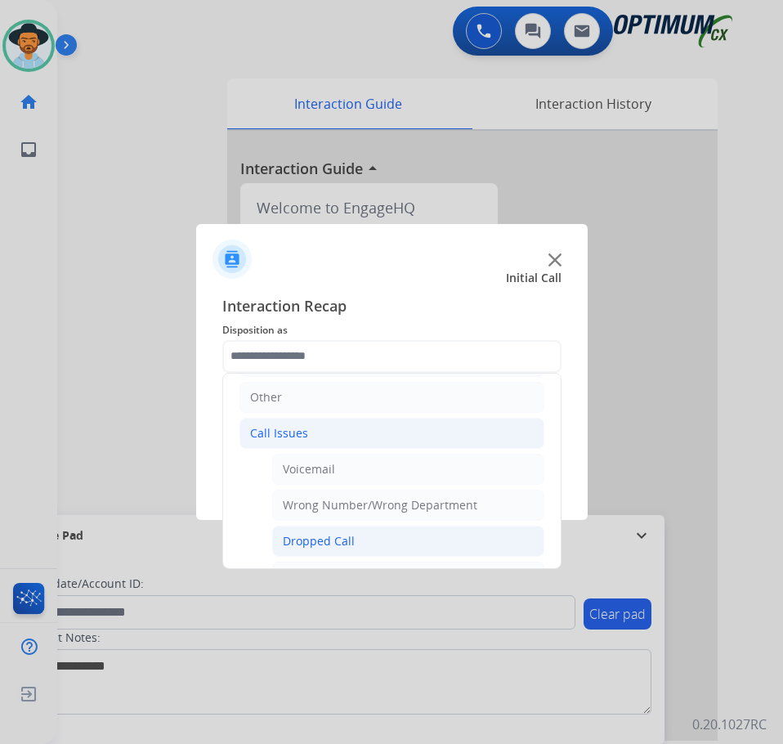
click at [316, 536] on div "Dropped Call" at bounding box center [319, 541] width 72 height 16
type input "**********"
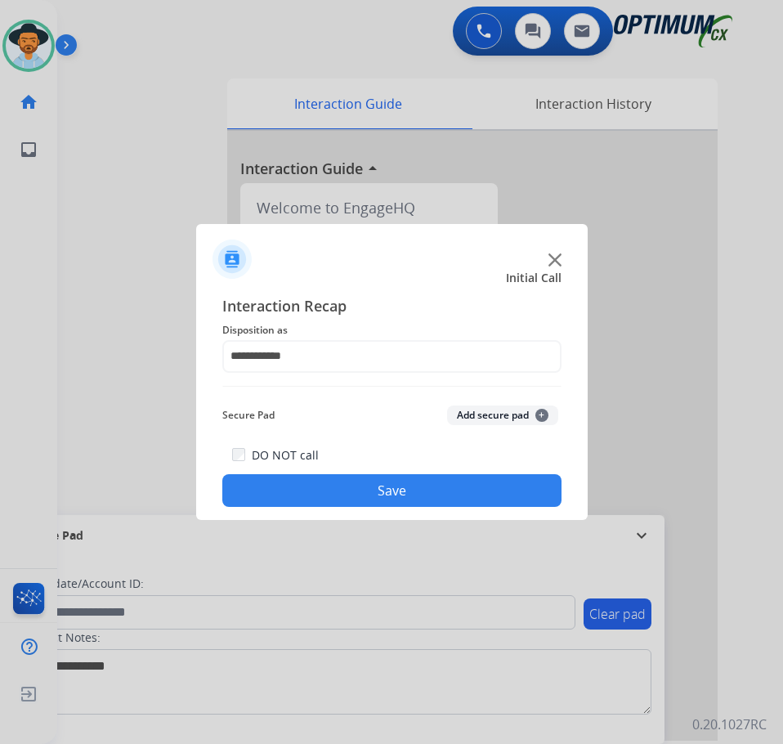
click at [321, 493] on button "Save" at bounding box center [391, 490] width 339 height 33
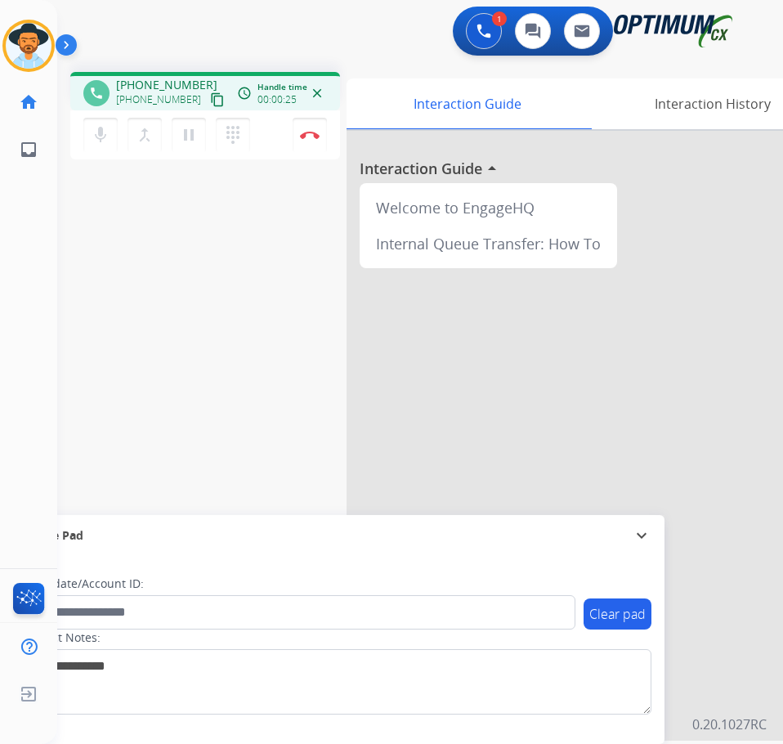
click at [164, 85] on span "[PHONE_NUMBER]" at bounding box center [166, 85] width 101 height 16
copy span "17608806093"
click at [137, 284] on div "phone [PHONE_NUMBER] [PHONE_NUMBER] content_copy access_time Call metrics Queue…" at bounding box center [400, 400] width 686 height 682
drag, startPoint x: 191, startPoint y: 137, endPoint x: 199, endPoint y: 264, distance: 126.9
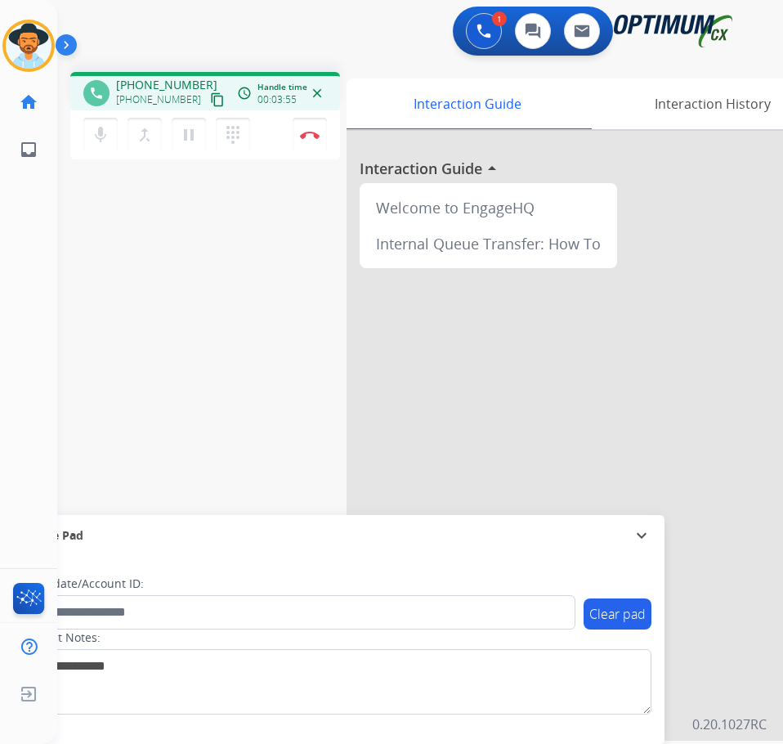
click at [199, 264] on div "phone [PHONE_NUMBER] [PHONE_NUMBER] content_copy access_time Call metrics Queue…" at bounding box center [400, 400] width 686 height 682
click at [192, 297] on div "phone +17608806093 +17608806093 content_copy access_time Call metrics Queue 00:…" at bounding box center [400, 400] width 686 height 682
click at [148, 78] on span "+17608806093" at bounding box center [166, 85] width 101 height 16
copy span "17608806093"
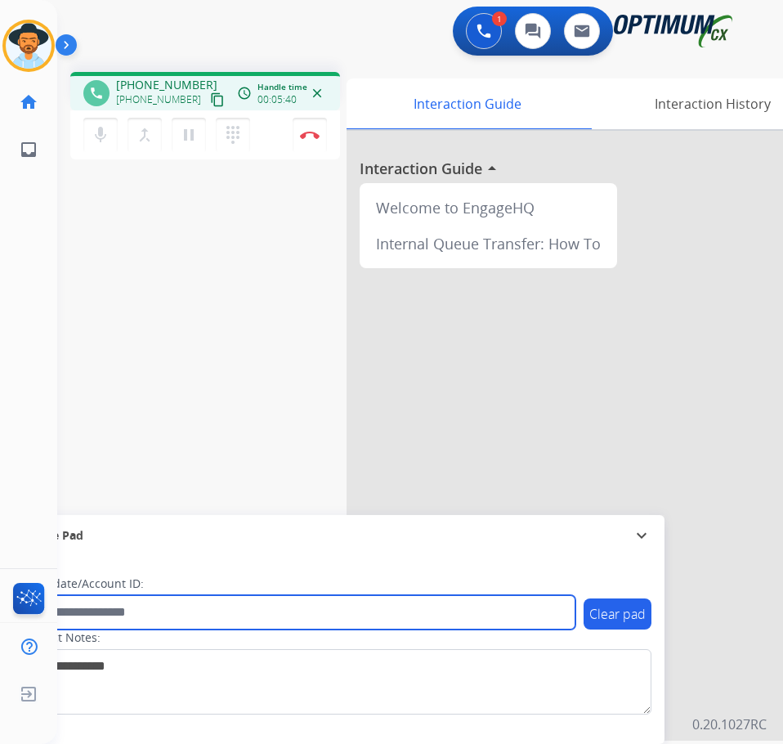
click at [230, 609] on input "text" at bounding box center [298, 612] width 554 height 34
paste input "**********"
type input "**********"
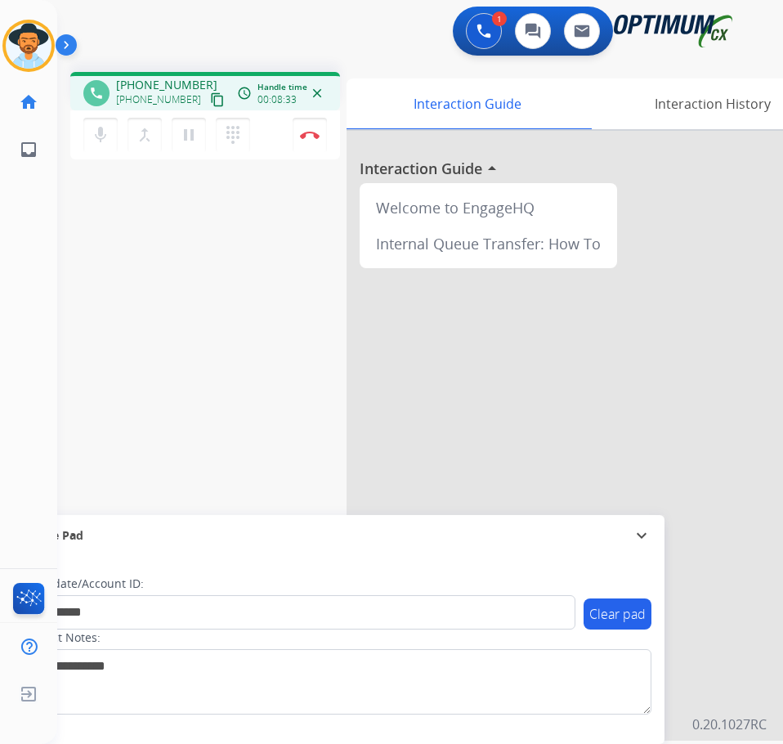
click at [12, 447] on div "Luis Busy Edit Avatar Agent: Luis Routing Profile: OCX Training home Home Home …" at bounding box center [28, 372] width 57 height 744
click at [310, 140] on button "Disconnect" at bounding box center [310, 135] width 34 height 34
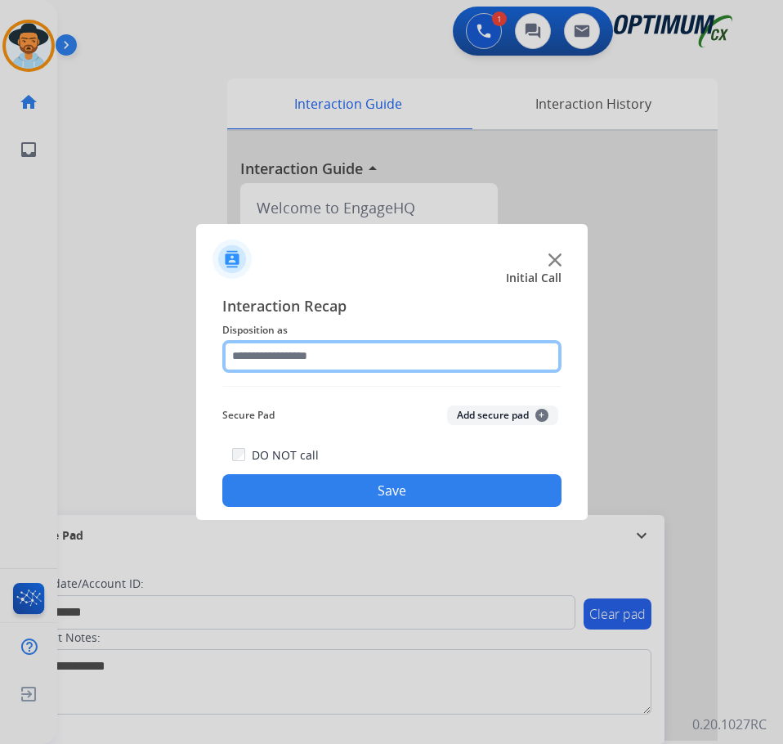
click at [347, 359] on input "text" at bounding box center [391, 356] width 339 height 33
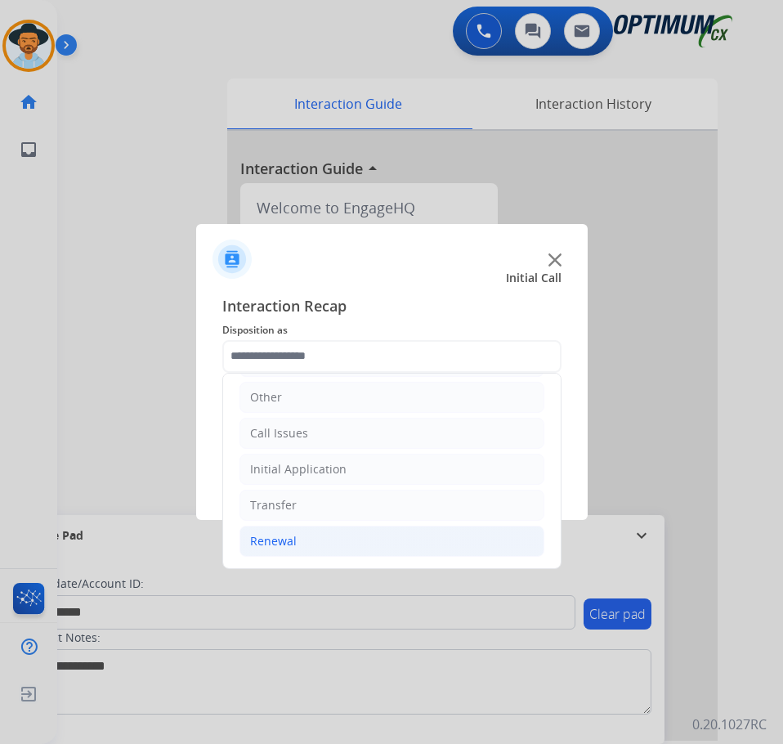
click at [317, 550] on li "Renewal" at bounding box center [391, 540] width 305 height 31
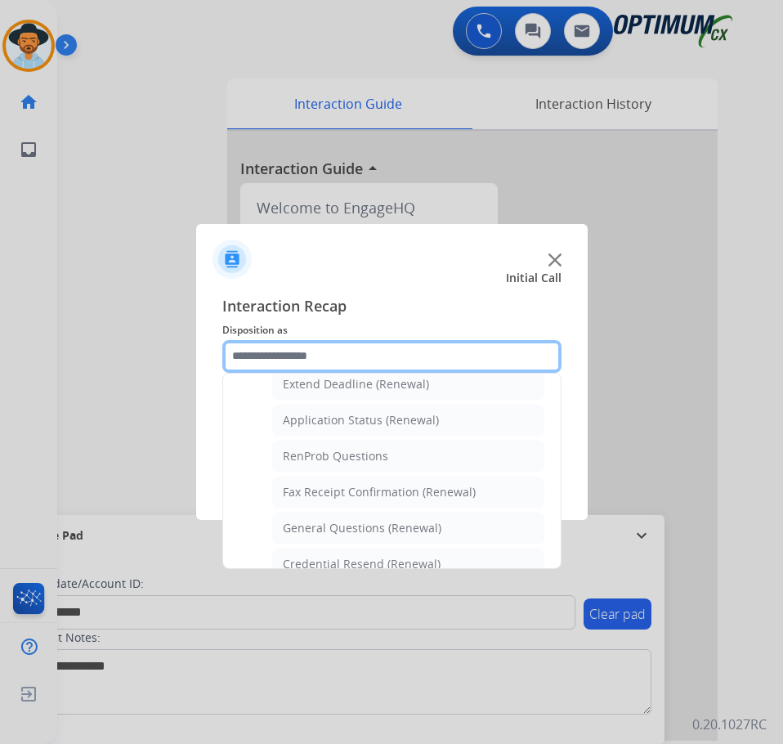
scroll to position [438, 0]
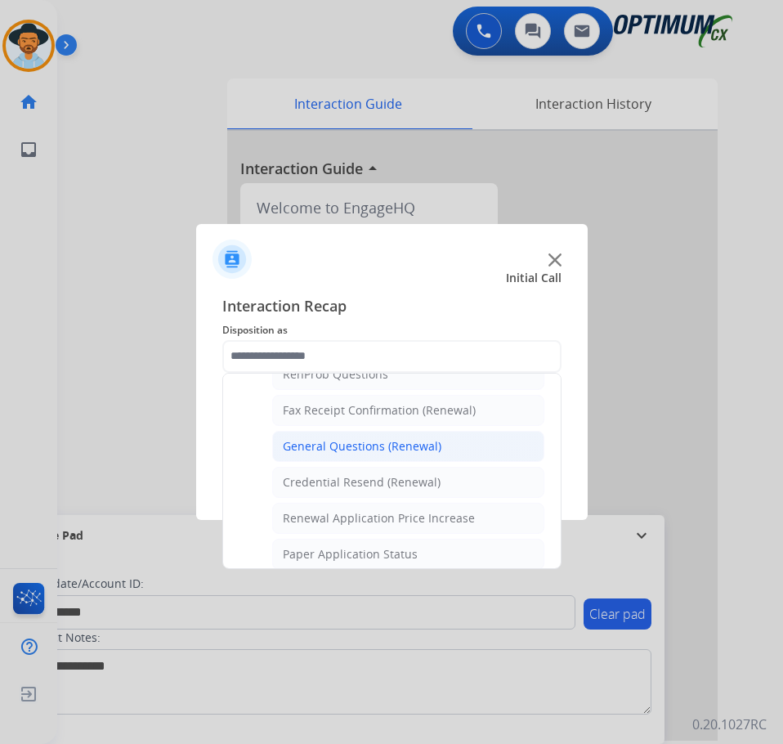
click at [378, 452] on div "General Questions (Renewal)" at bounding box center [362, 446] width 159 height 16
type input "**********"
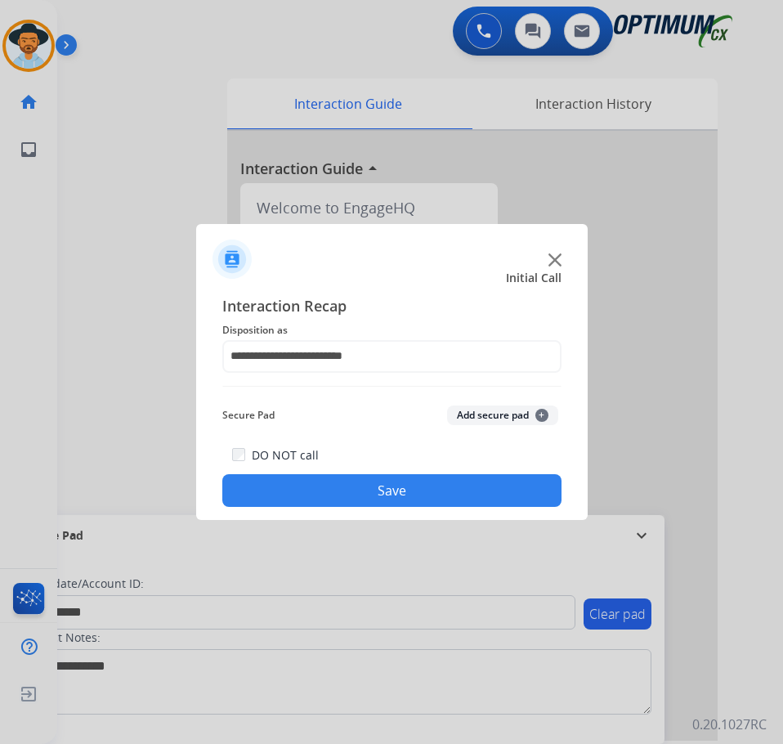
click at [348, 490] on button "Save" at bounding box center [391, 490] width 339 height 33
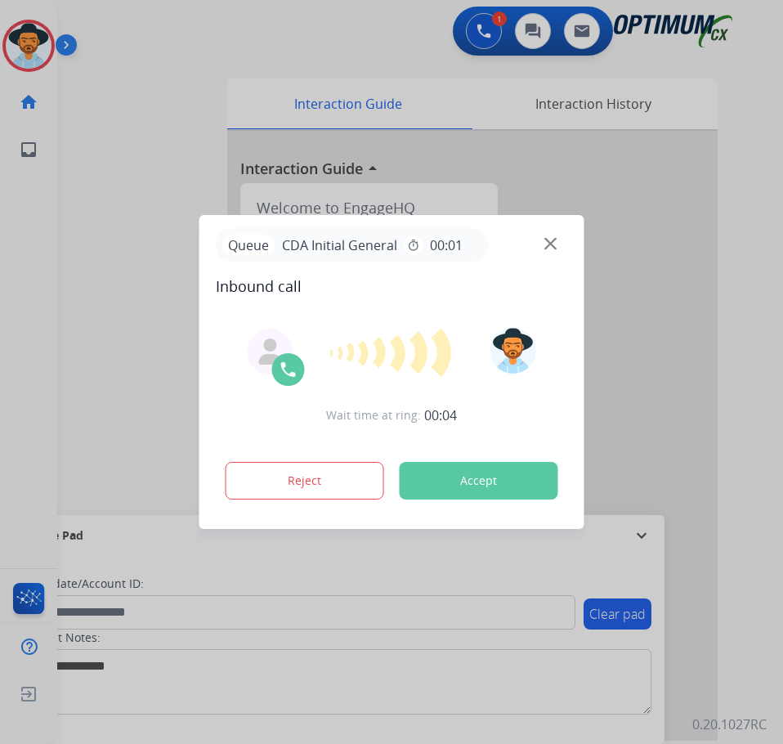
click at [345, 60] on div at bounding box center [391, 372] width 783 height 744
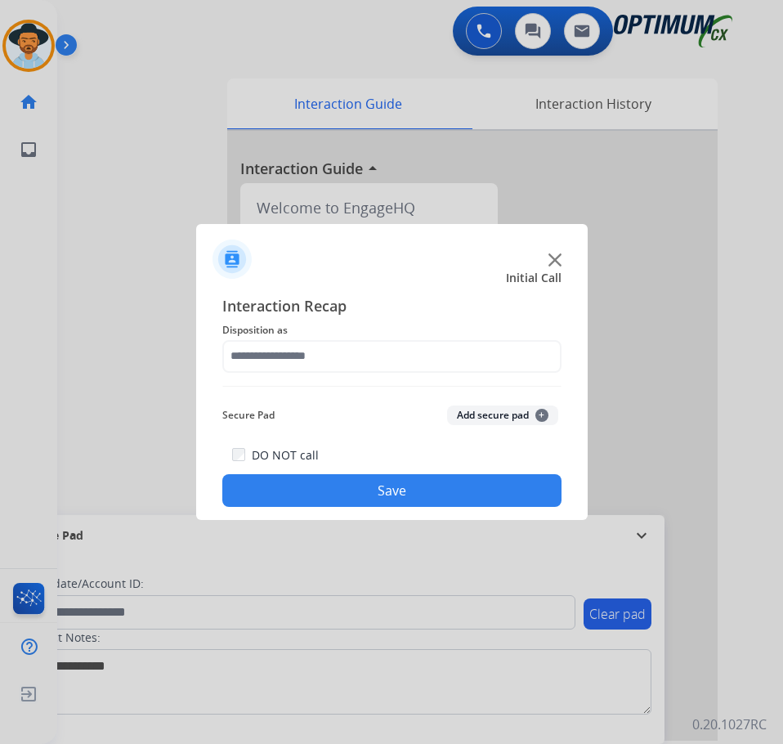
click at [227, 69] on div at bounding box center [391, 372] width 783 height 744
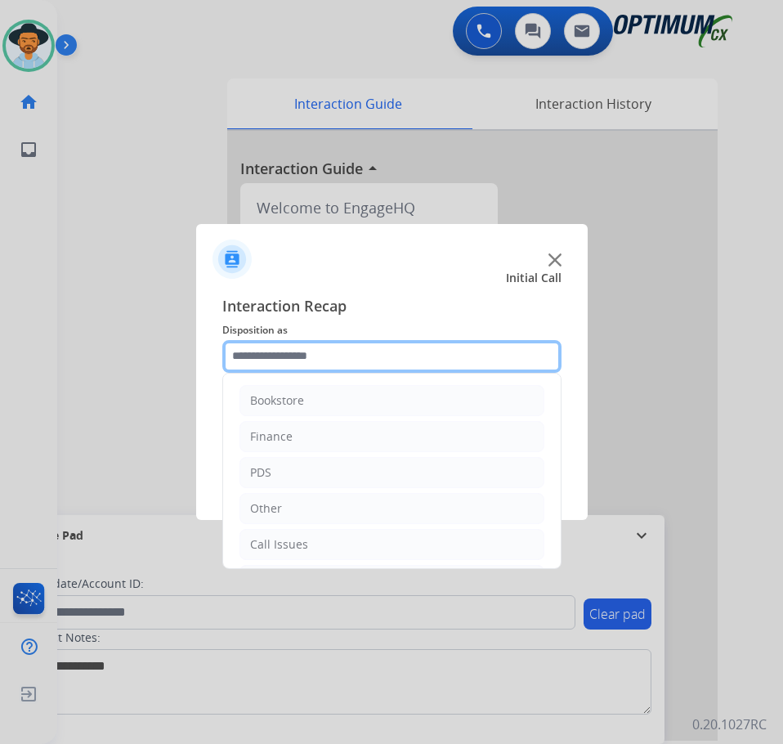
click at [391, 364] on input "text" at bounding box center [391, 356] width 339 height 33
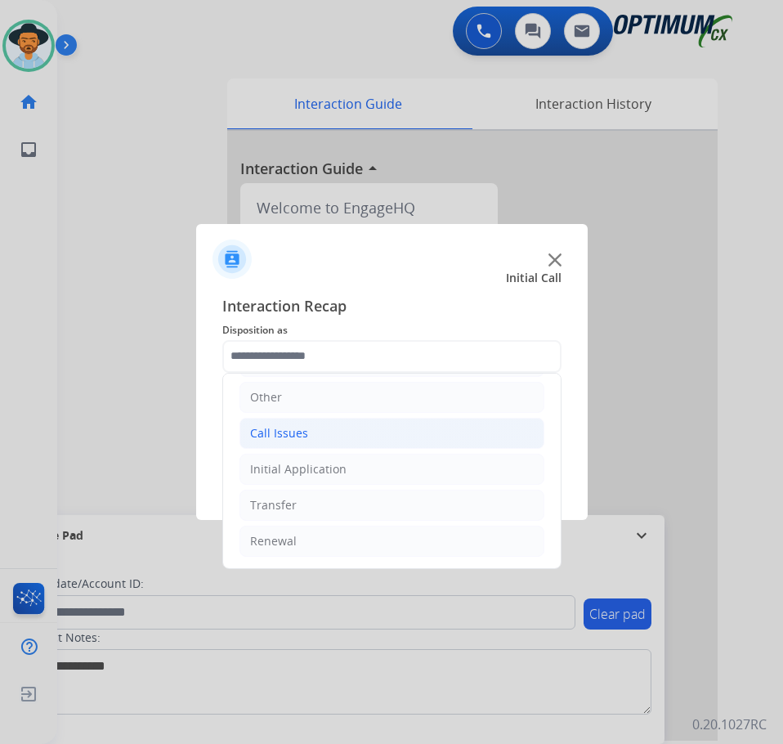
click at [349, 436] on li "Call Issues" at bounding box center [391, 433] width 305 height 31
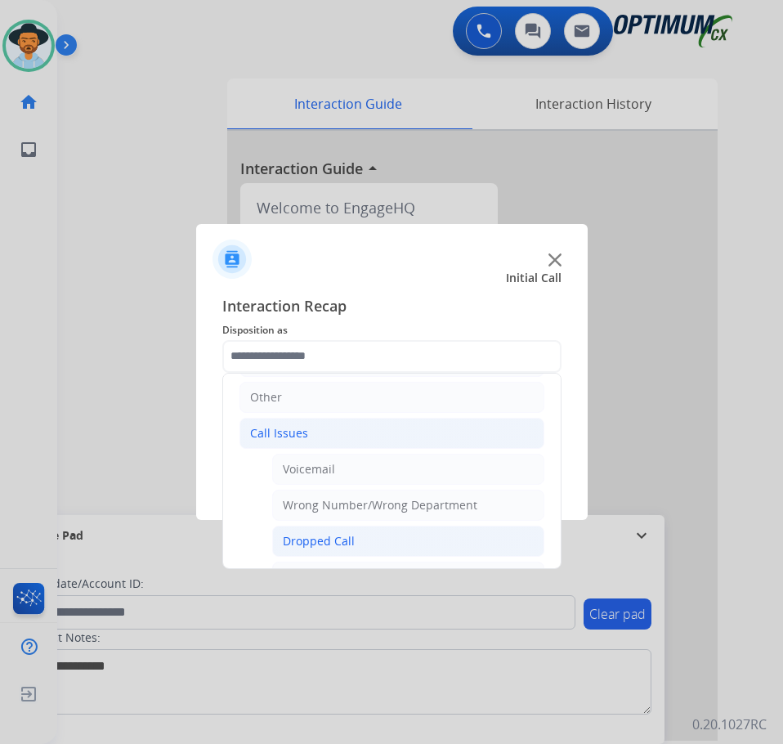
click at [333, 536] on div "Dropped Call" at bounding box center [319, 541] width 72 height 16
type input "**********"
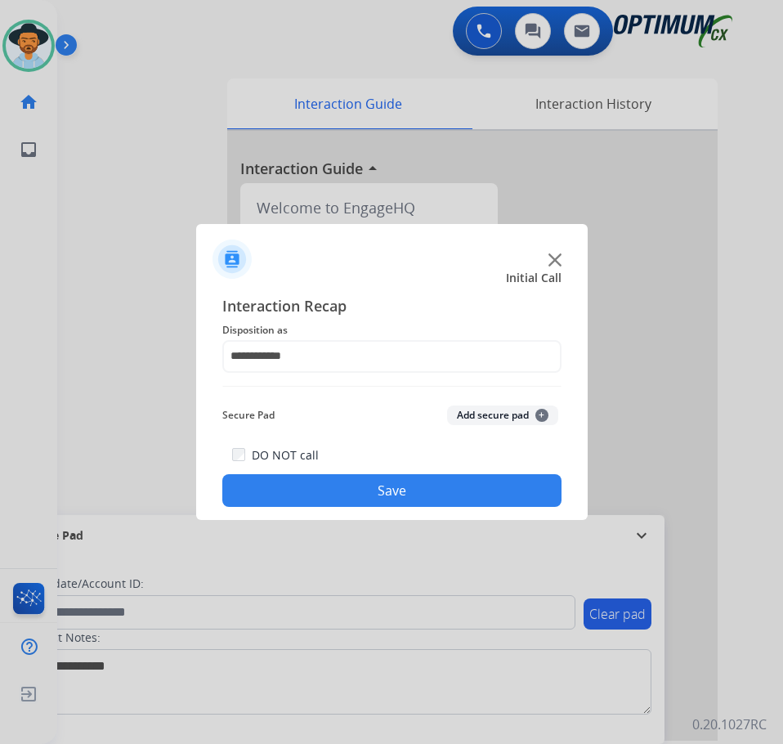
click at [341, 501] on button "Save" at bounding box center [391, 490] width 339 height 33
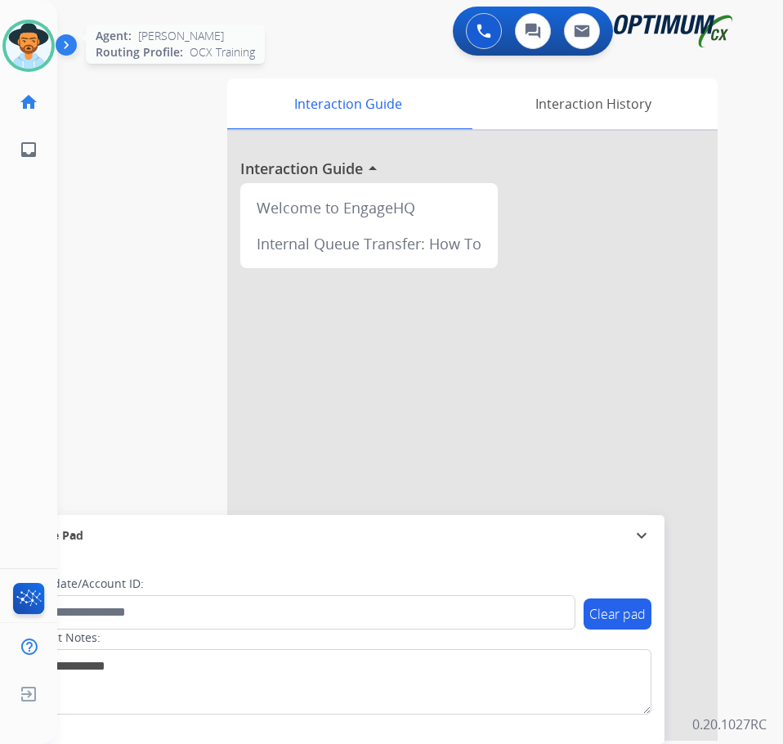
click at [45, 45] on img at bounding box center [29, 46] width 46 height 46
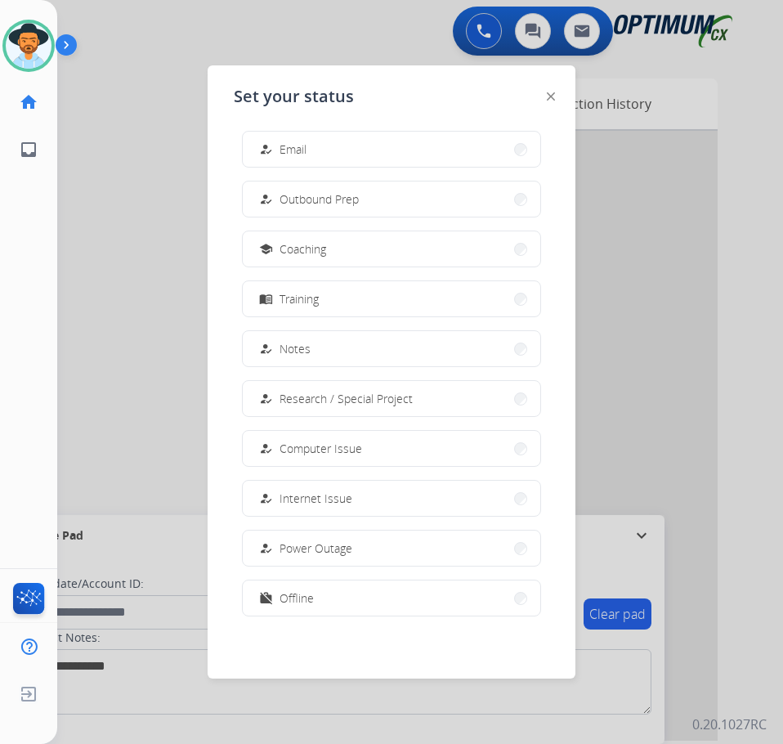
scroll to position [0, 0]
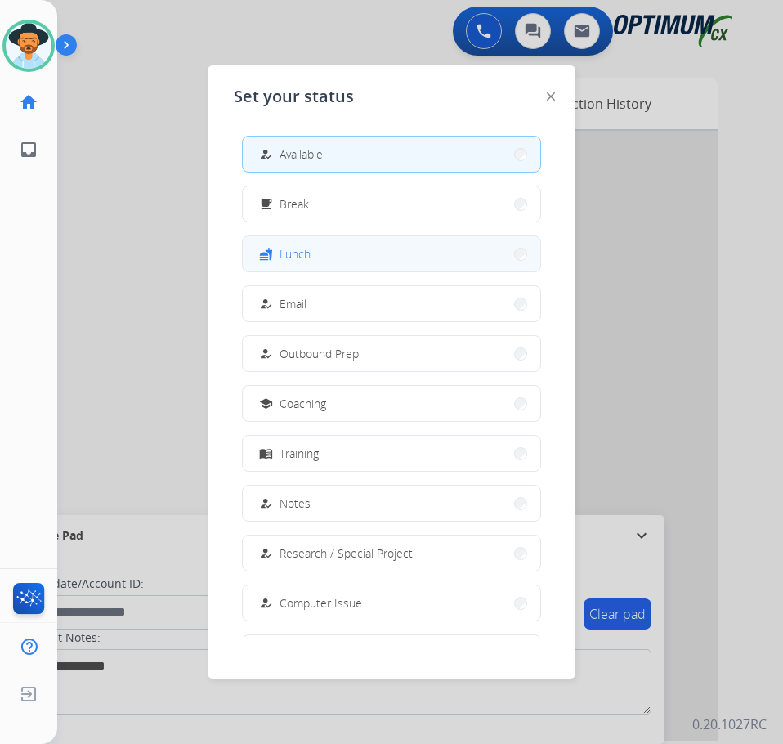
click at [311, 259] on button "fastfood Lunch" at bounding box center [391, 253] width 297 height 35
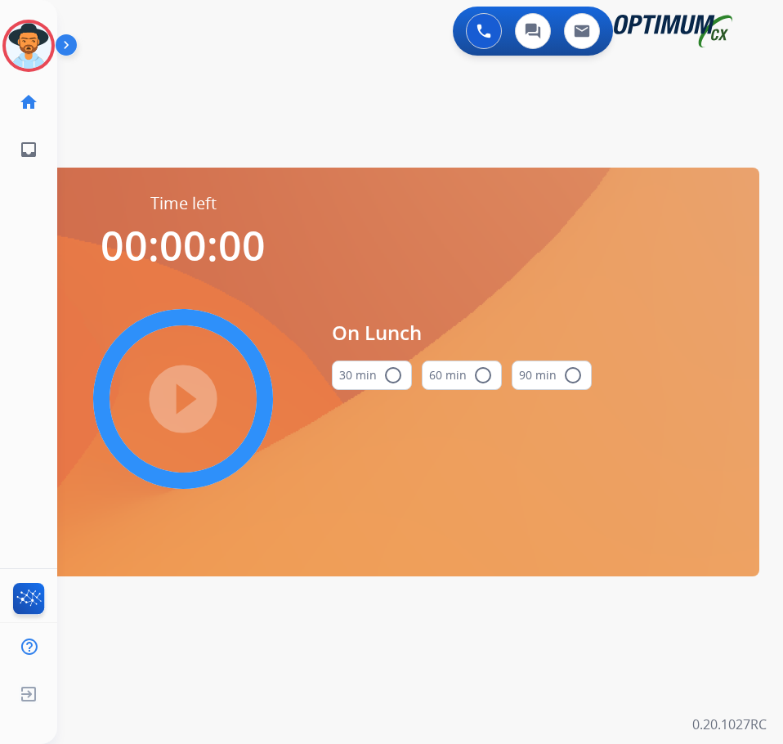
click at [387, 373] on mat-icon "radio_button_unchecked" at bounding box center [393, 375] width 20 height 20
click at [181, 400] on mat-icon "play_circle_filled" at bounding box center [183, 399] width 20 height 20
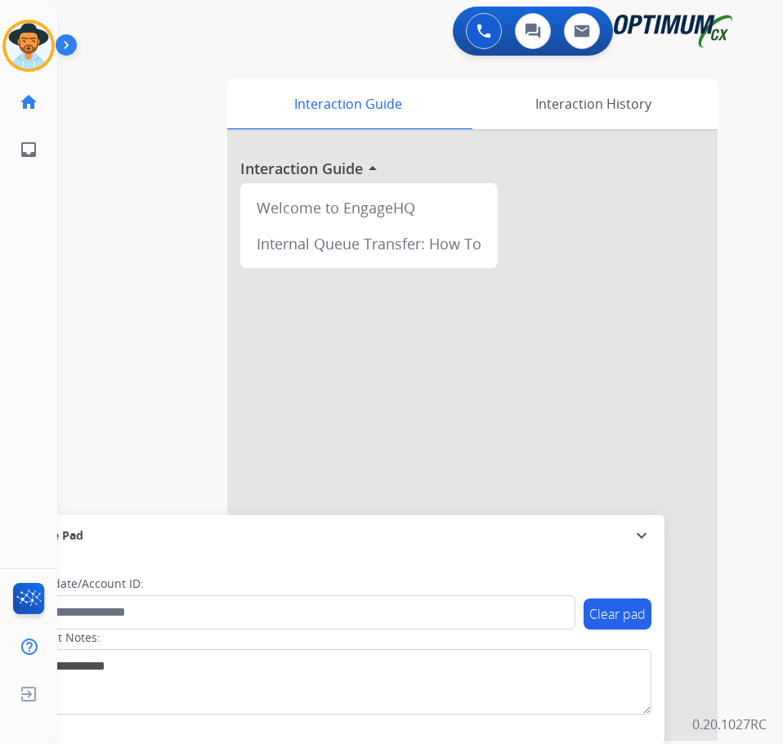
click at [230, 71] on div "swap_horiz Break voice bridge close_fullscreen Connect 3-Way Call merge_type Se…" at bounding box center [400, 400] width 686 height 682
click at [38, 41] on img at bounding box center [29, 46] width 46 height 46
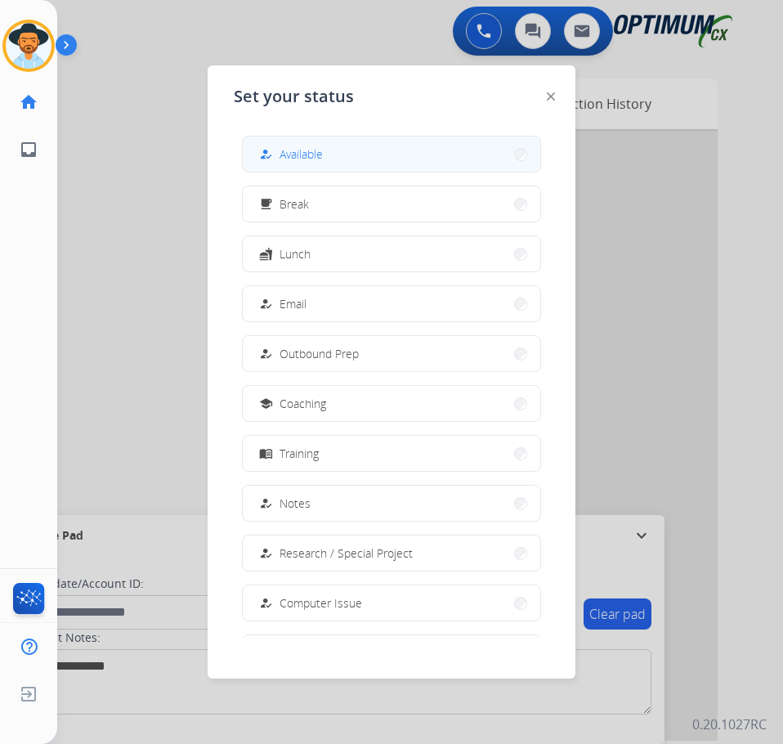
click at [330, 159] on button "how_to_reg Available" at bounding box center [391, 153] width 297 height 35
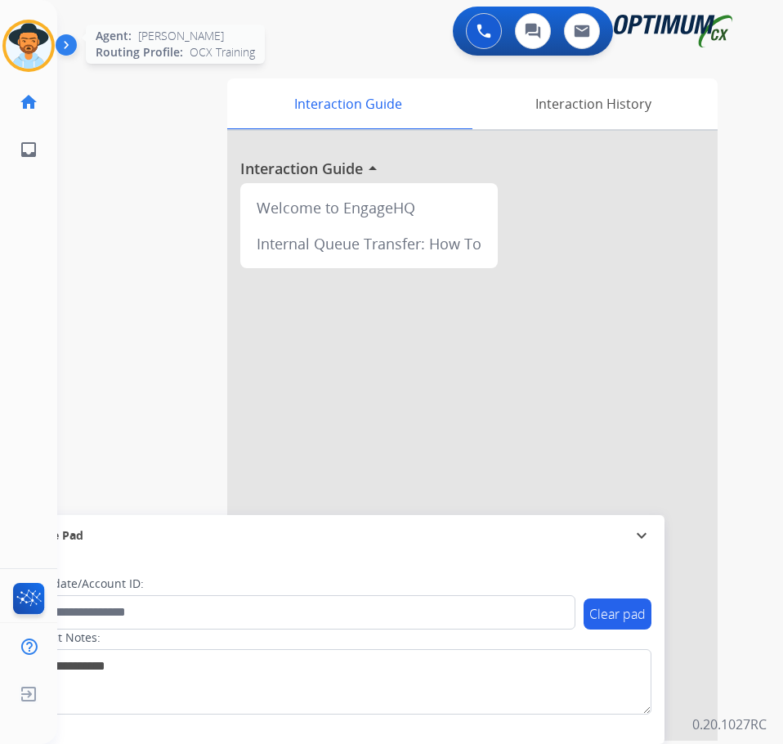
click at [20, 46] on img at bounding box center [29, 46] width 46 height 46
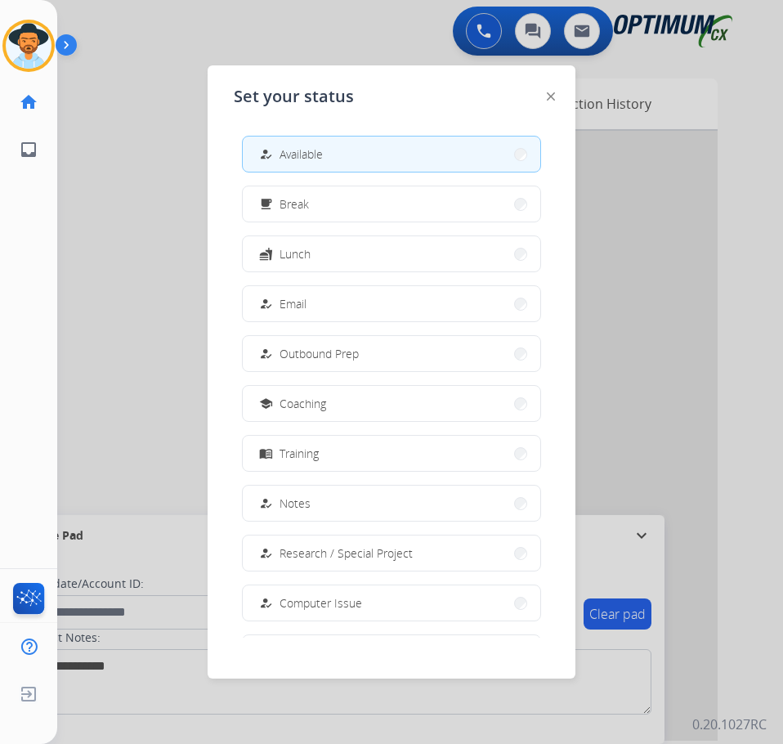
click at [167, 248] on div at bounding box center [391, 372] width 783 height 744
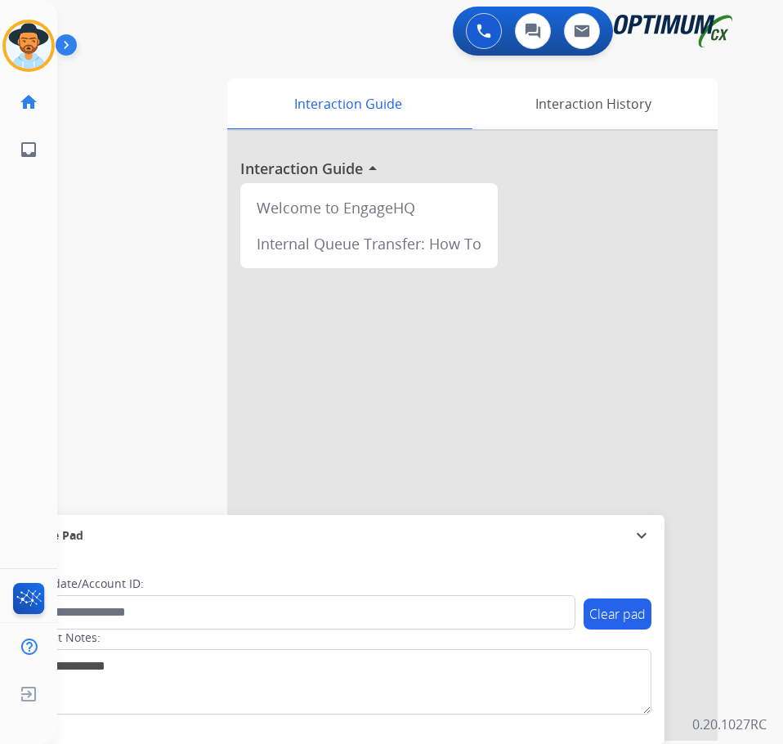
click at [351, 47] on div "0 Voice Interactions 0 Chat Interactions 0 Email Interactions" at bounding box center [406, 33] width 673 height 52
click at [2, 63] on div "Agent: [PERSON_NAME] Profile: OCX Training" at bounding box center [28, 46] width 52 height 52
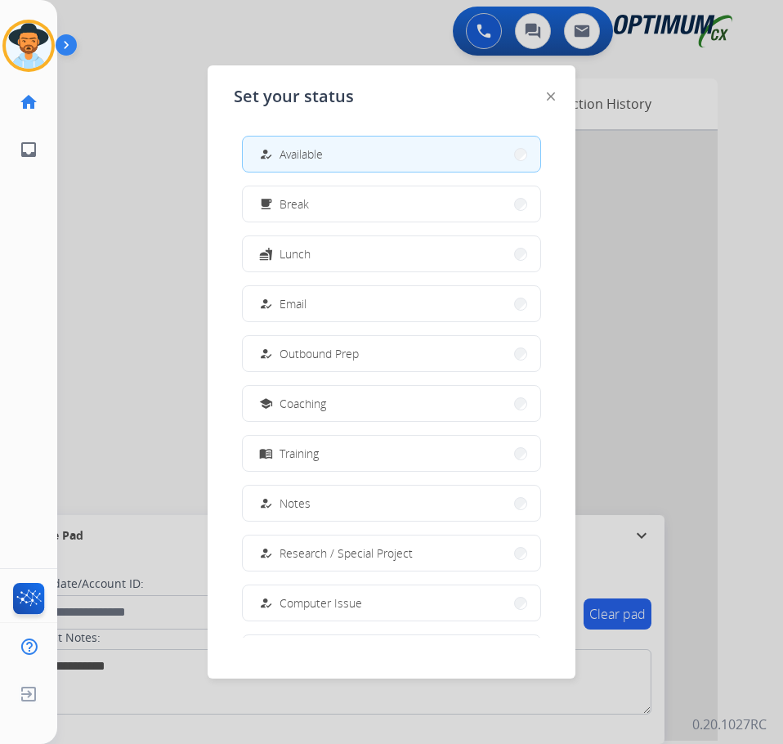
click at [102, 286] on div at bounding box center [391, 372] width 783 height 744
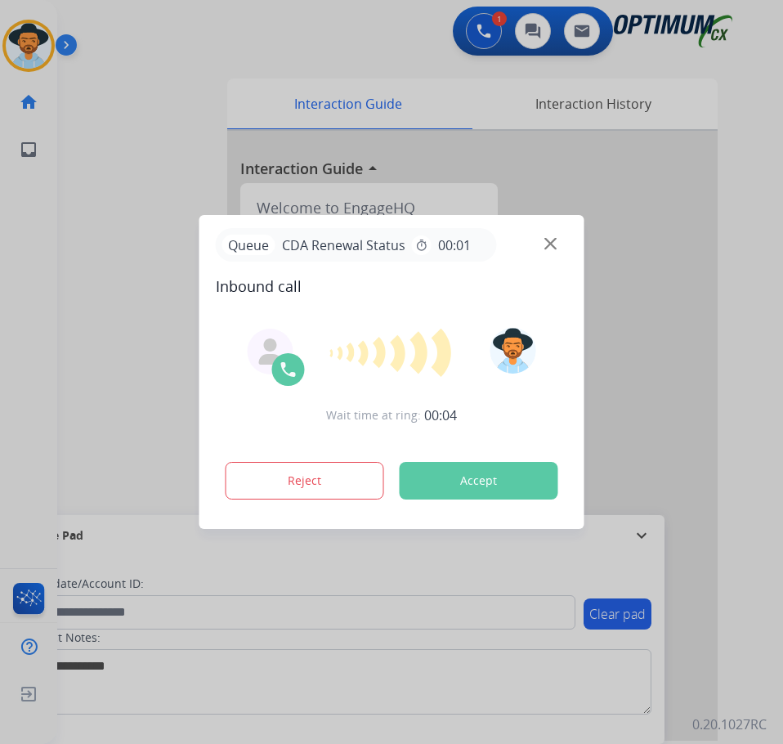
click at [320, 25] on div at bounding box center [391, 372] width 783 height 744
click at [560, 244] on div "Queue CDA Renewal Status timer 00:01" at bounding box center [392, 245] width 352 height 34
click at [548, 246] on img at bounding box center [550, 244] width 12 height 12
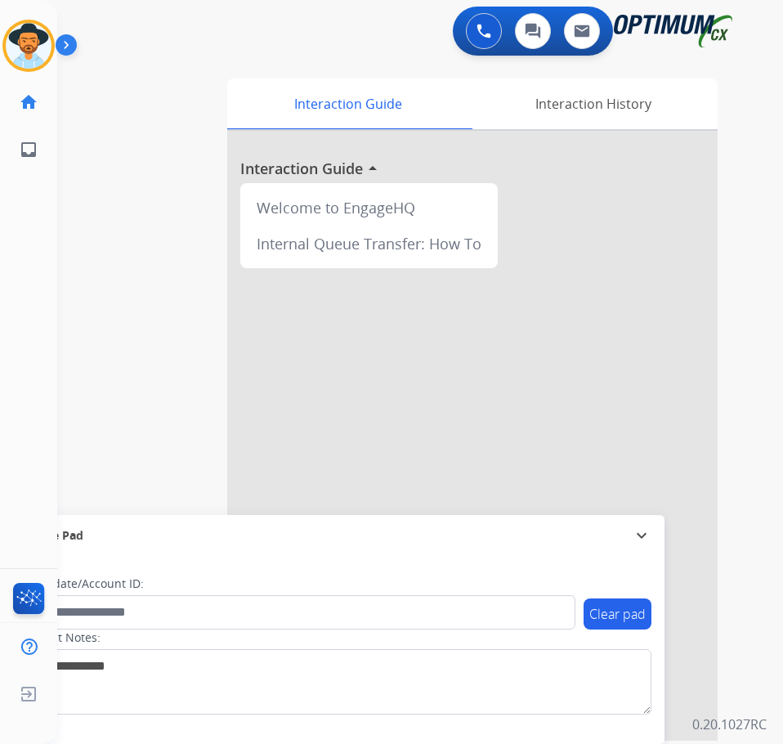
click at [328, 43] on div "0 Voice Interactions 0 Chat Interactions 0 Email Interactions" at bounding box center [406, 33] width 673 height 52
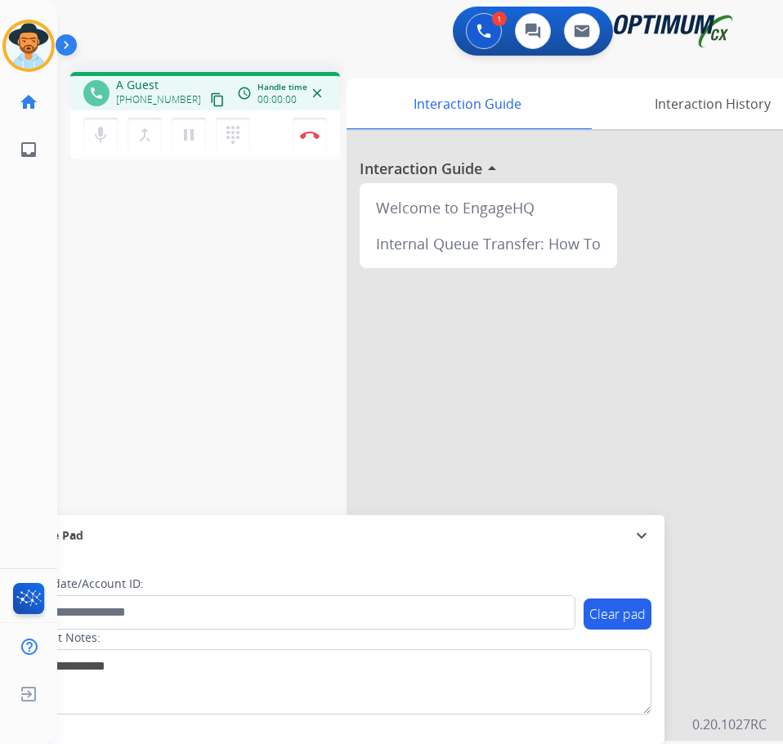
click at [147, 37] on div "1 Voice Interactions 0 Chat Interactions 0 Email Interactions" at bounding box center [406, 33] width 673 height 52
click at [151, 83] on span "[PHONE_NUMBER]" at bounding box center [166, 85] width 101 height 16
copy span "12513827809"
click at [310, 139] on button "Disconnect" at bounding box center [310, 135] width 34 height 34
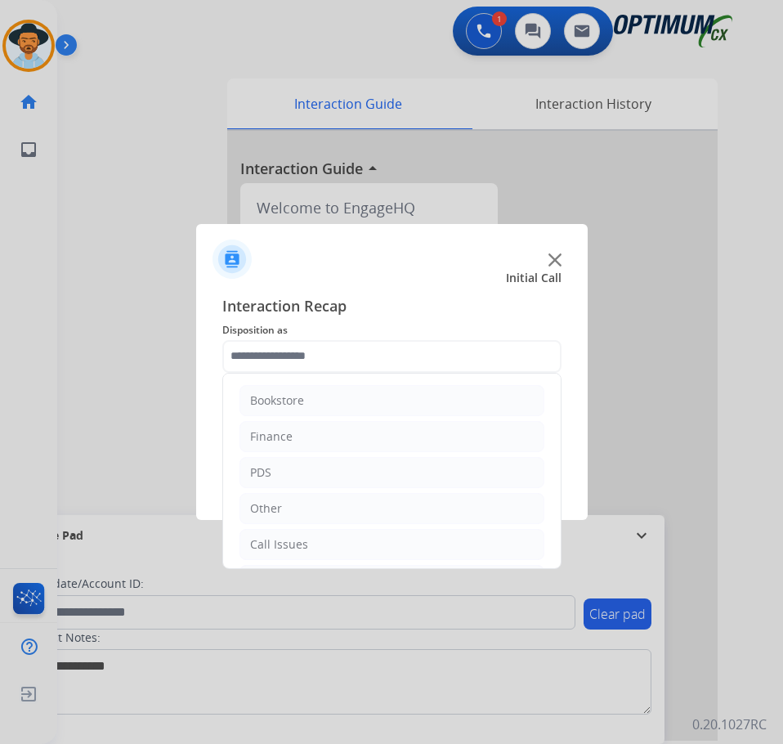
click at [387, 351] on input "text" at bounding box center [391, 356] width 339 height 33
click at [345, 358] on input "text" at bounding box center [391, 356] width 339 height 33
click at [300, 536] on li "Renewal" at bounding box center [391, 540] width 305 height 31
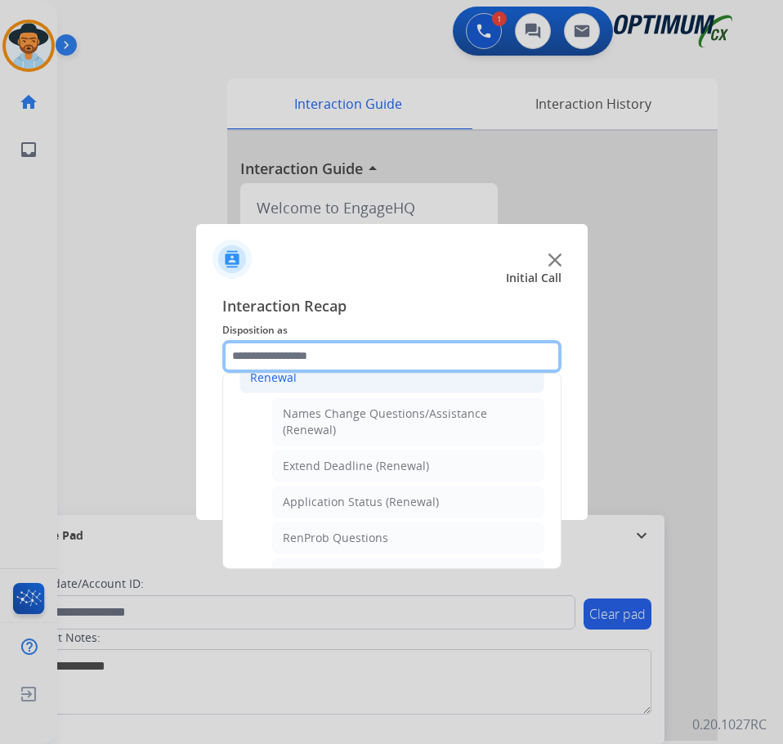
scroll to position [356, 0]
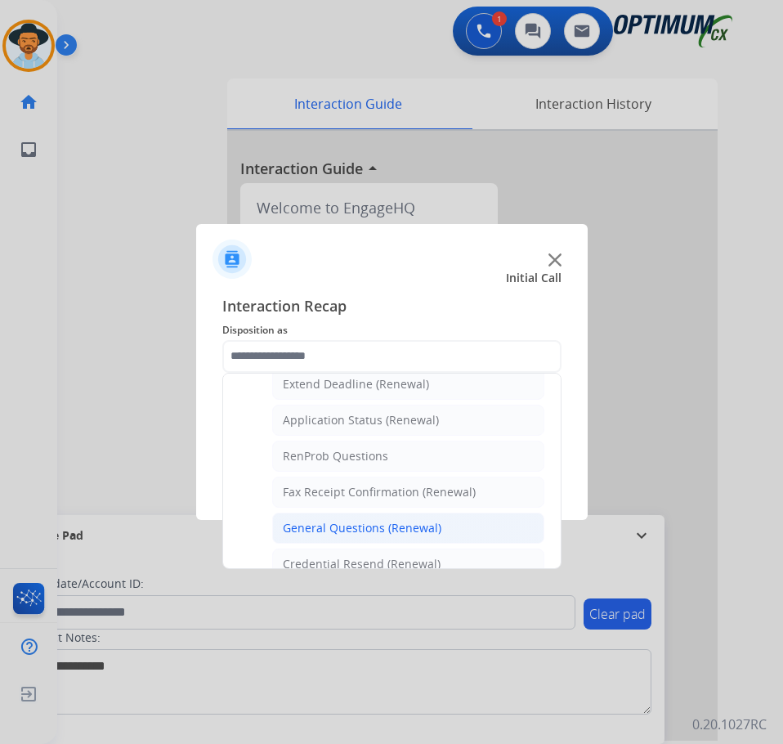
click at [311, 535] on div "General Questions (Renewal)" at bounding box center [362, 528] width 159 height 16
type input "**********"
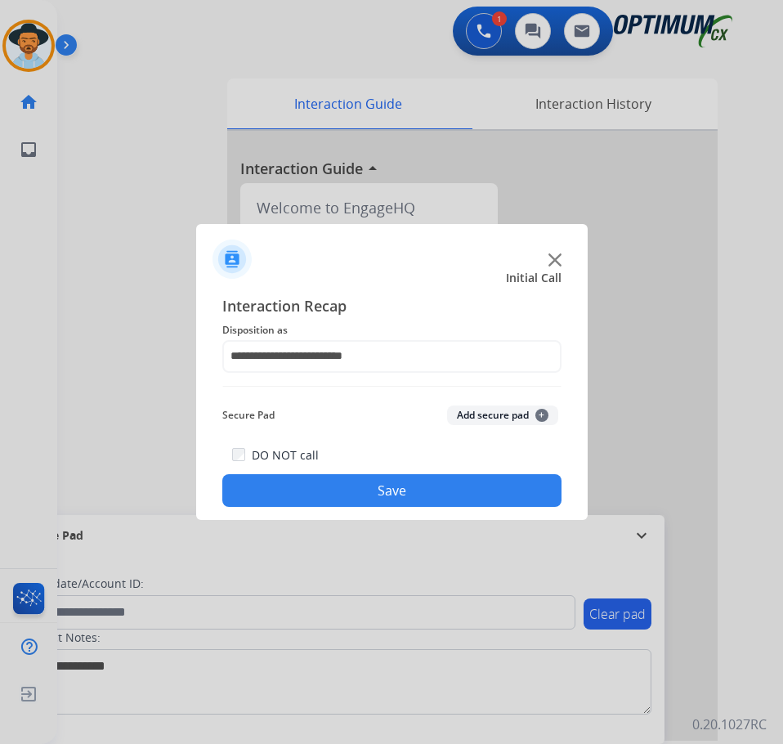
click at [328, 500] on button "Save" at bounding box center [391, 490] width 339 height 33
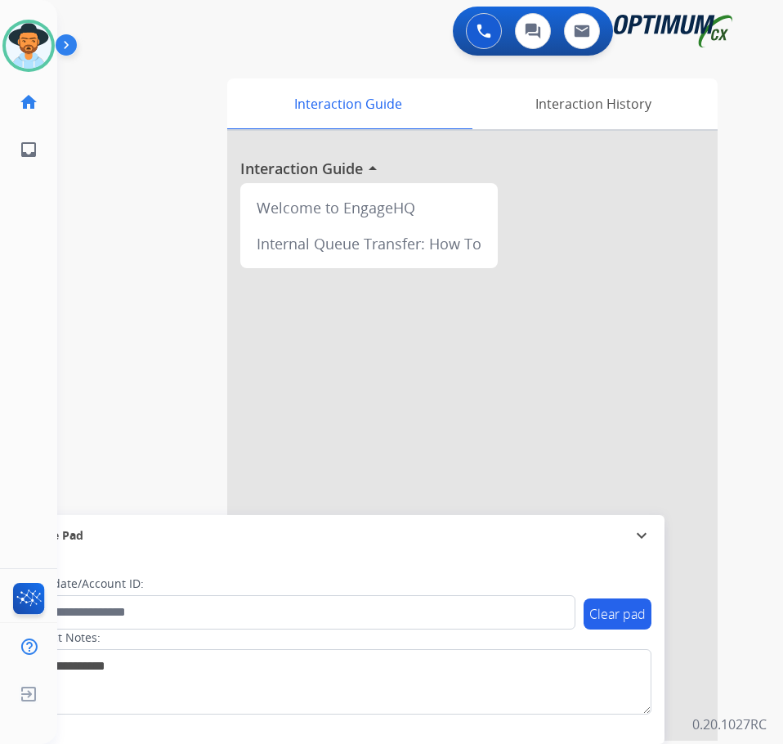
click at [132, 65] on div "swap_horiz Break voice bridge close_fullscreen Connect 3-Way Call merge_type Se…" at bounding box center [400, 400] width 686 height 682
click at [214, 66] on div "swap_horiz Break voice bridge close_fullscreen Connect 3-Way Call merge_type Se…" at bounding box center [400, 400] width 686 height 682
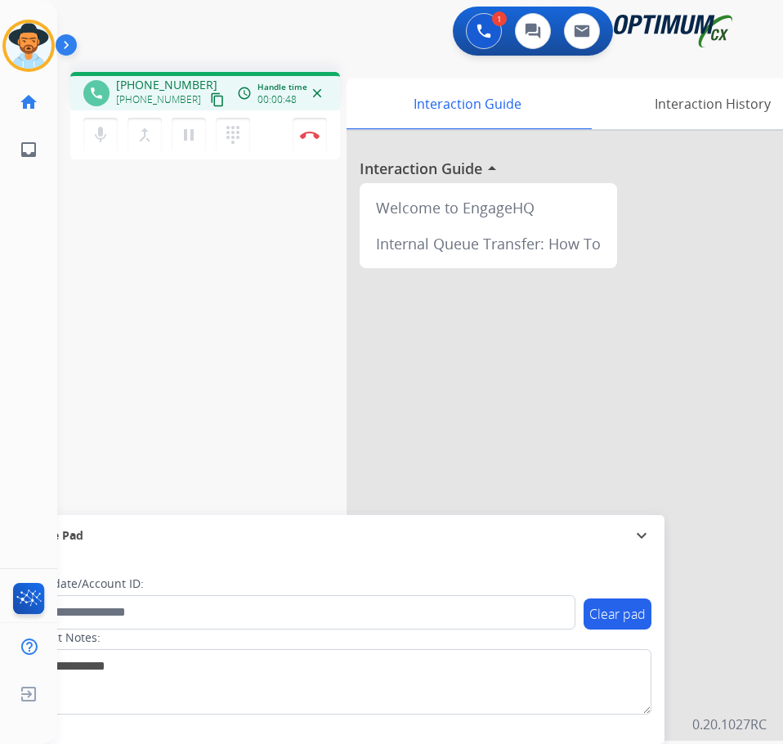
click at [166, 83] on span "[PHONE_NUMBER]" at bounding box center [166, 85] width 101 height 16
copy span "17869228891"
click at [188, 140] on mat-icon "pause" at bounding box center [189, 135] width 20 height 20
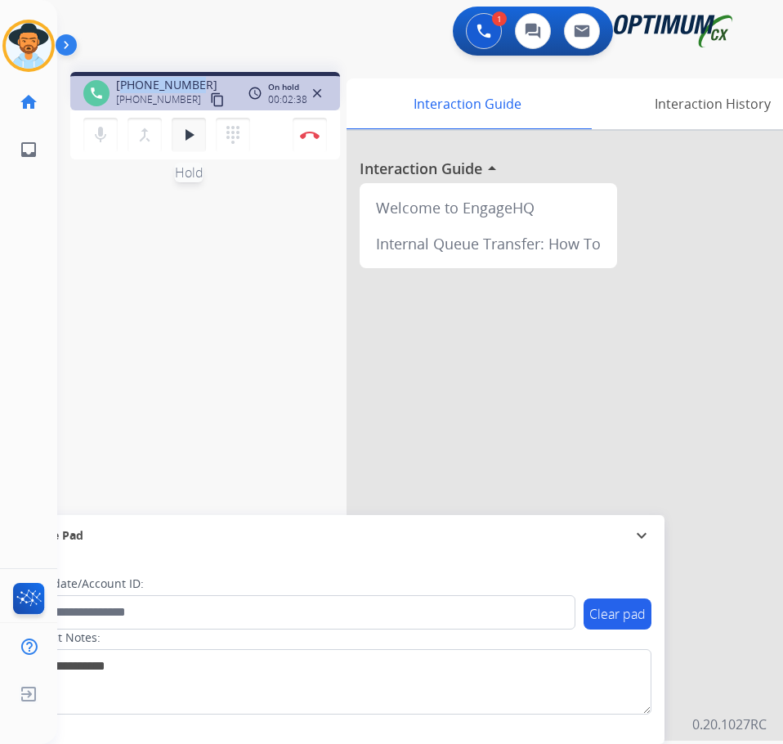
click at [194, 132] on mat-icon "play_arrow" at bounding box center [189, 135] width 20 height 20
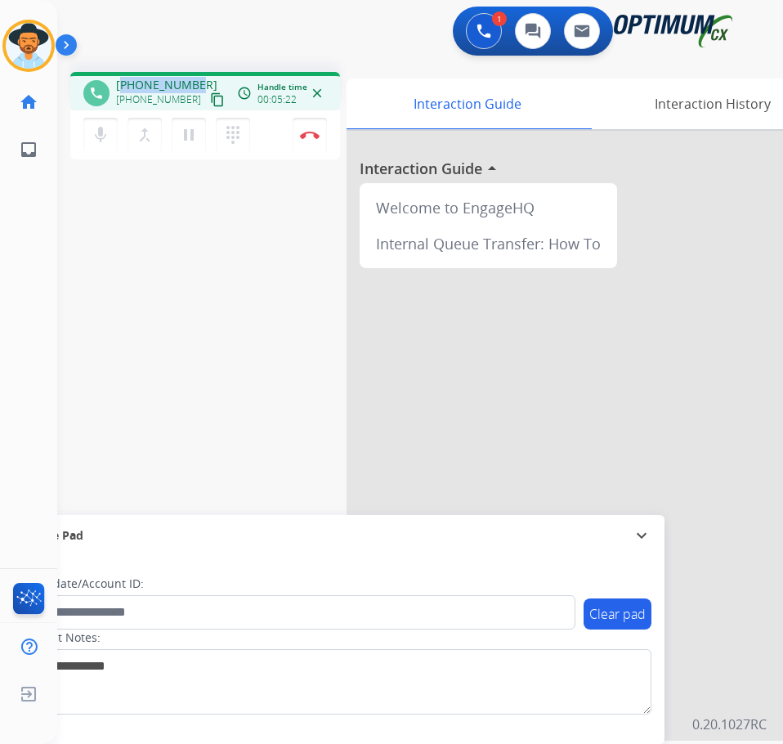
copy span "17869228891"
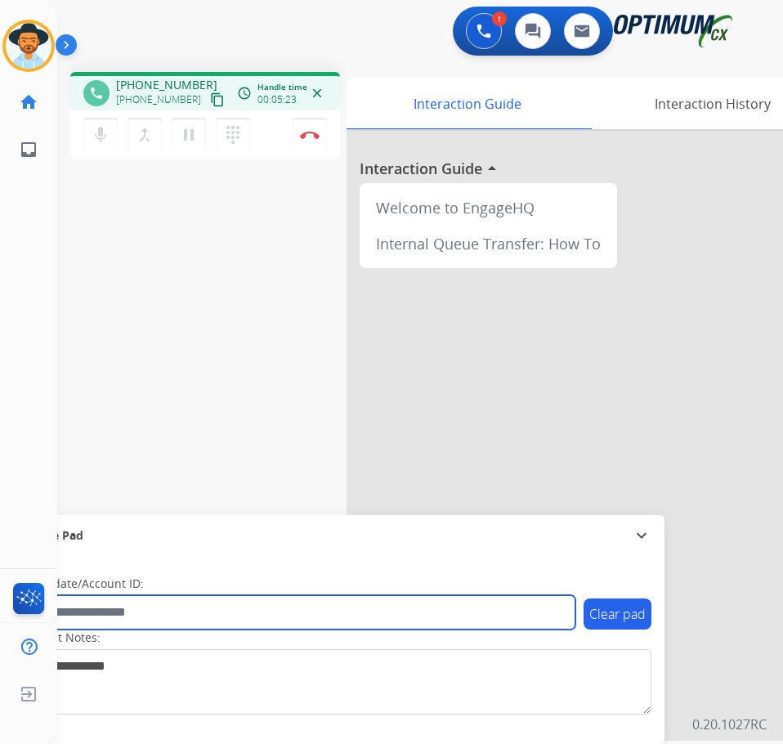
click at [199, 611] on input "text" at bounding box center [298, 612] width 554 height 34
paste input "**********"
type input "**********"
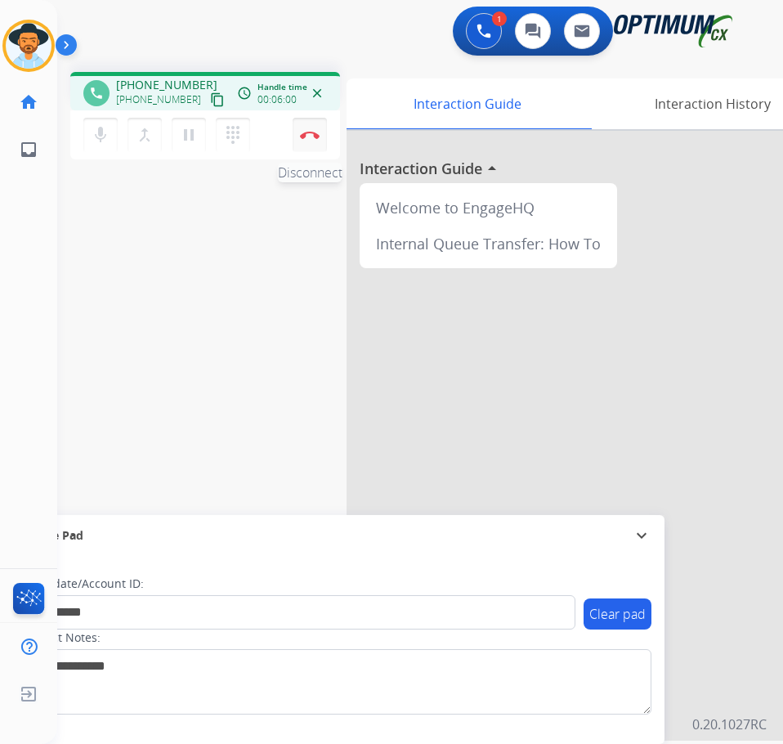
click at [306, 131] on img at bounding box center [310, 135] width 20 height 8
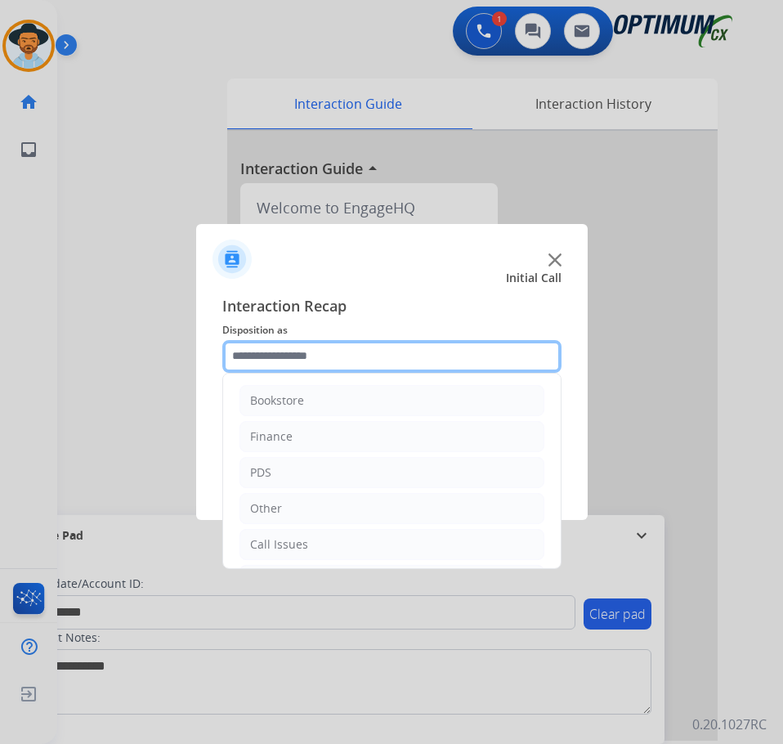
click at [424, 360] on input "text" at bounding box center [391, 356] width 339 height 33
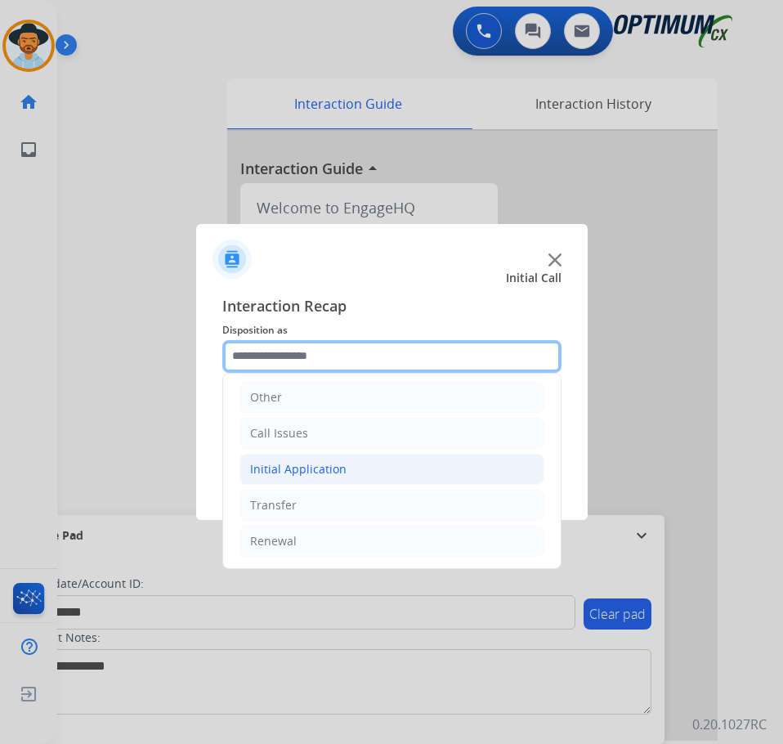
scroll to position [0, 0]
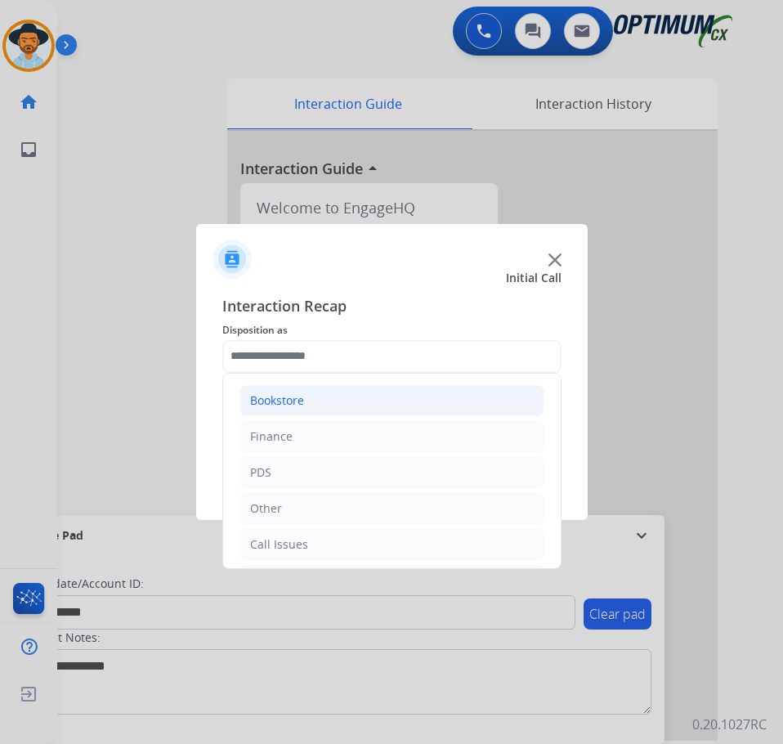
click at [321, 401] on li "Bookstore" at bounding box center [391, 400] width 305 height 31
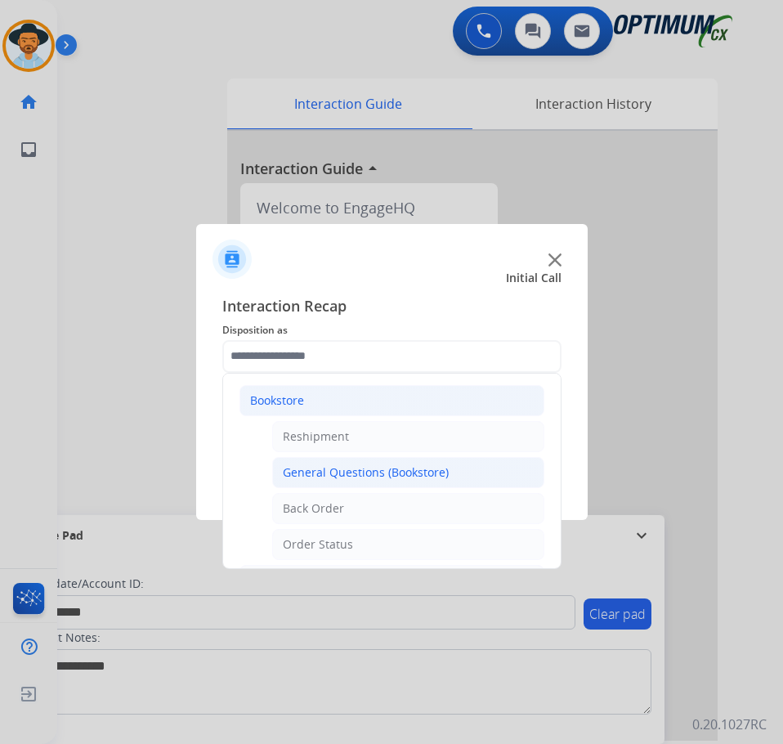
click at [391, 480] on div "General Questions (Bookstore)" at bounding box center [366, 472] width 166 height 16
type input "**********"
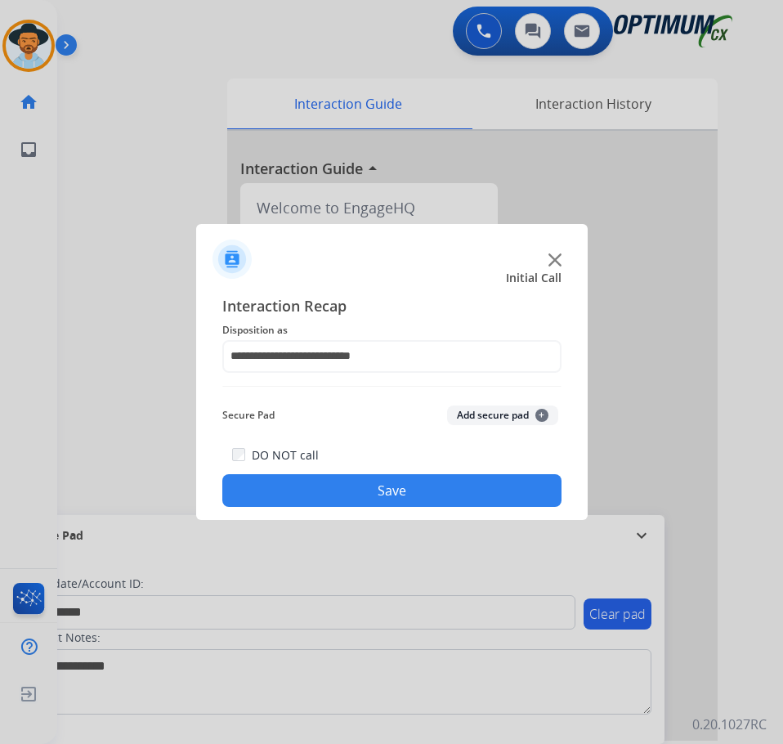
click at [363, 486] on button "Save" at bounding box center [391, 490] width 339 height 33
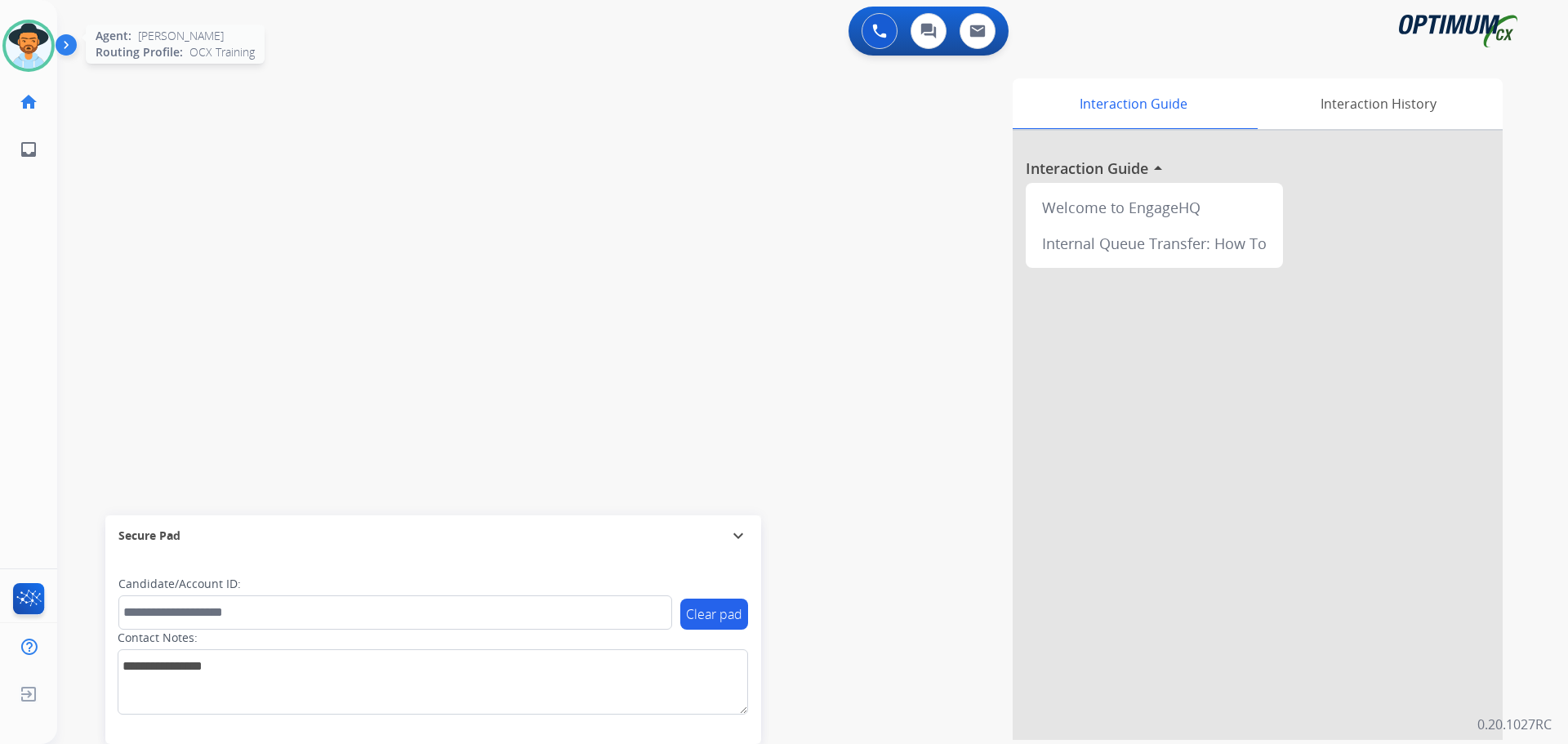
click at [30, 56] on img at bounding box center [29, 46] width 46 height 46
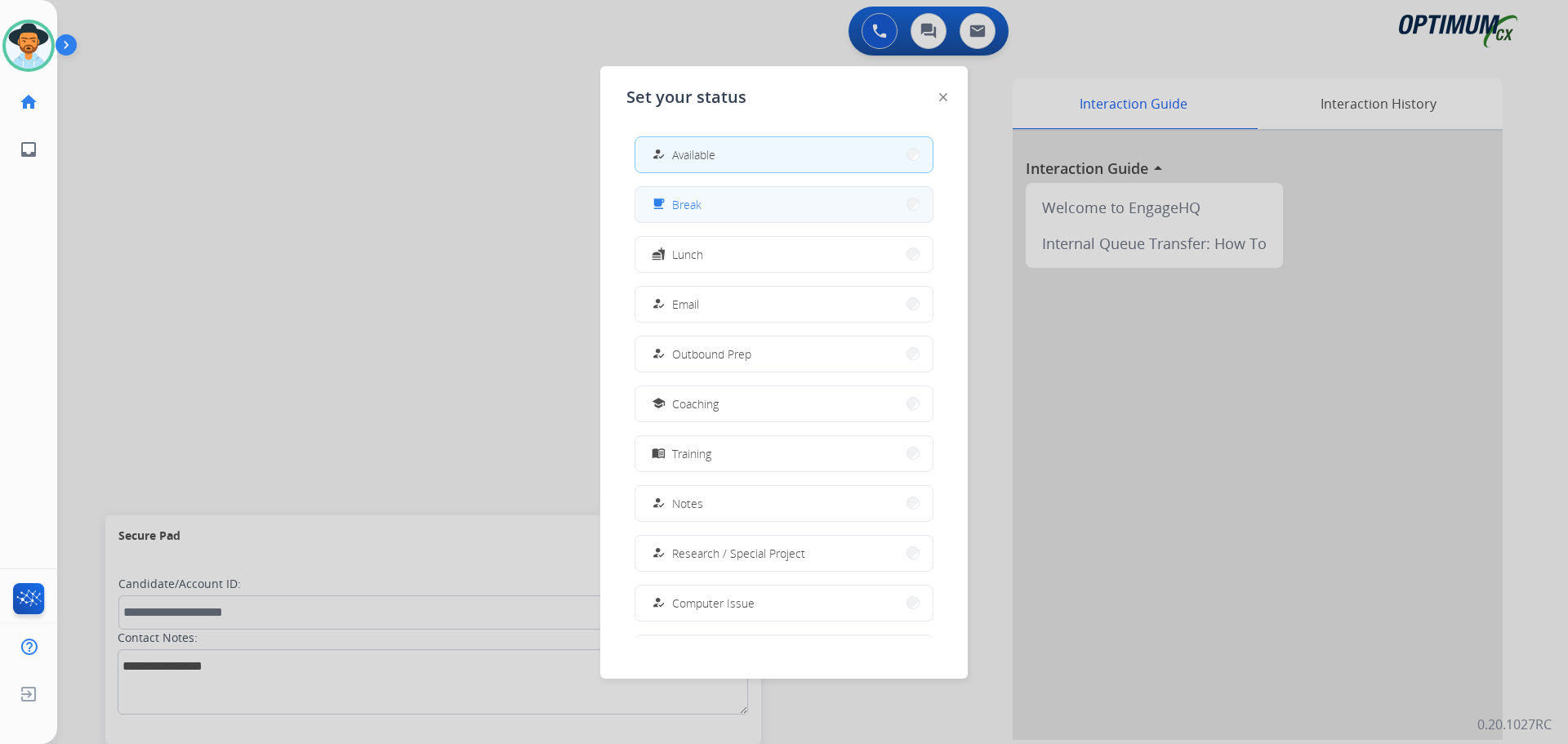
click at [704, 219] on button "free_breakfast Break" at bounding box center [784, 204] width 297 height 35
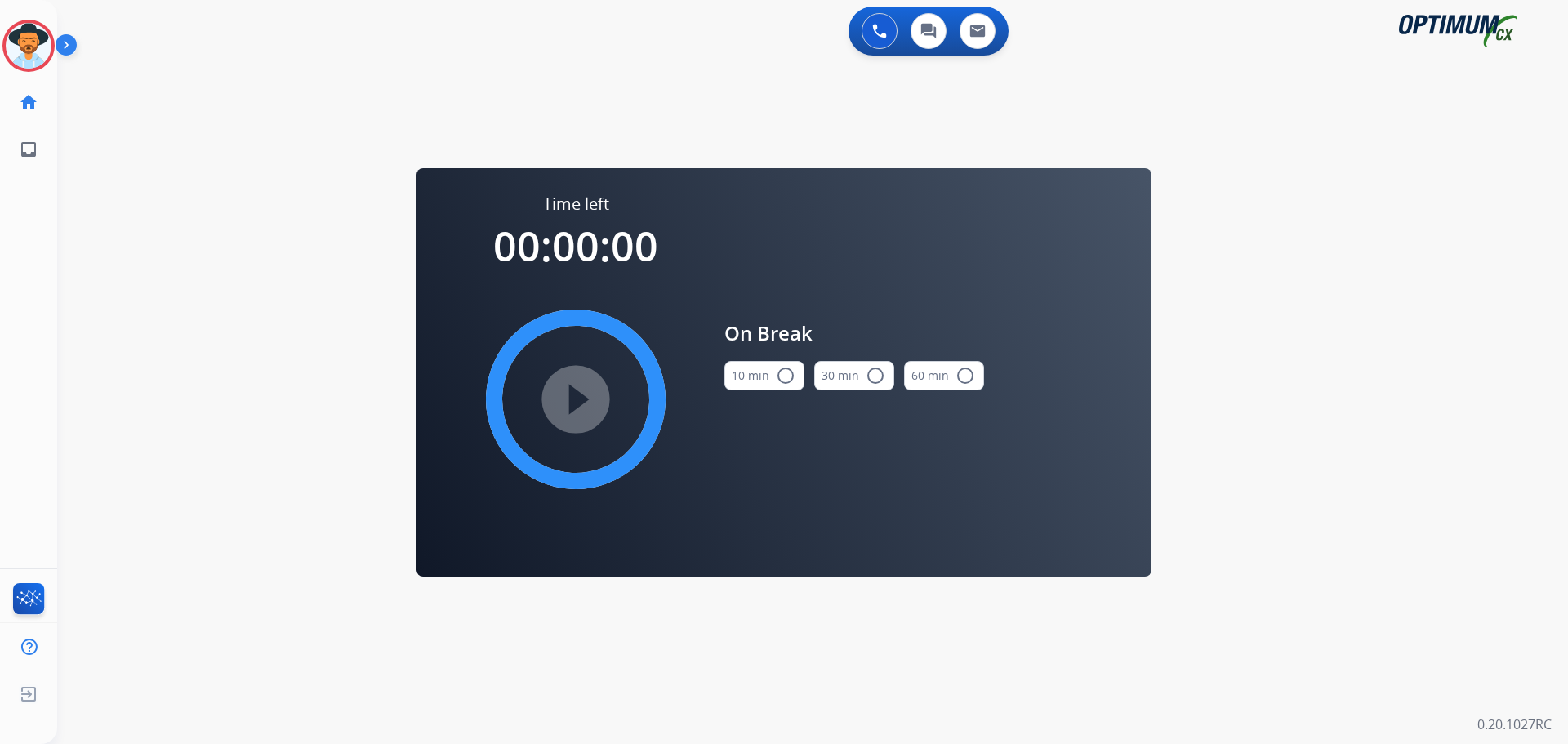
click at [782, 372] on mat-icon "radio_button_unchecked" at bounding box center [785, 376] width 20 height 20
click at [586, 399] on mat-icon "play_circle_filled" at bounding box center [576, 400] width 20 height 20
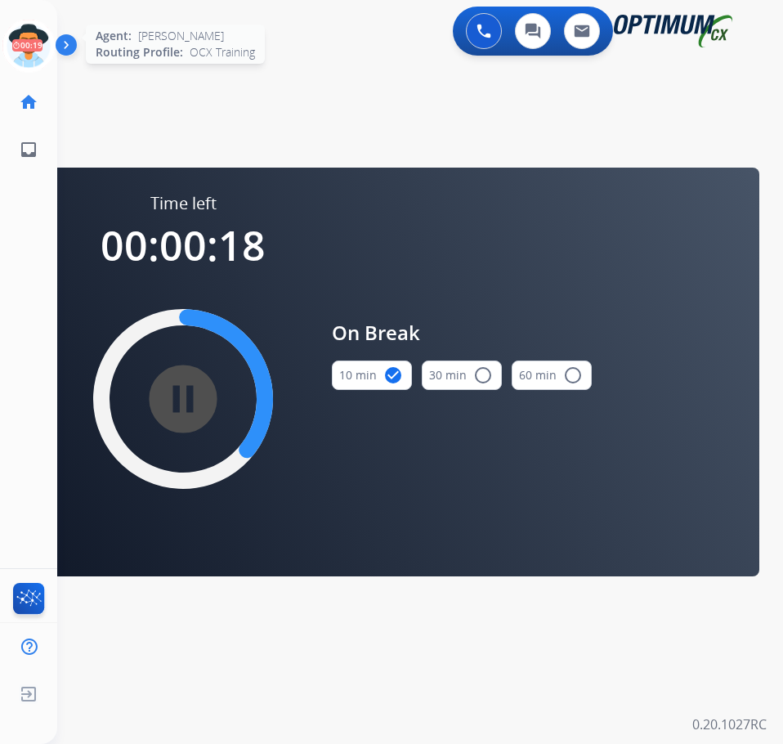
click at [24, 51] on icon at bounding box center [28, 46] width 53 height 53
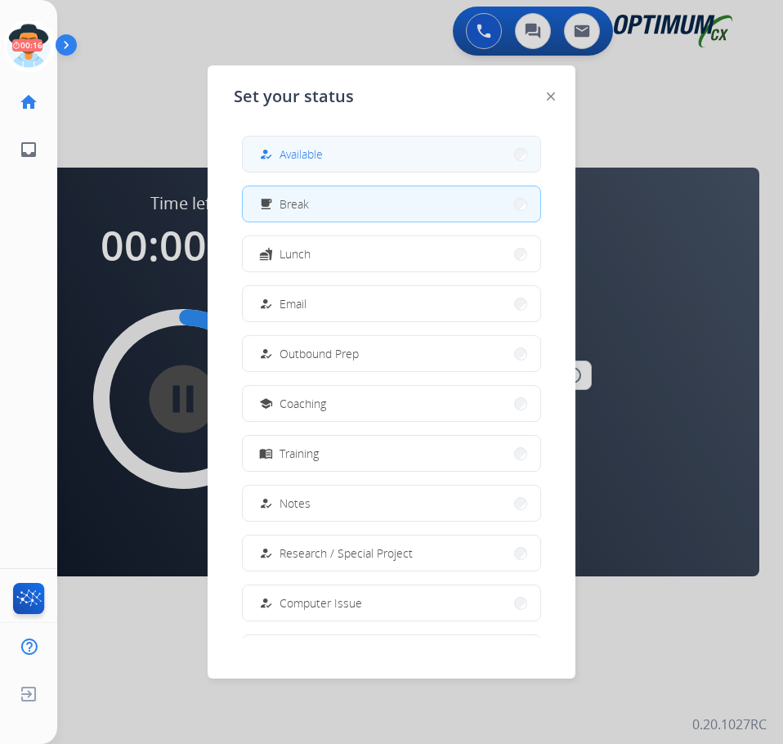
click at [315, 159] on span "Available" at bounding box center [300, 153] width 43 height 17
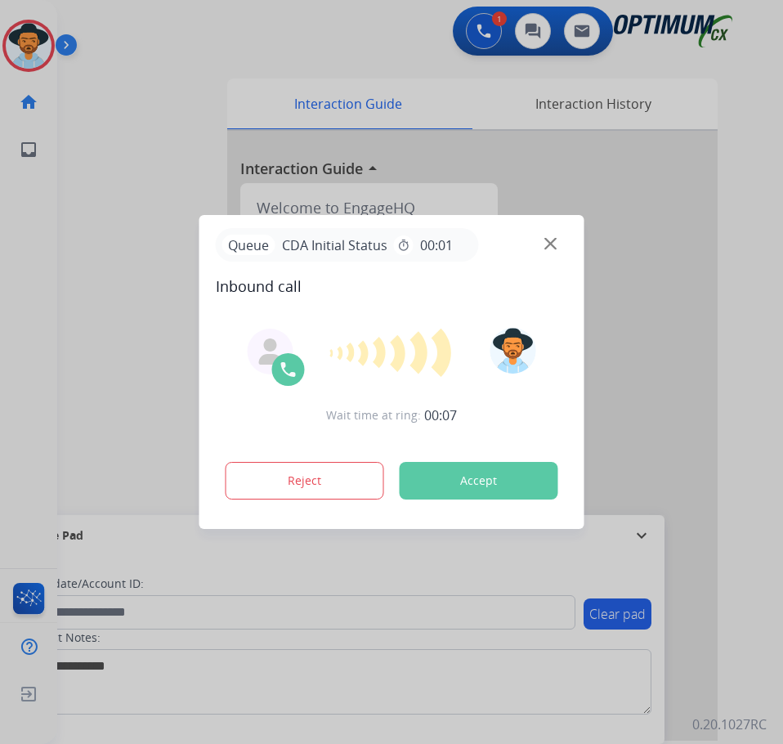
click at [181, 31] on div at bounding box center [391, 372] width 783 height 744
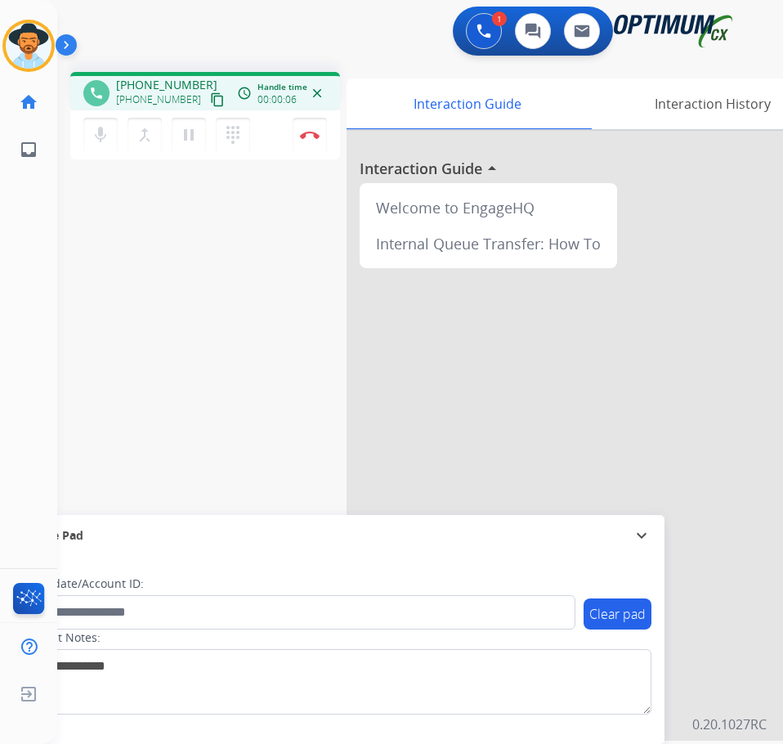
click at [145, 80] on span "[PHONE_NUMBER]" at bounding box center [166, 85] width 101 height 16
copy span "12014287237"
click at [354, 44] on div "1 Voice Interactions 0 Chat Interactions 0 Email Interactions" at bounding box center [406, 33] width 673 height 52
click at [154, 73] on div "phone [PHONE_NUMBER] [PHONE_NUMBER] content_copy access_time Call metrics Queue…" at bounding box center [205, 91] width 270 height 38
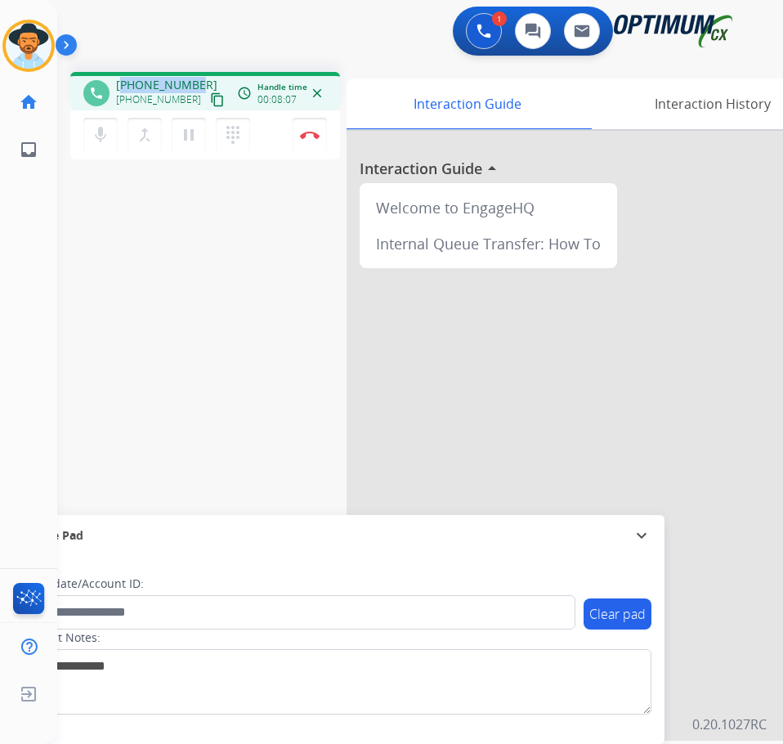
click at [154, 73] on div "phone [PHONE_NUMBER] [PHONE_NUMBER] content_copy access_time Call metrics Queue…" at bounding box center [205, 91] width 270 height 38
copy span "12014287237"
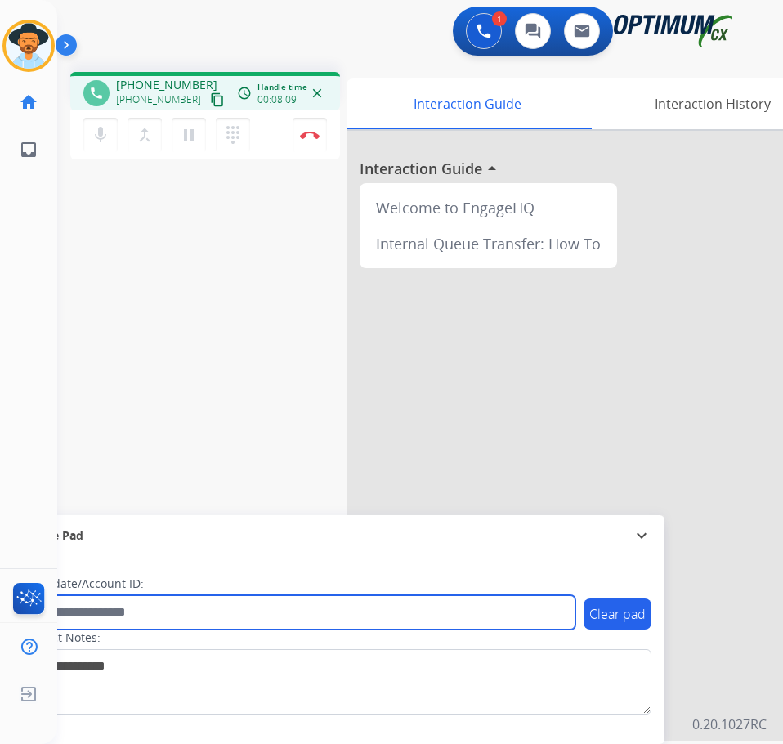
click at [189, 620] on input "text" at bounding box center [298, 612] width 554 height 34
paste input "**********"
type input "**********"
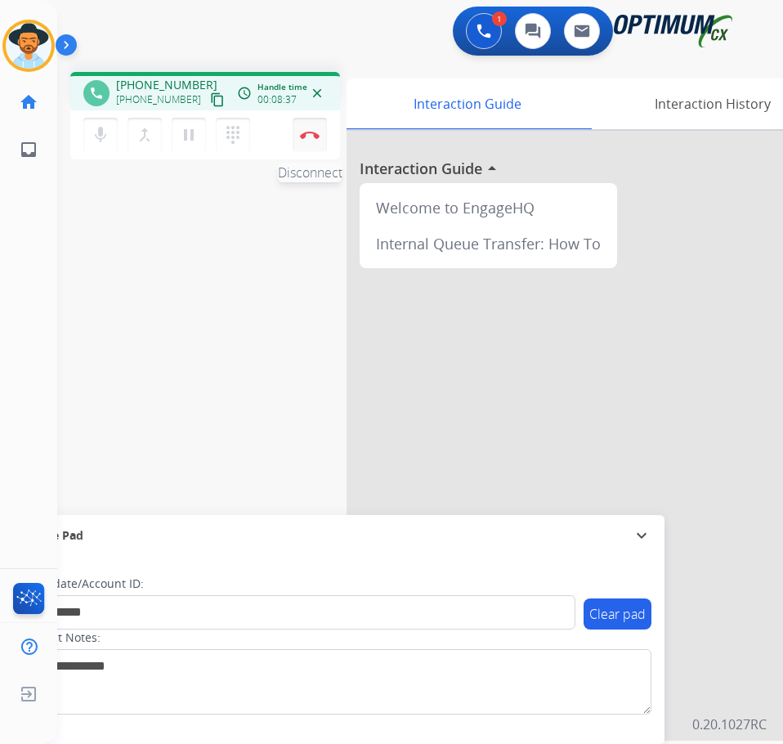
click at [305, 132] on img at bounding box center [310, 135] width 20 height 8
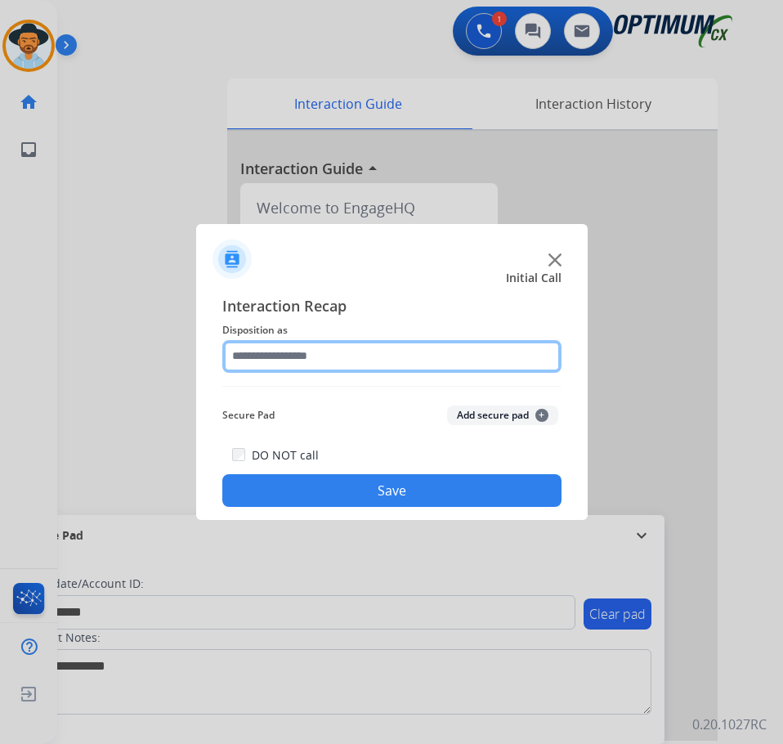
click at [373, 356] on input "text" at bounding box center [391, 356] width 339 height 33
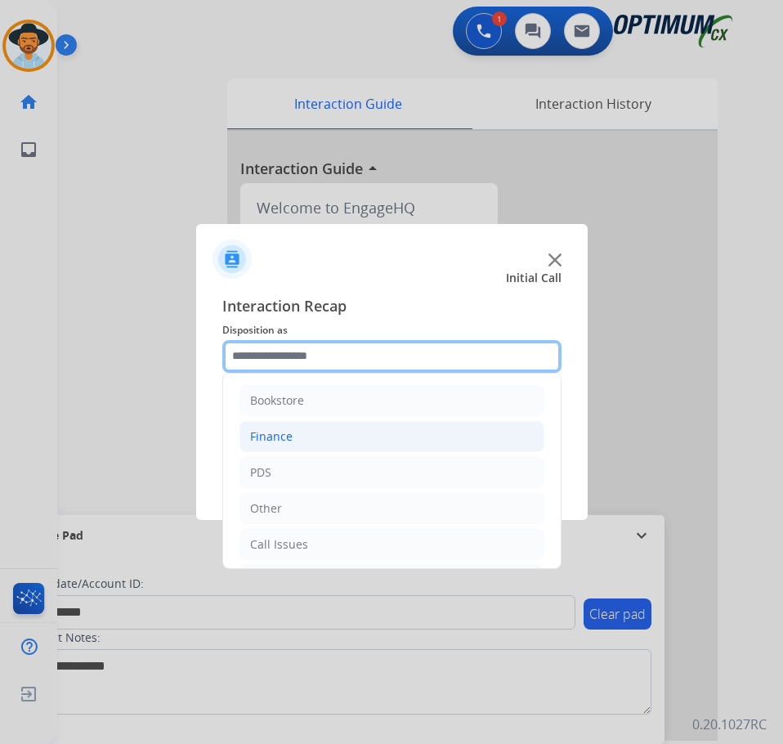
scroll to position [111, 0]
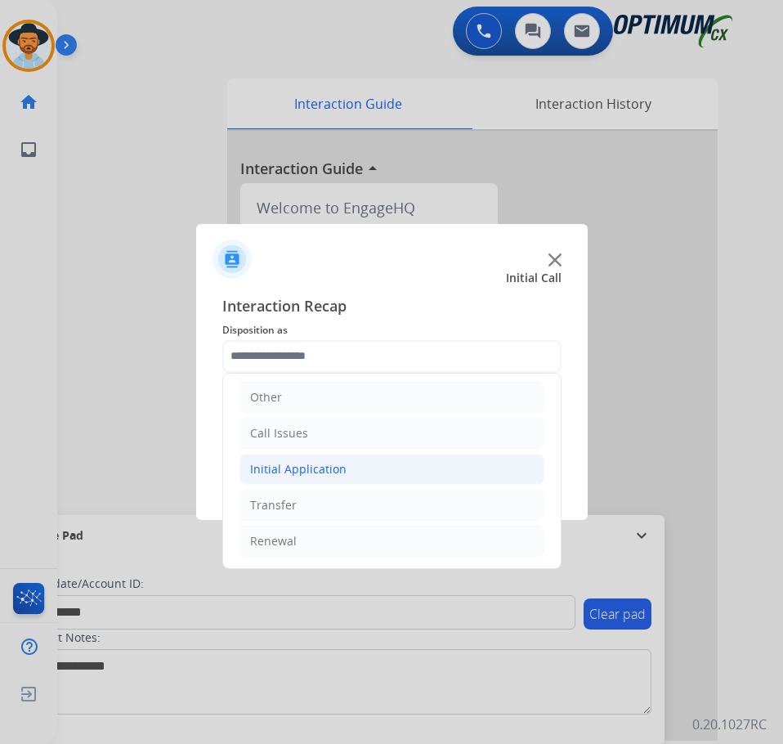
click at [346, 469] on li "Initial Application" at bounding box center [391, 469] width 305 height 31
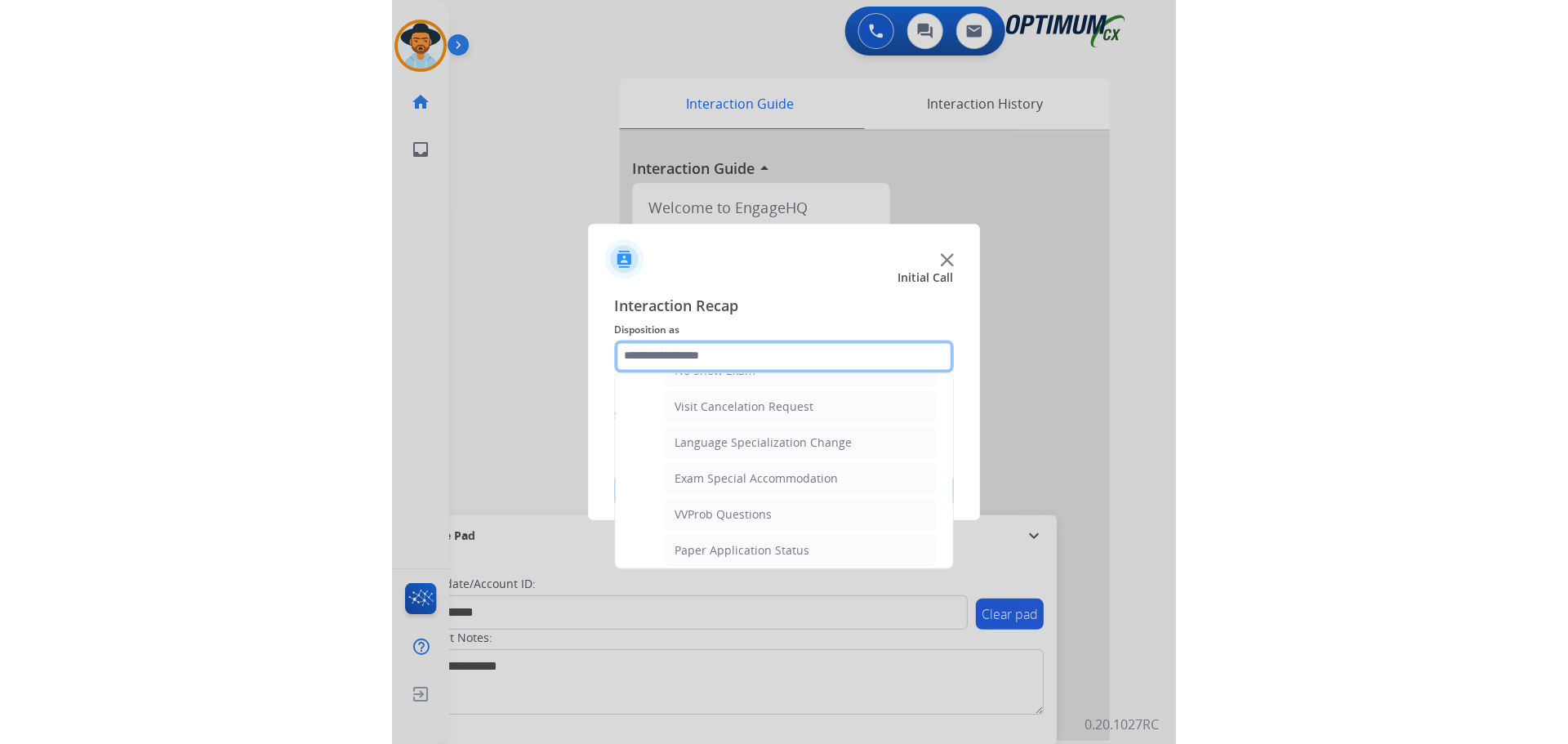
scroll to position [847, 0]
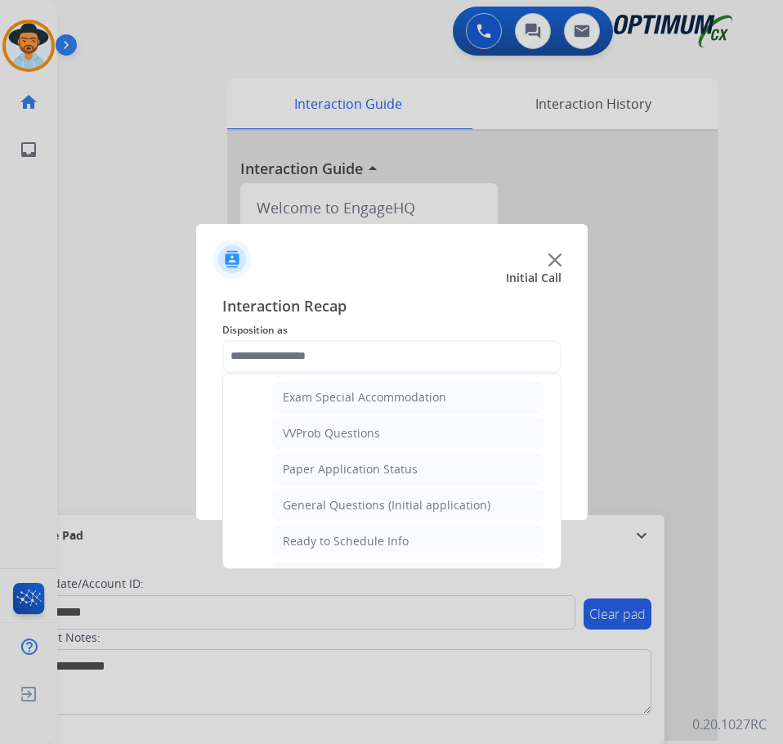
click at [365, 502] on div "General Questions (Initial application)" at bounding box center [387, 505] width 208 height 16
type input "**********"
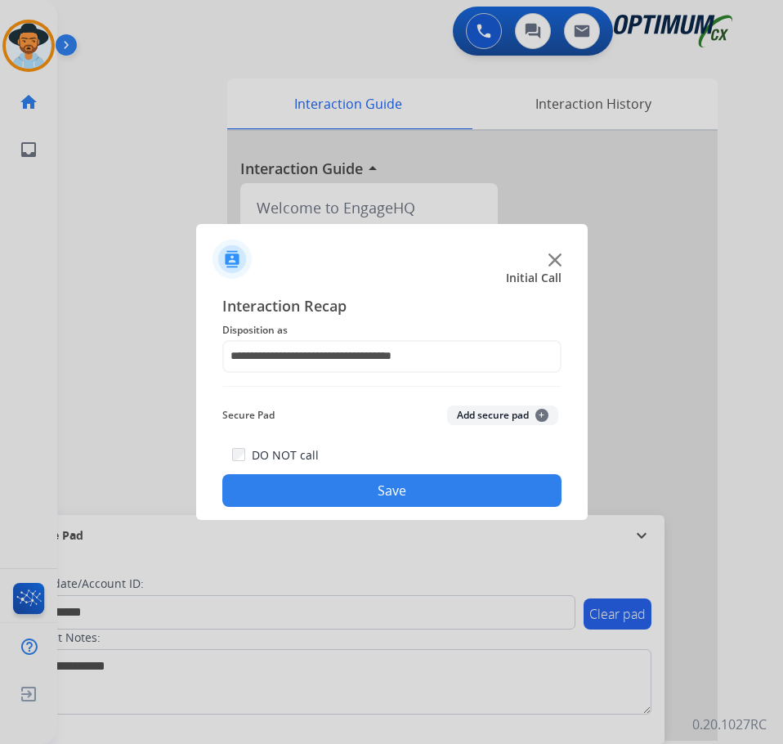
click at [362, 489] on button "Save" at bounding box center [391, 490] width 339 height 33
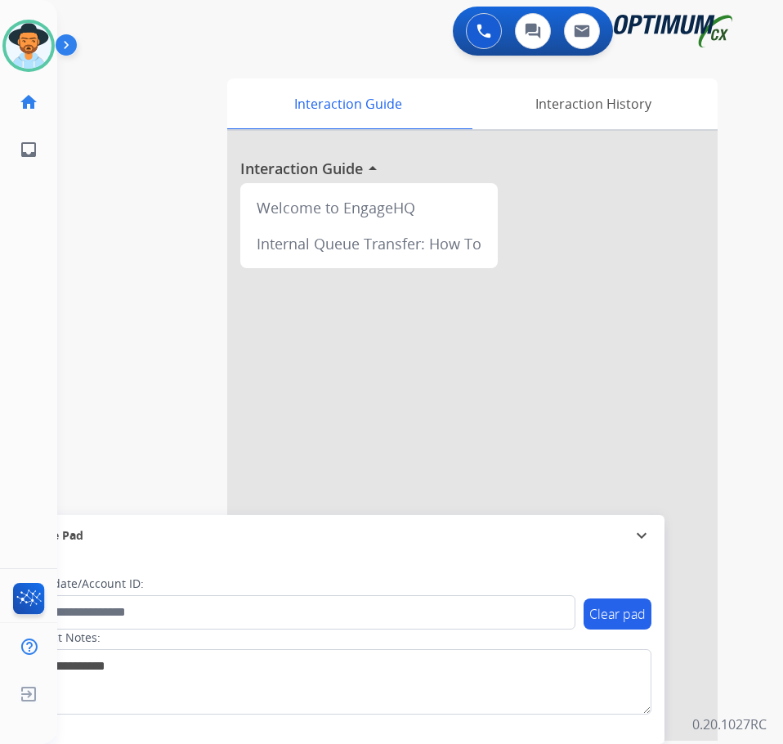
click at [223, 59] on div "swap_horiz Break voice bridge close_fullscreen Connect 3-Way Call merge_type Se…" at bounding box center [400, 400] width 686 height 682
